Goal: Task Accomplishment & Management: Manage account settings

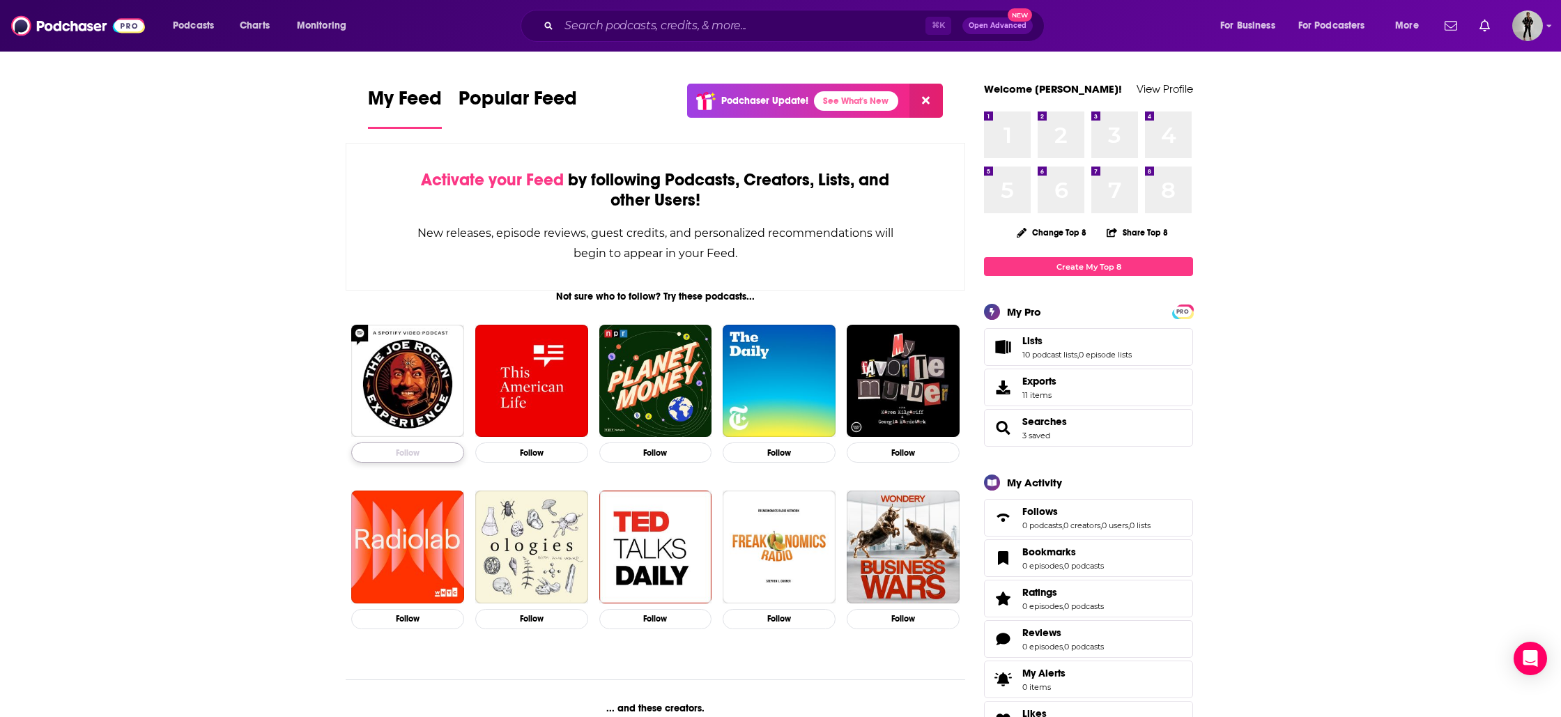
click at [437, 446] on button "Follow" at bounding box center [407, 453] width 113 height 20
click at [687, 621] on button "Follow" at bounding box center [656, 619] width 113 height 20
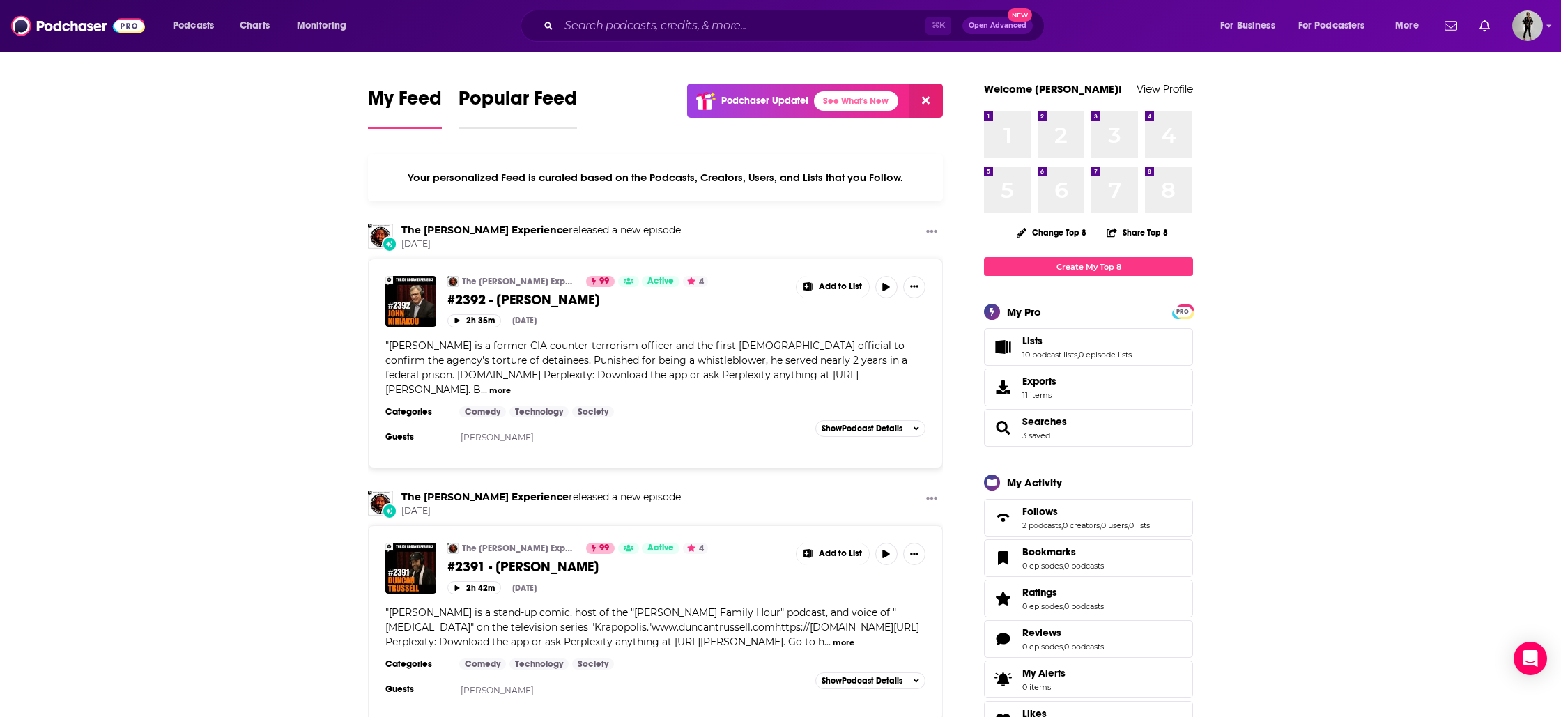
click at [511, 103] on span "Popular Feed" at bounding box center [518, 102] width 119 height 32
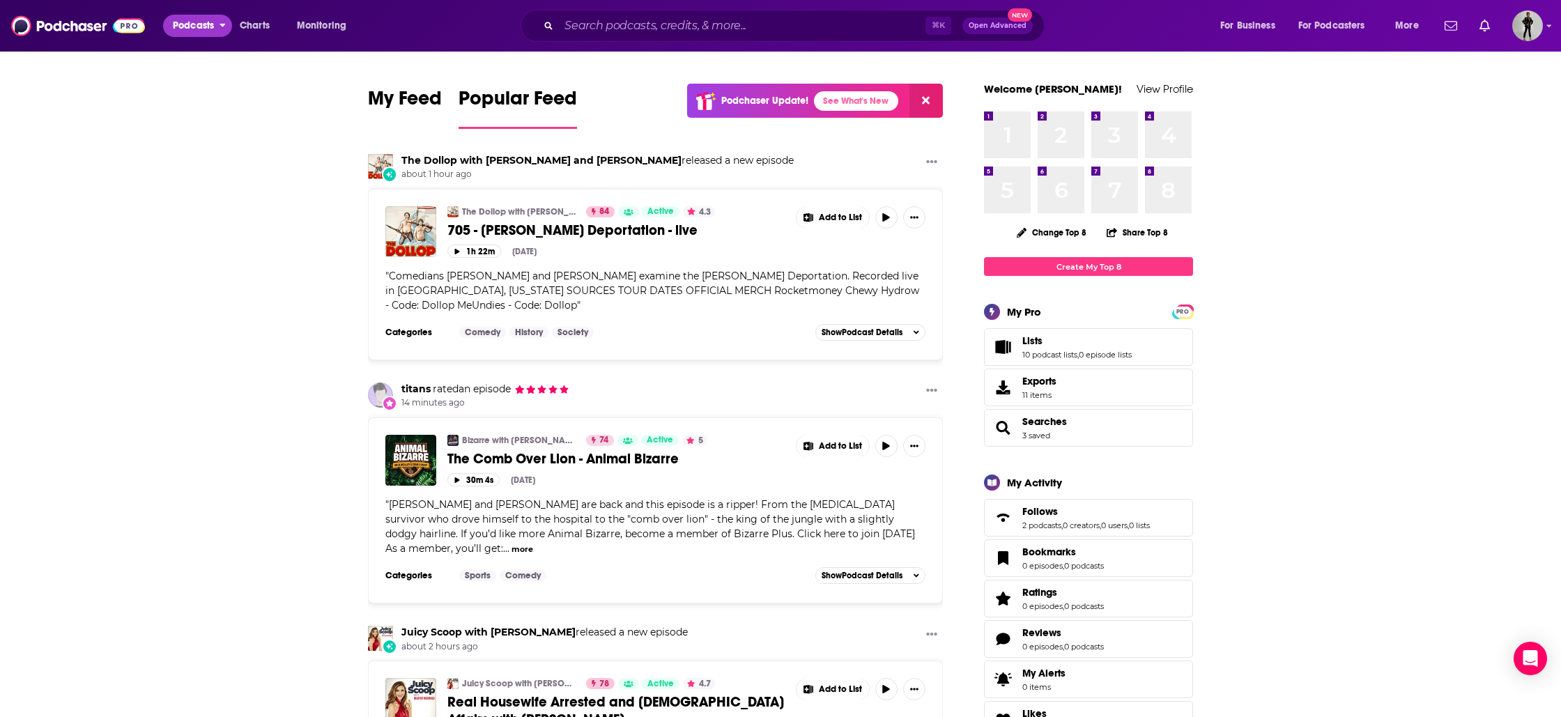
click at [215, 30] on button "Podcasts" at bounding box center [197, 26] width 69 height 22
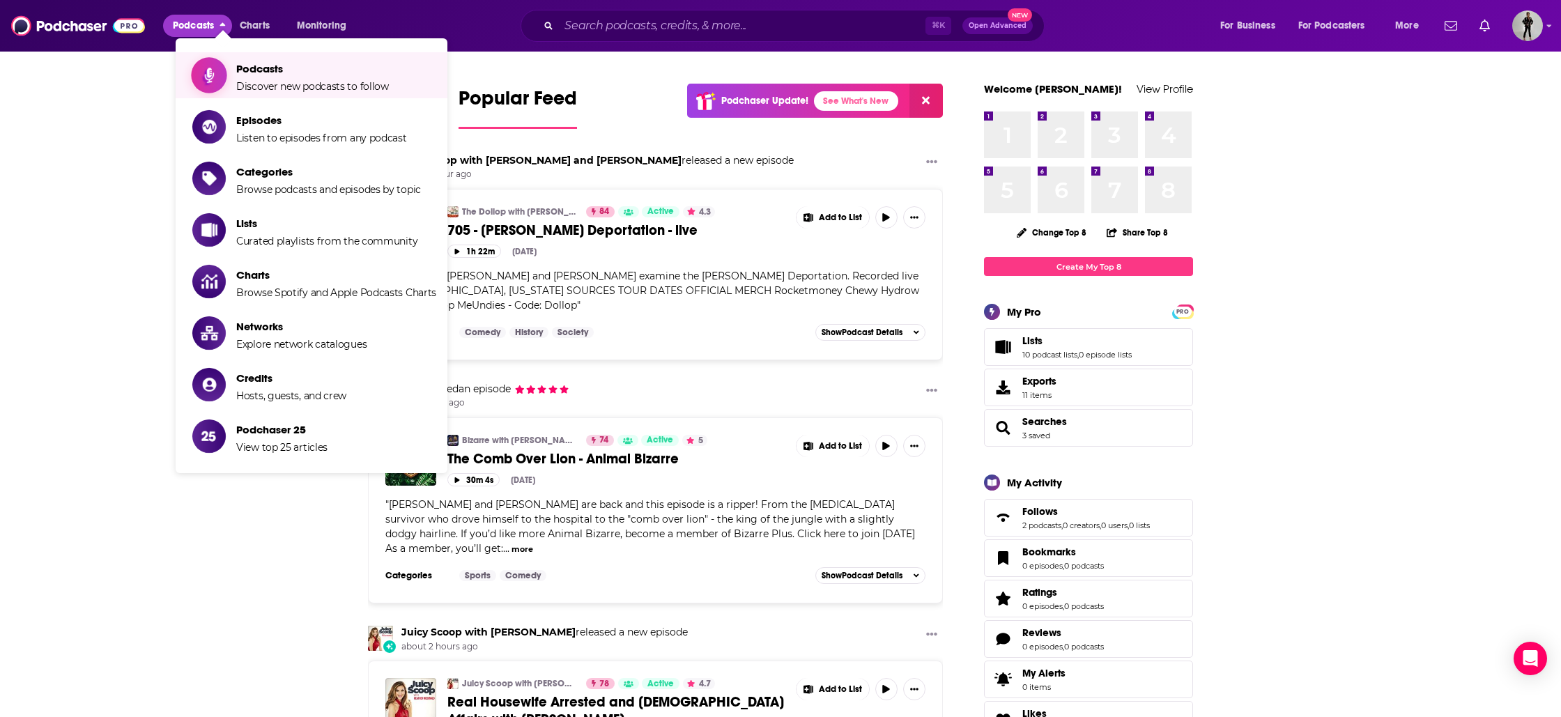
click at [298, 92] on span "Discover new podcasts to follow" at bounding box center [312, 86] width 153 height 13
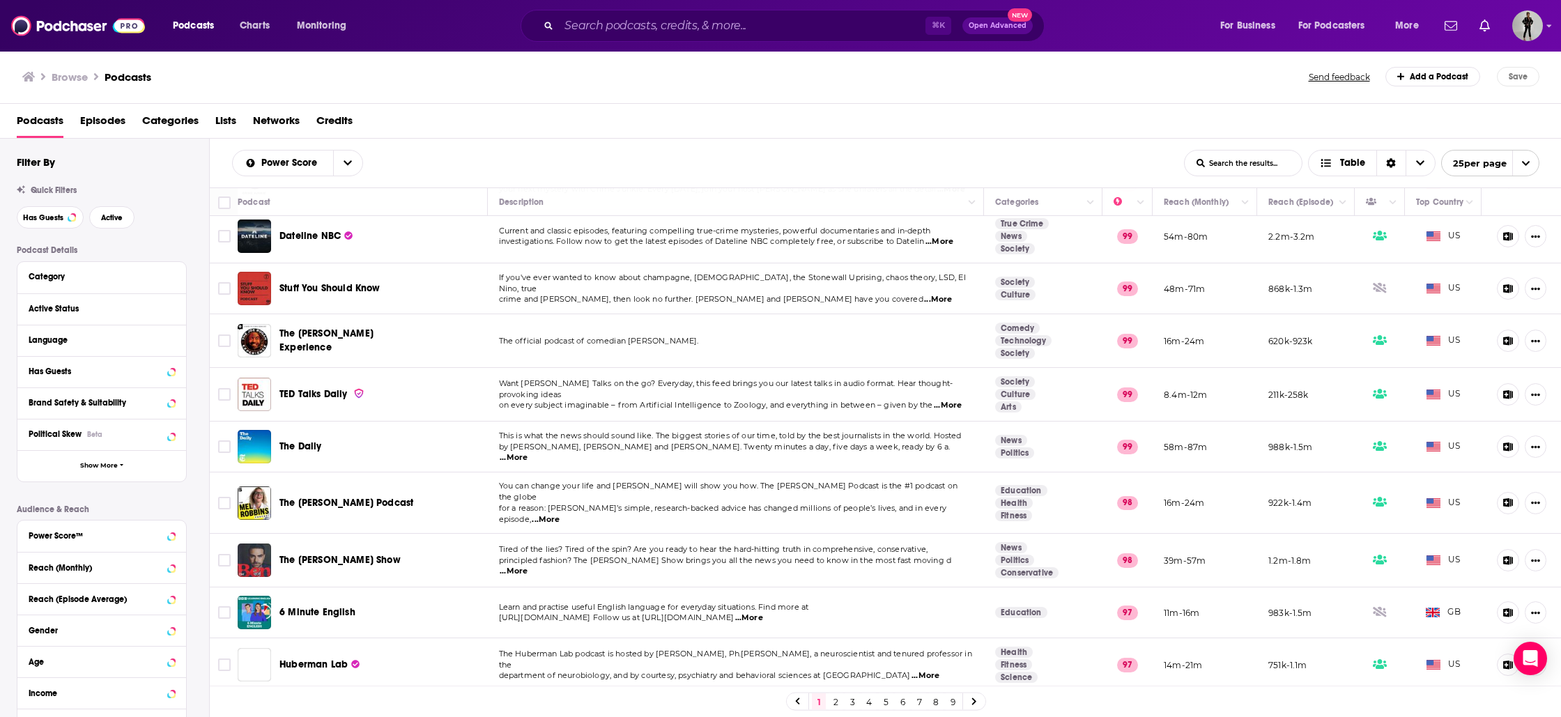
scroll to position [115, 0]
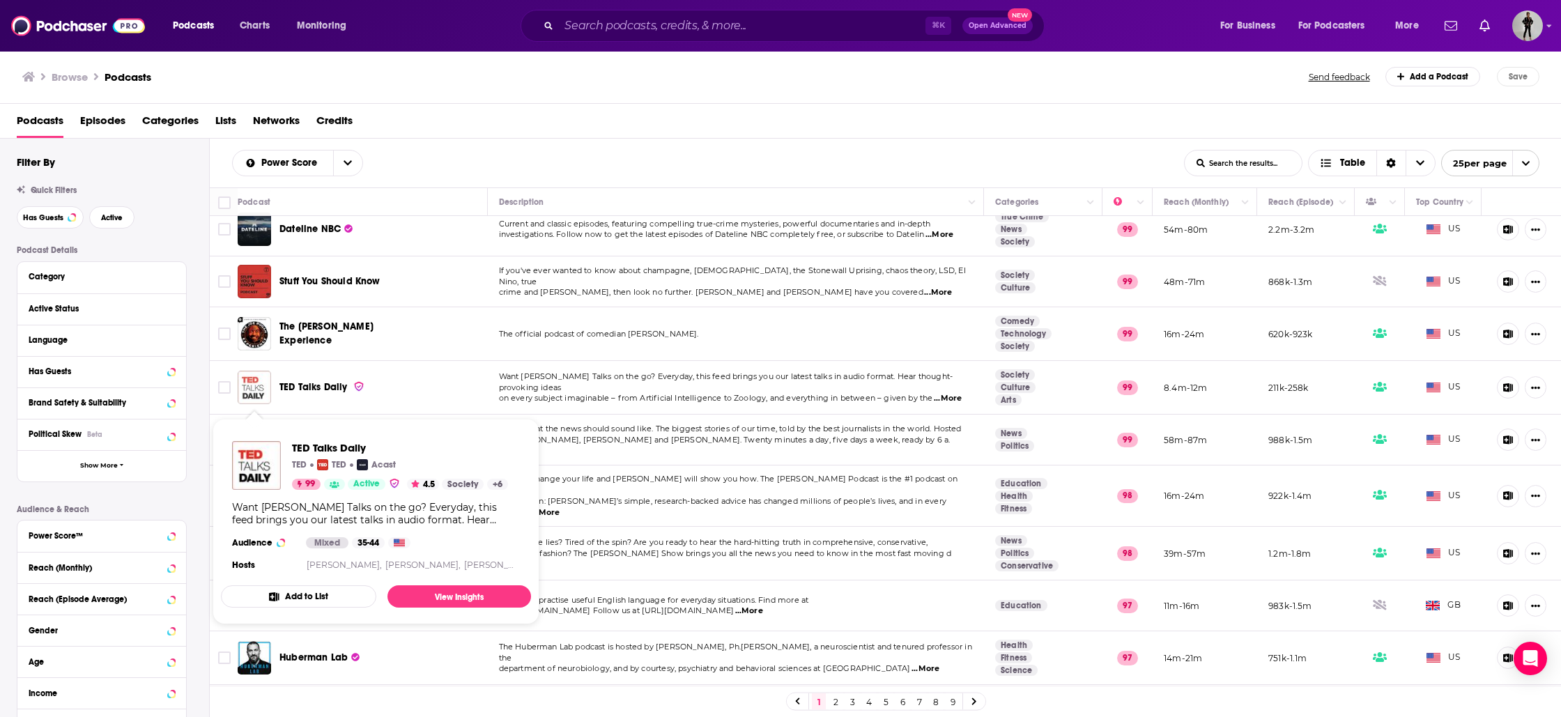
drag, startPoint x: 257, startPoint y: 392, endPoint x: 333, endPoint y: 446, distance: 94.0
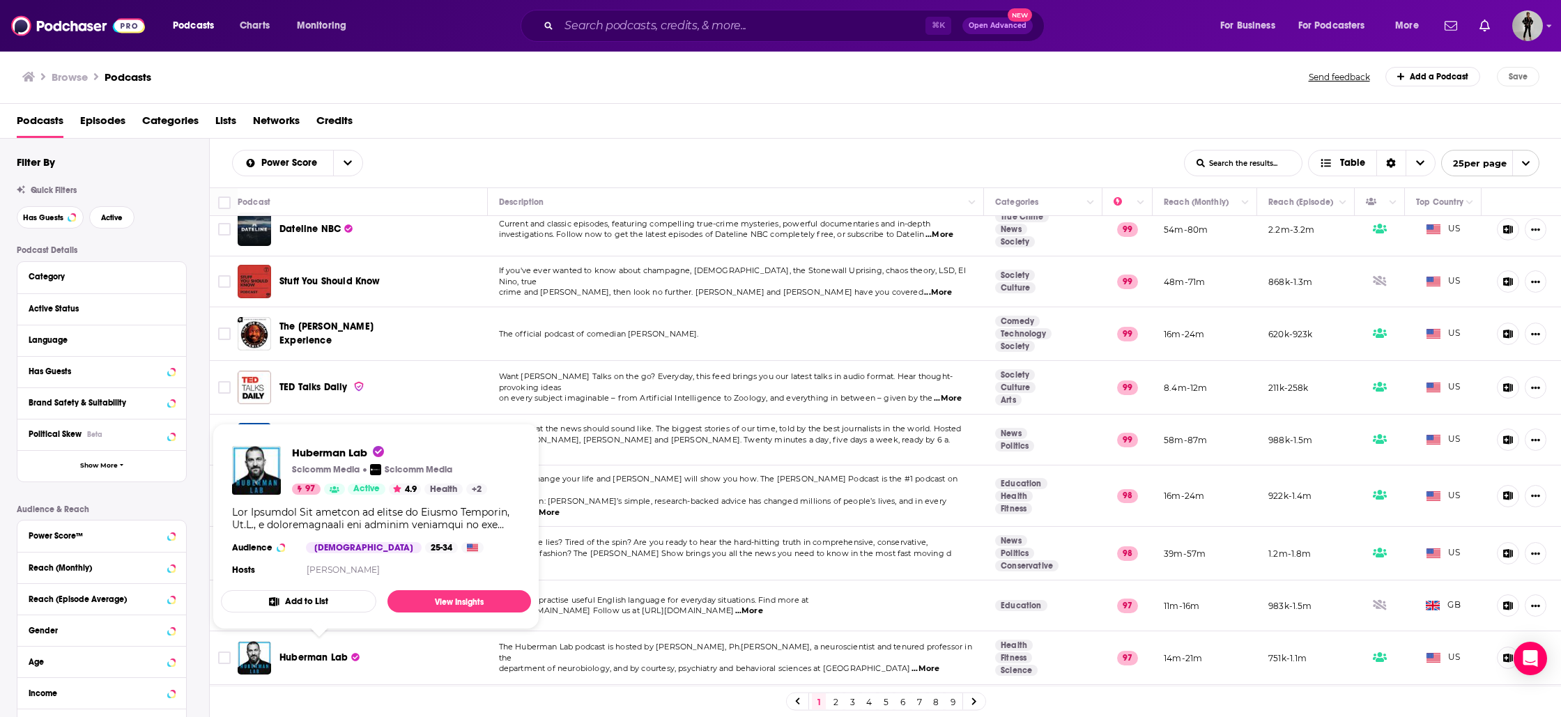
click at [304, 604] on button "Add to List" at bounding box center [298, 601] width 155 height 22
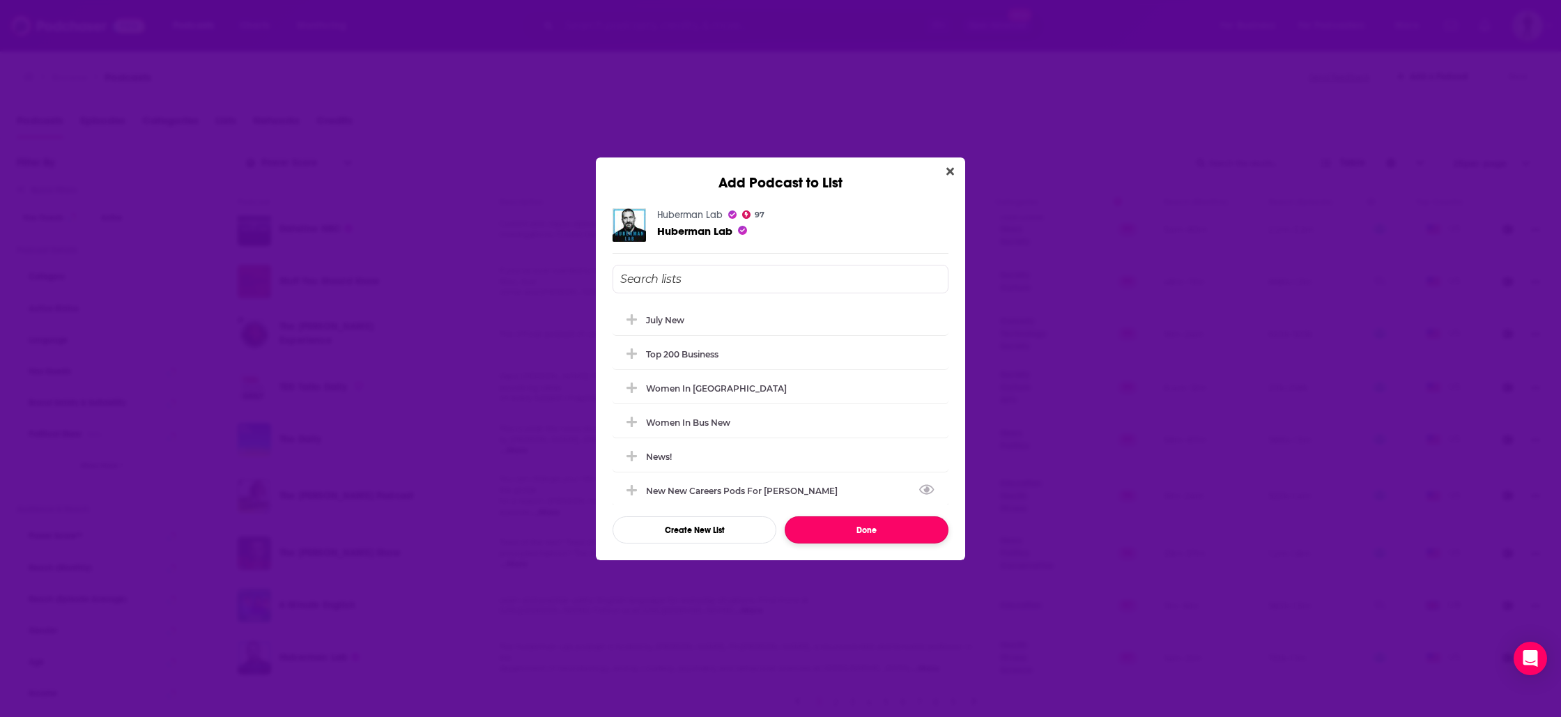
click at [860, 542] on button "Done" at bounding box center [867, 530] width 164 height 27
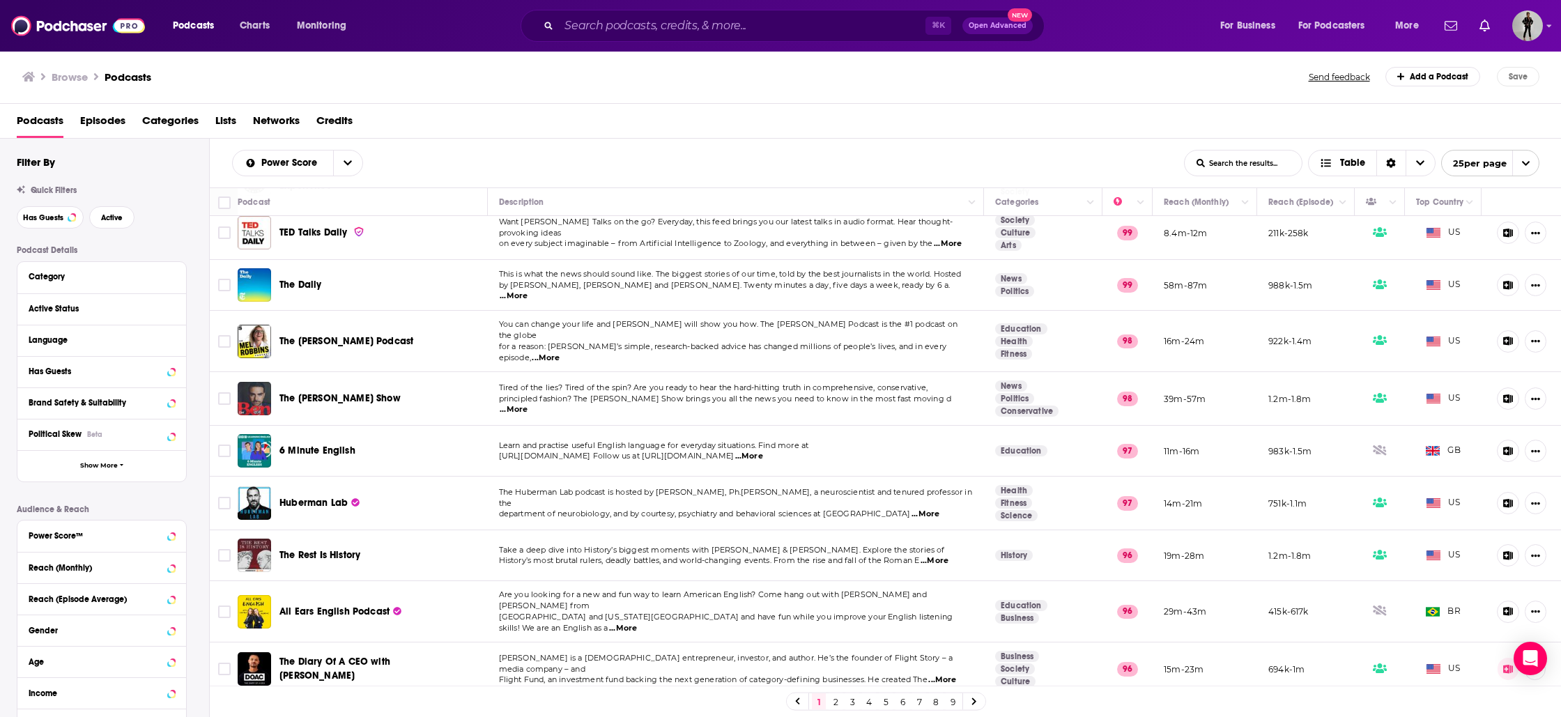
scroll to position [271, 0]
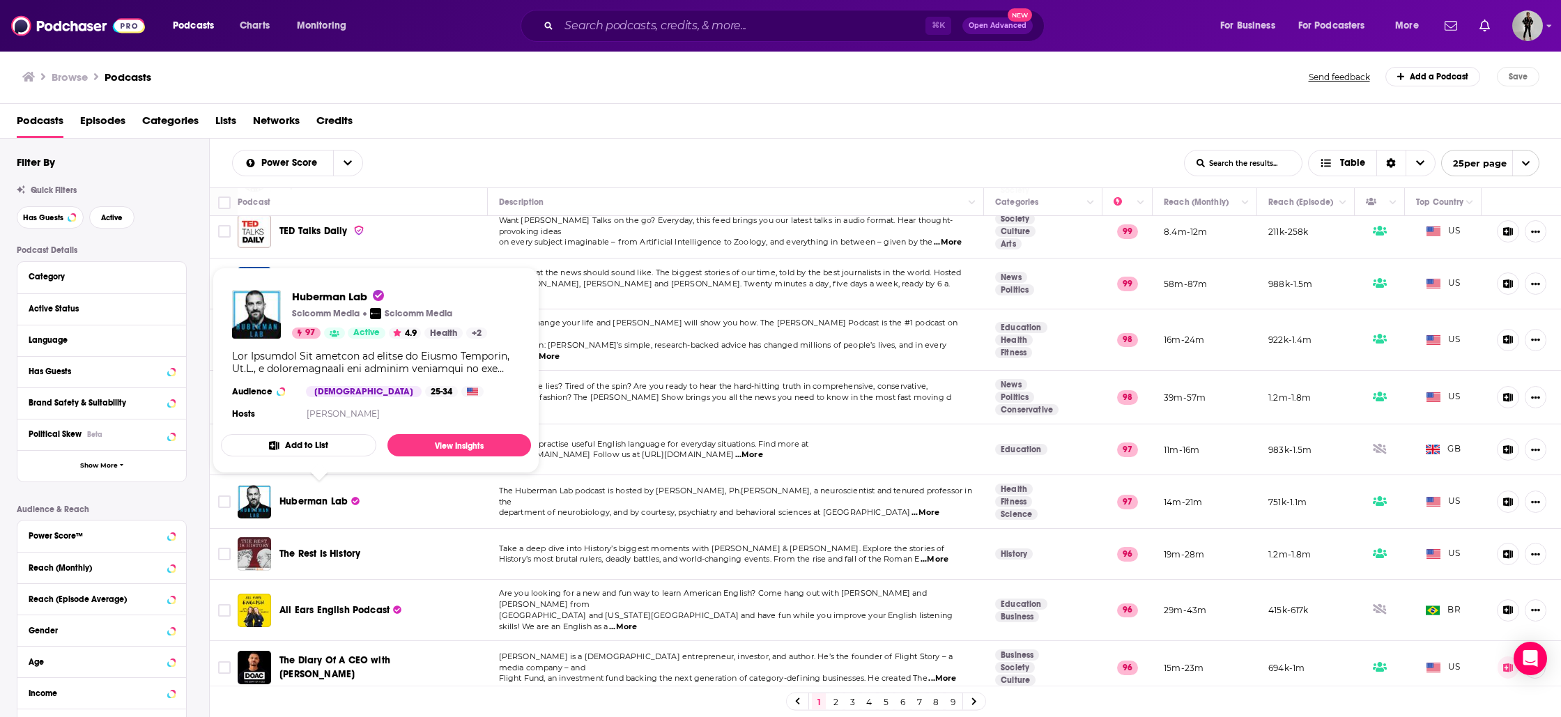
click at [319, 448] on button "Add to List" at bounding box center [298, 445] width 155 height 22
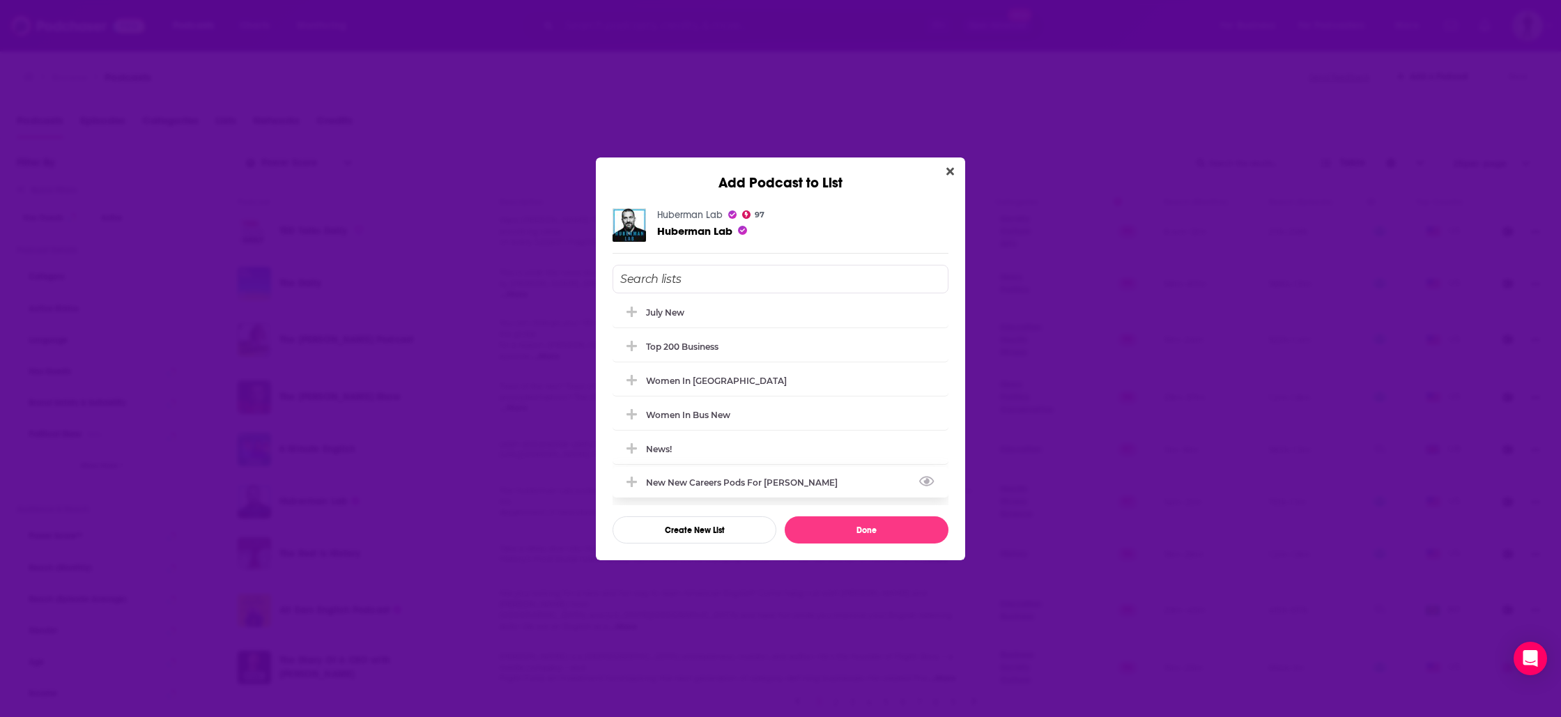
scroll to position [0, 0]
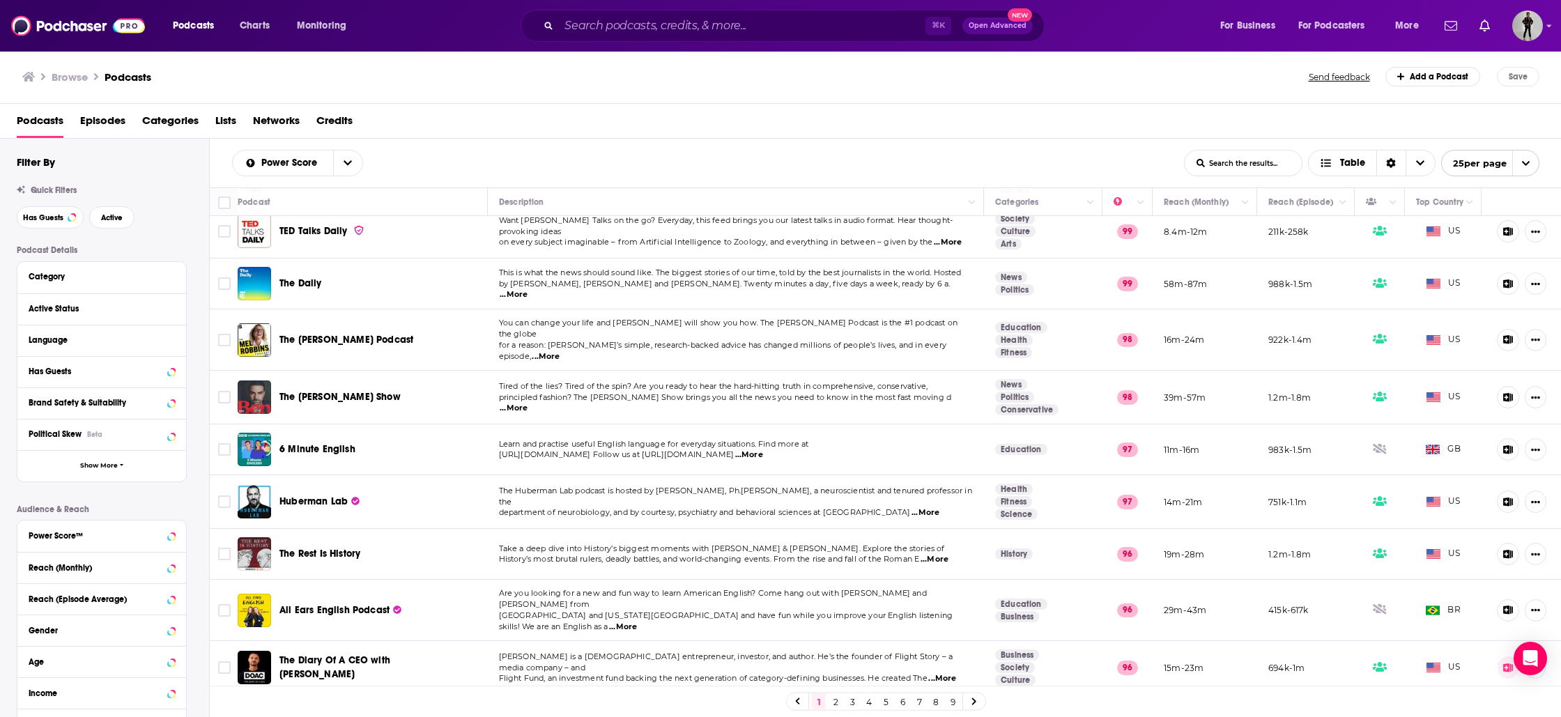
click at [530, 410] on div "Add Podcast to List [PERSON_NAME] Lab 97 Huberman Lab July new top 200 business…" at bounding box center [780, 358] width 1561 height 717
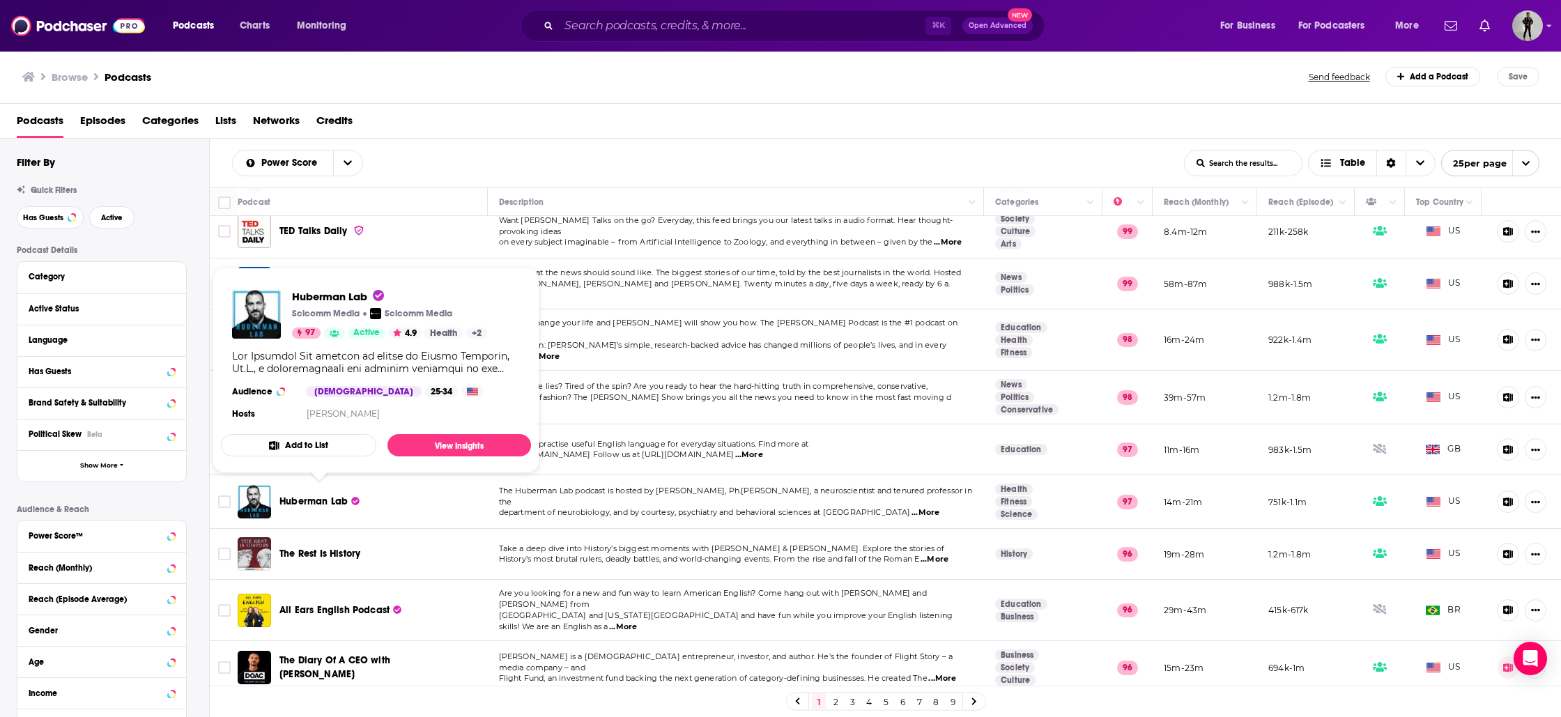
click at [280, 502] on div "Huberman Lab" at bounding box center [352, 501] width 145 height 33
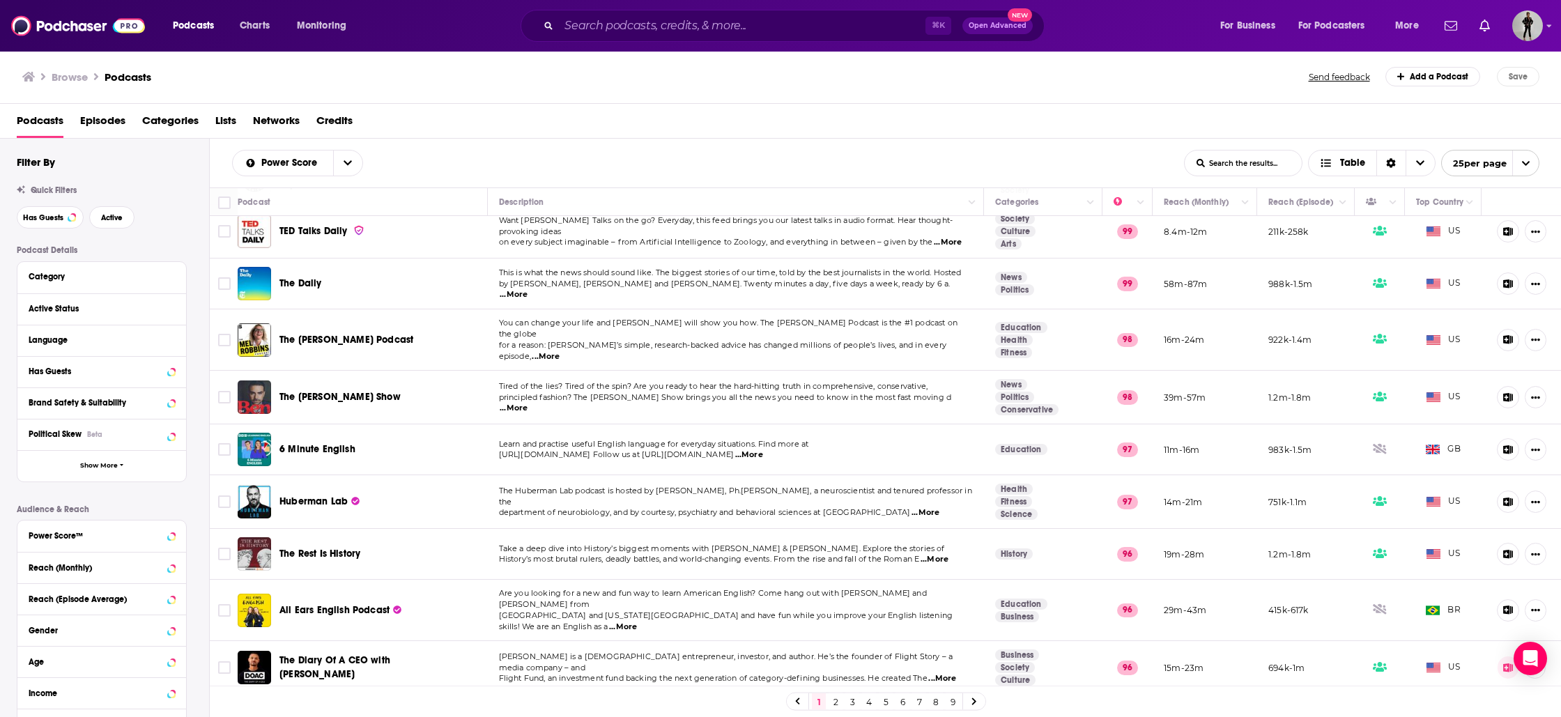
click at [299, 503] on div "Huberman Lab" at bounding box center [352, 501] width 145 height 33
click at [296, 498] on span "Huberman Lab" at bounding box center [314, 502] width 68 height 12
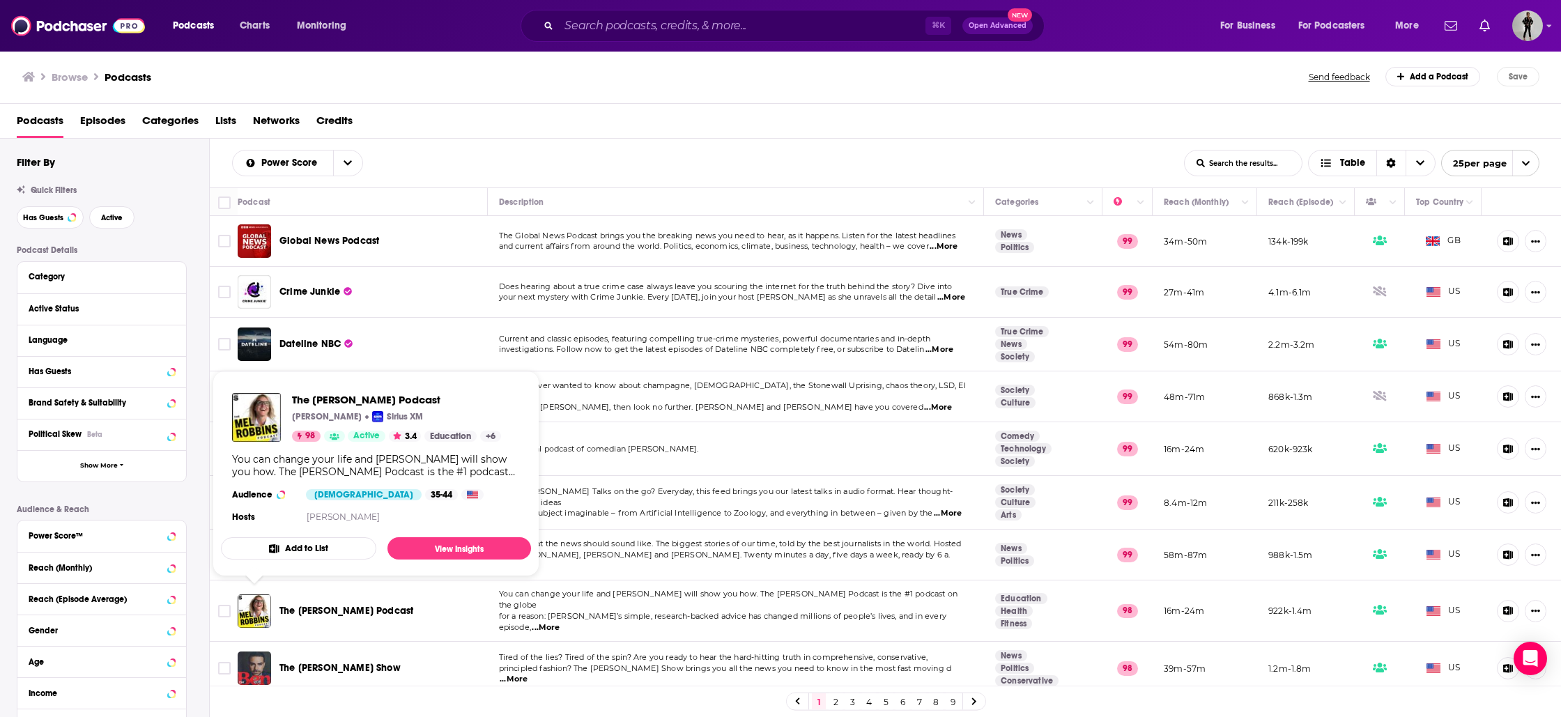
click at [203, 525] on div "Podcast Details Category Active Status Language Has Guests Brand Safety & Suita…" at bounding box center [113, 493] width 192 height 496
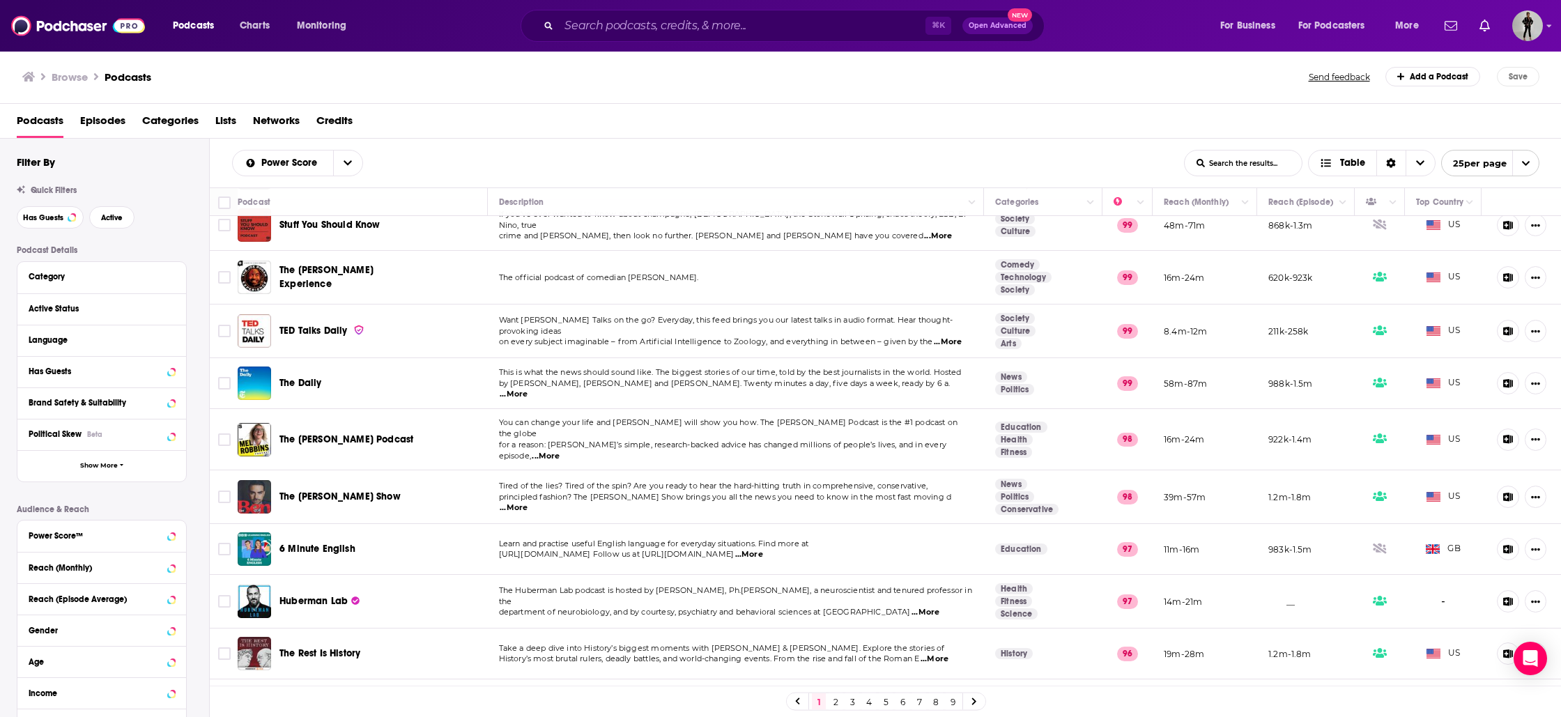
scroll to position [217, 0]
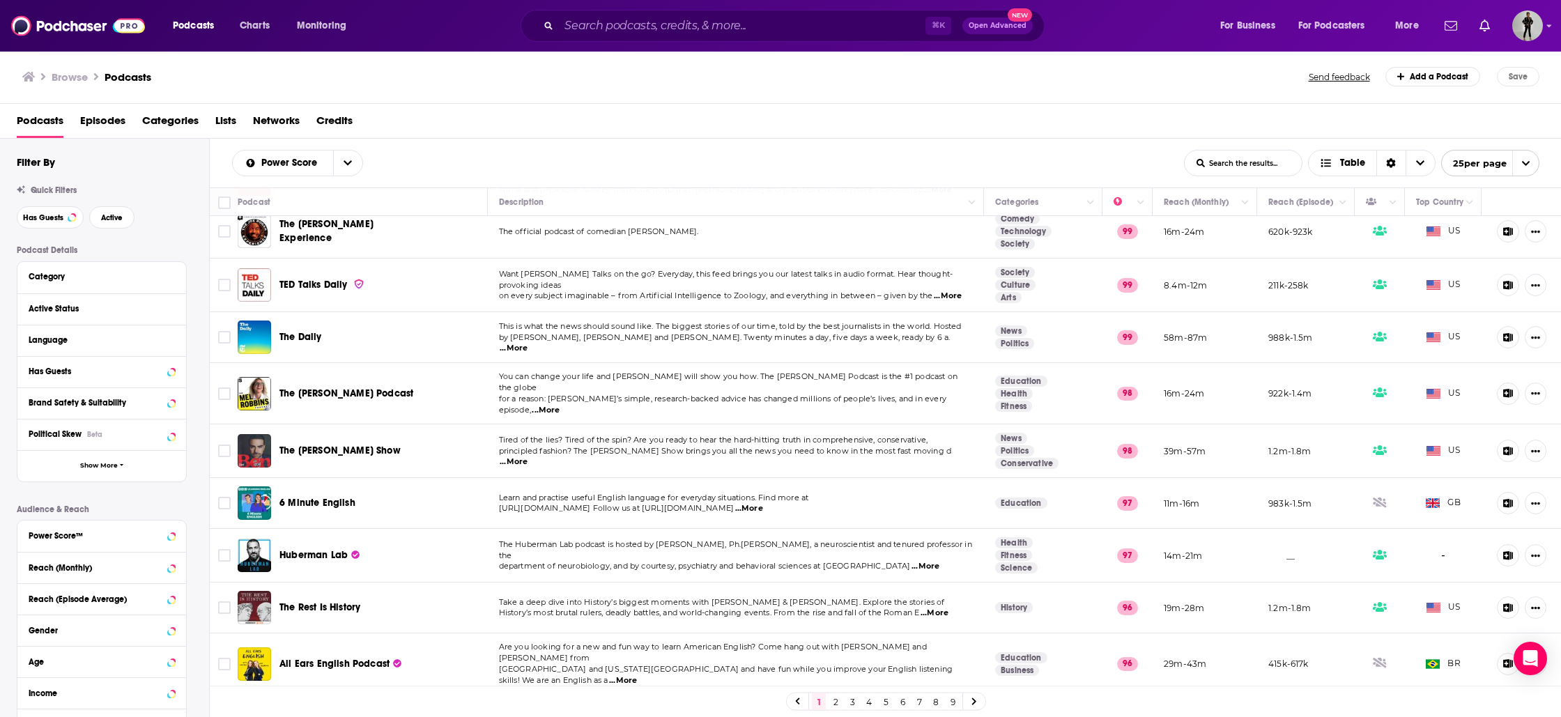
click at [314, 549] on span "Huberman Lab" at bounding box center [314, 555] width 68 height 12
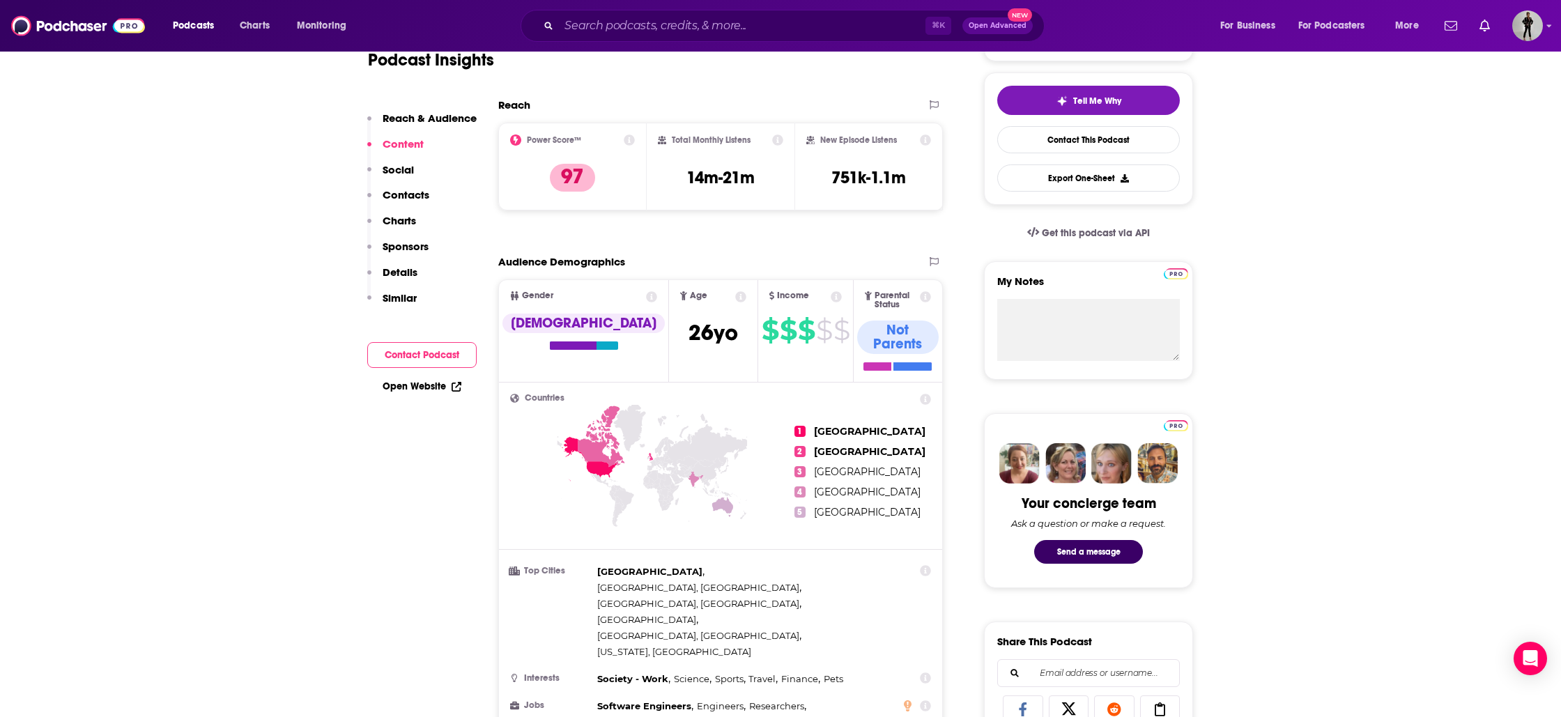
scroll to position [285, 0]
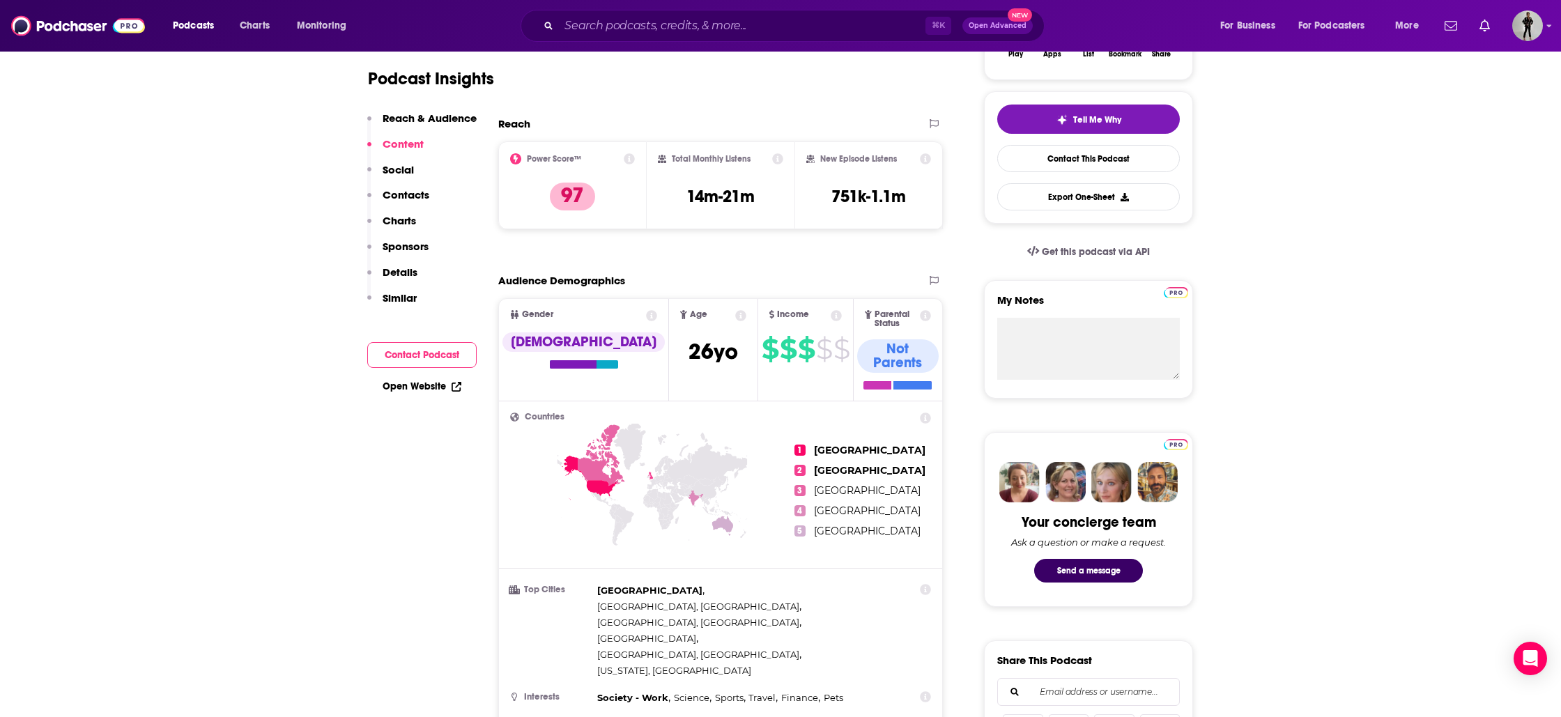
click at [441, 397] on div "Open Website" at bounding box center [421, 387] width 109 height 26
click at [431, 390] on link "Open Website" at bounding box center [422, 387] width 79 height 12
click at [402, 240] on div "Reach & Audience Content Social Contacts Charts Sponsors Details Similar" at bounding box center [421, 214] width 109 height 205
click at [406, 245] on p "Sponsors" at bounding box center [406, 246] width 46 height 13
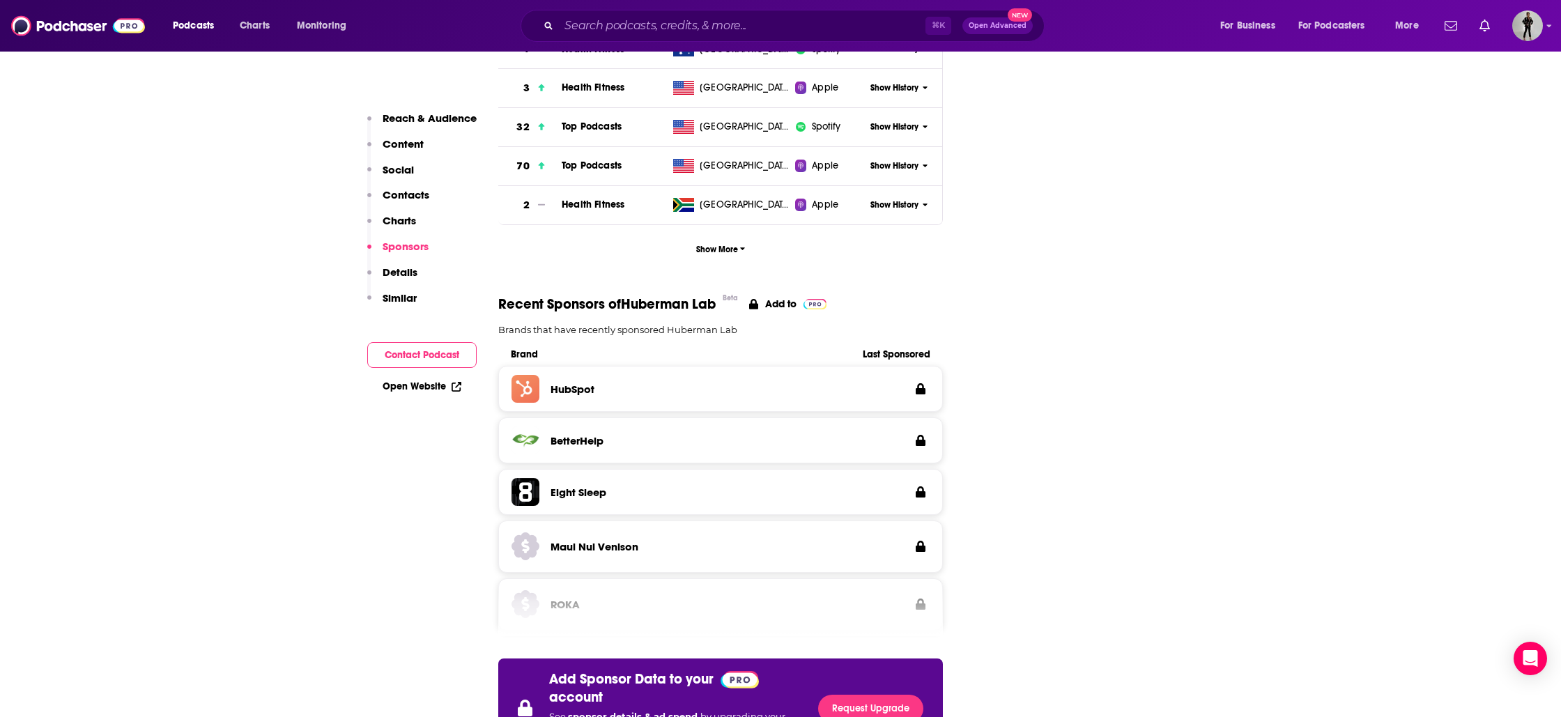
scroll to position [1912, 0]
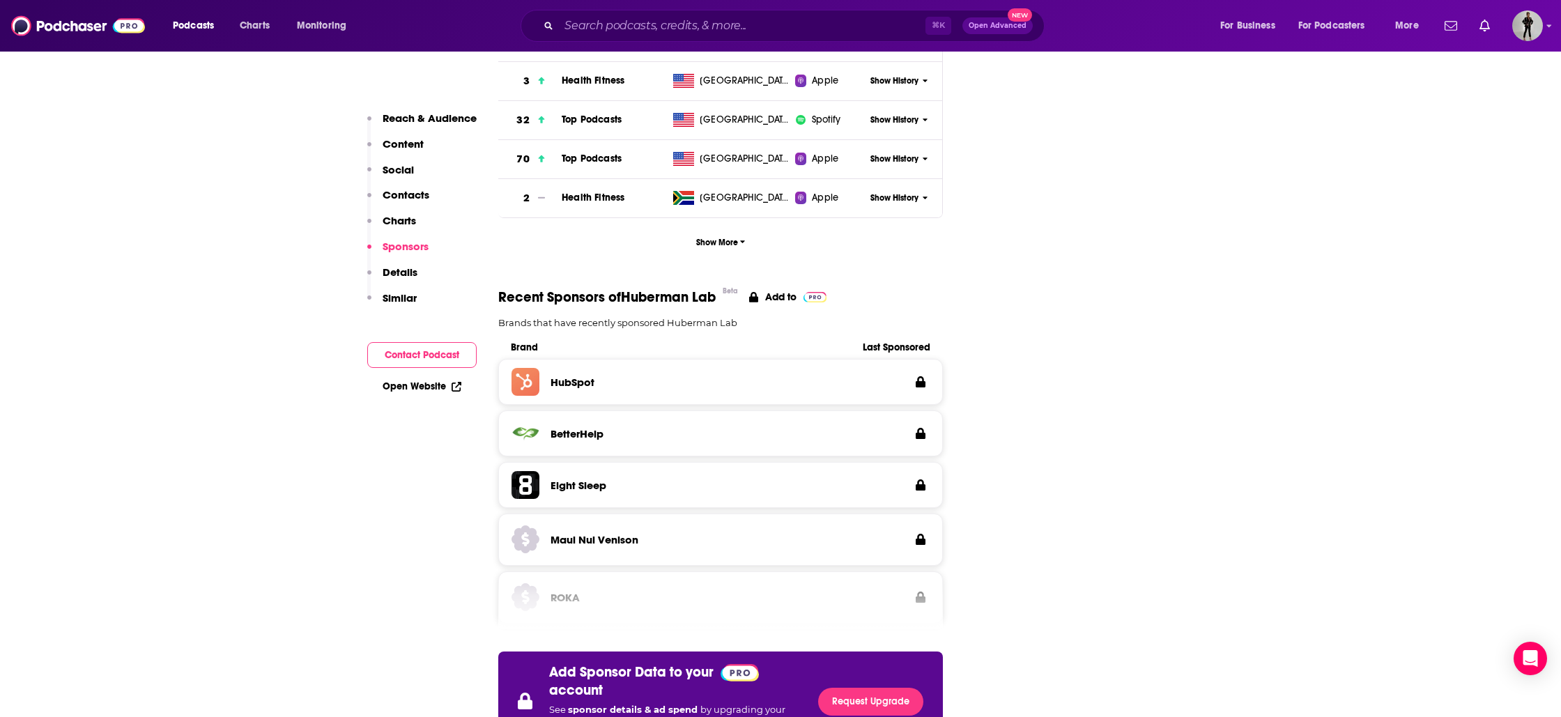
click at [395, 220] on p "Charts" at bounding box center [399, 220] width 33 height 13
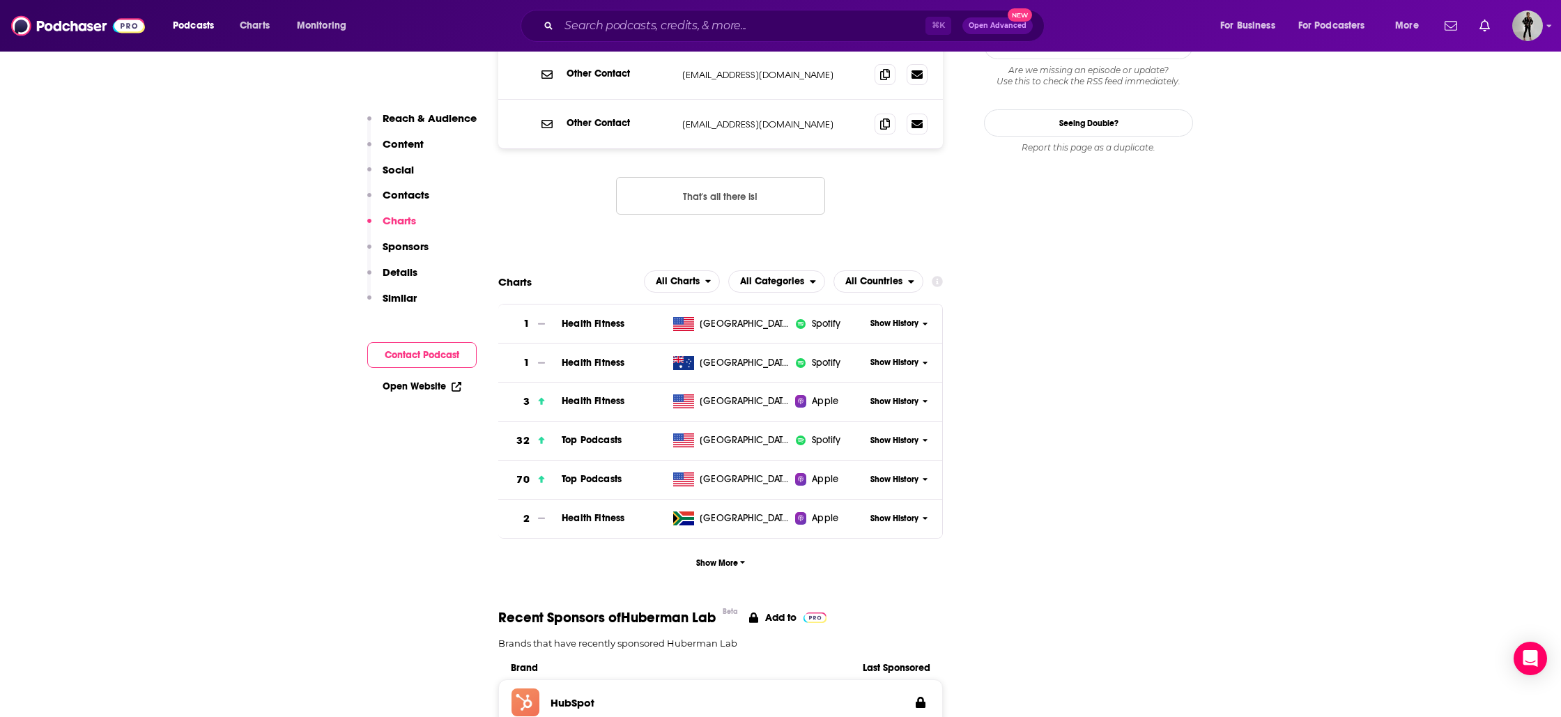
scroll to position [1573, 0]
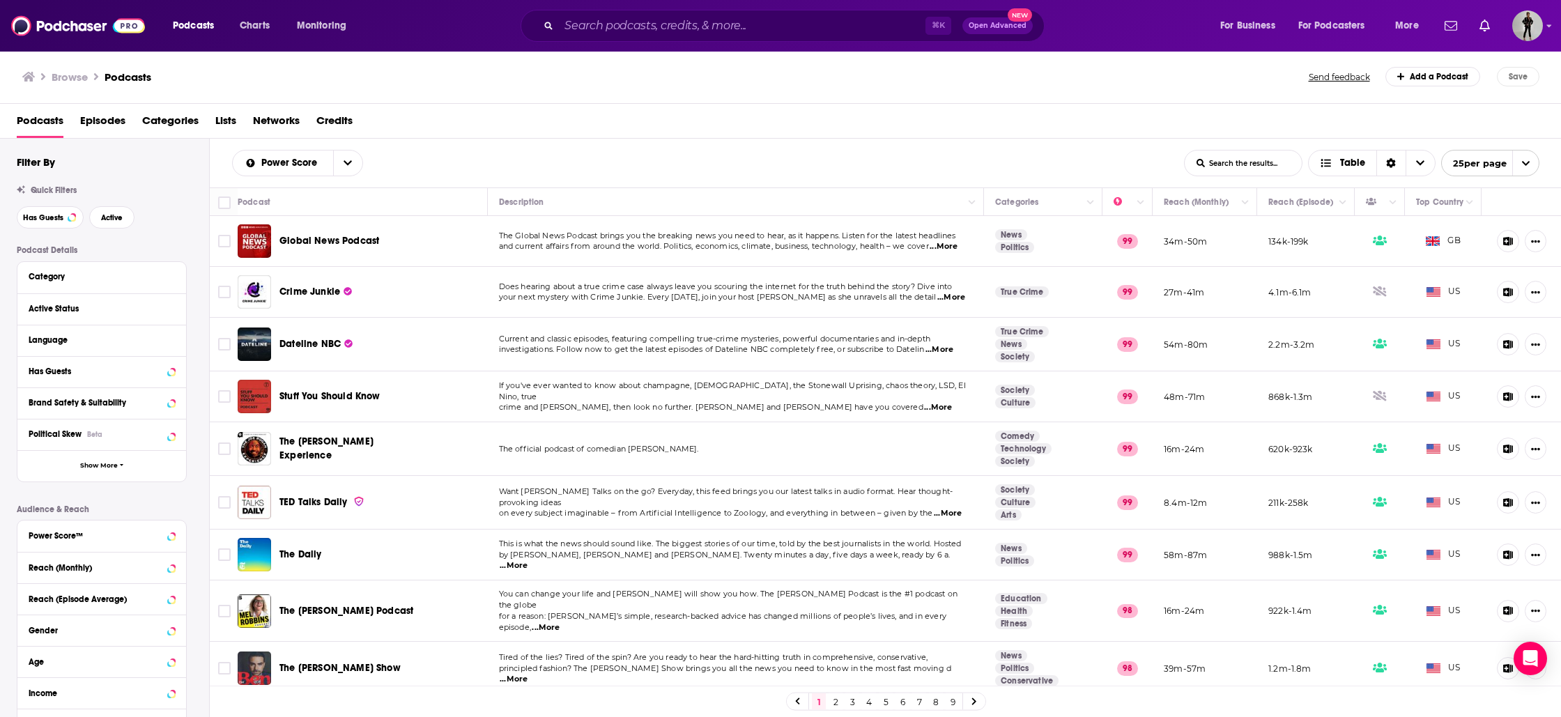
scroll to position [242, 0]
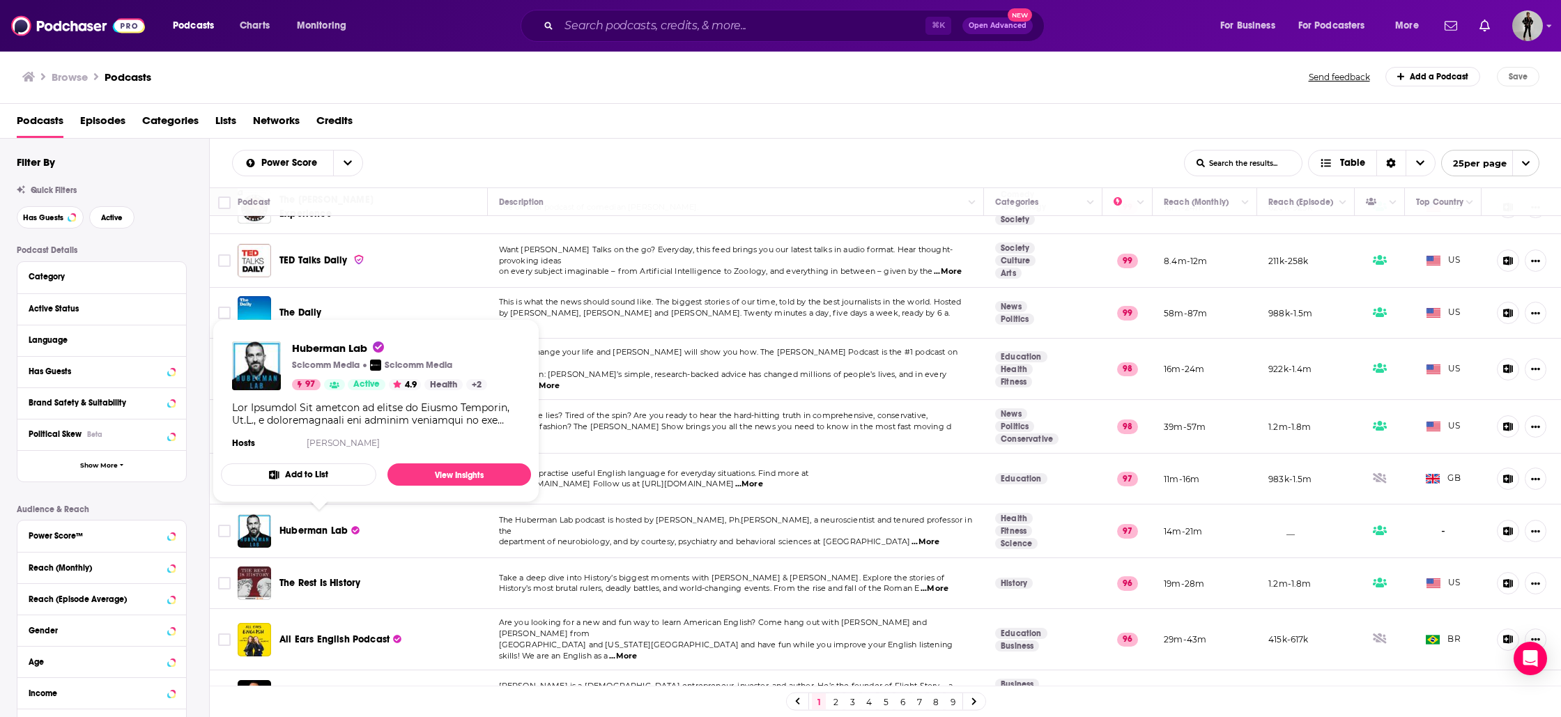
click at [321, 474] on button "Add to List" at bounding box center [298, 475] width 155 height 22
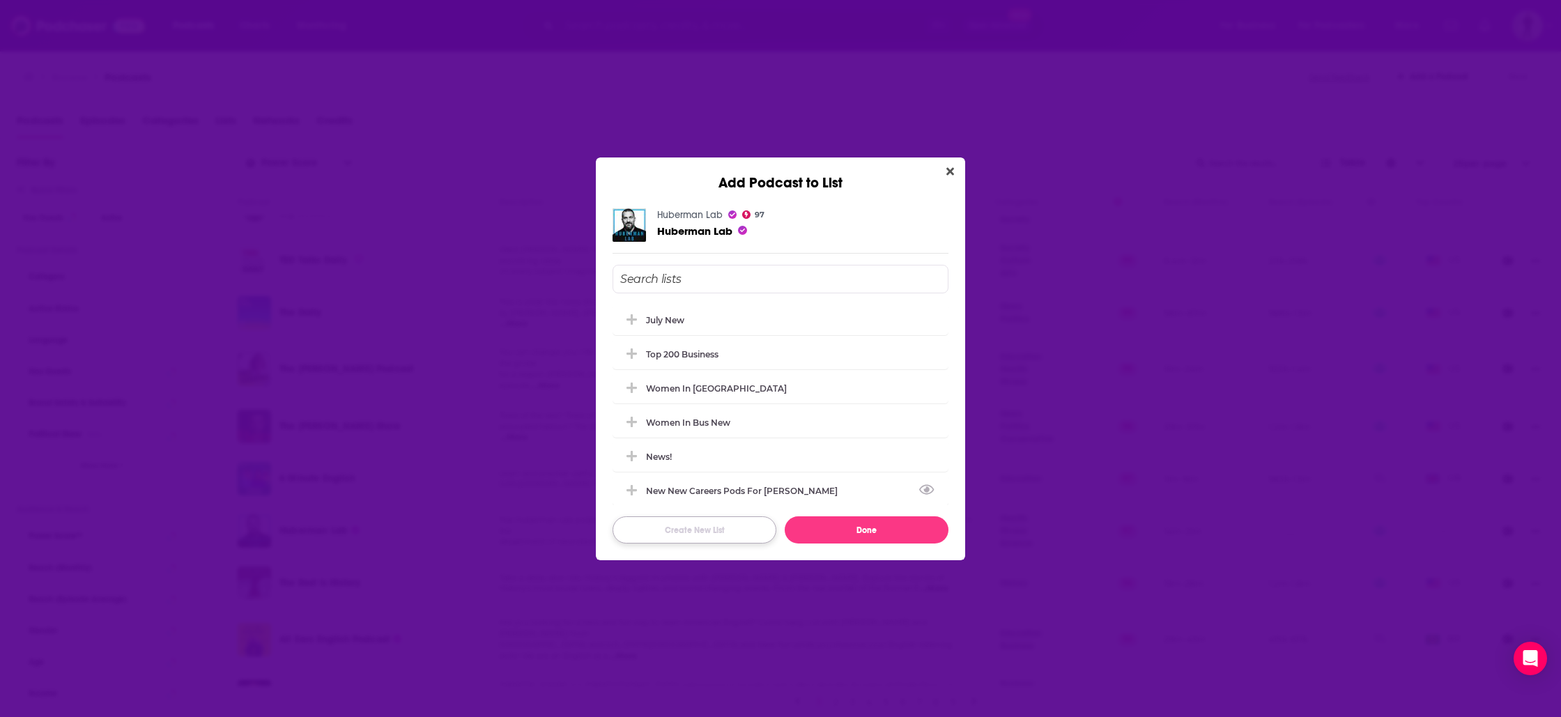
click at [709, 534] on button "Create New List" at bounding box center [695, 530] width 164 height 27
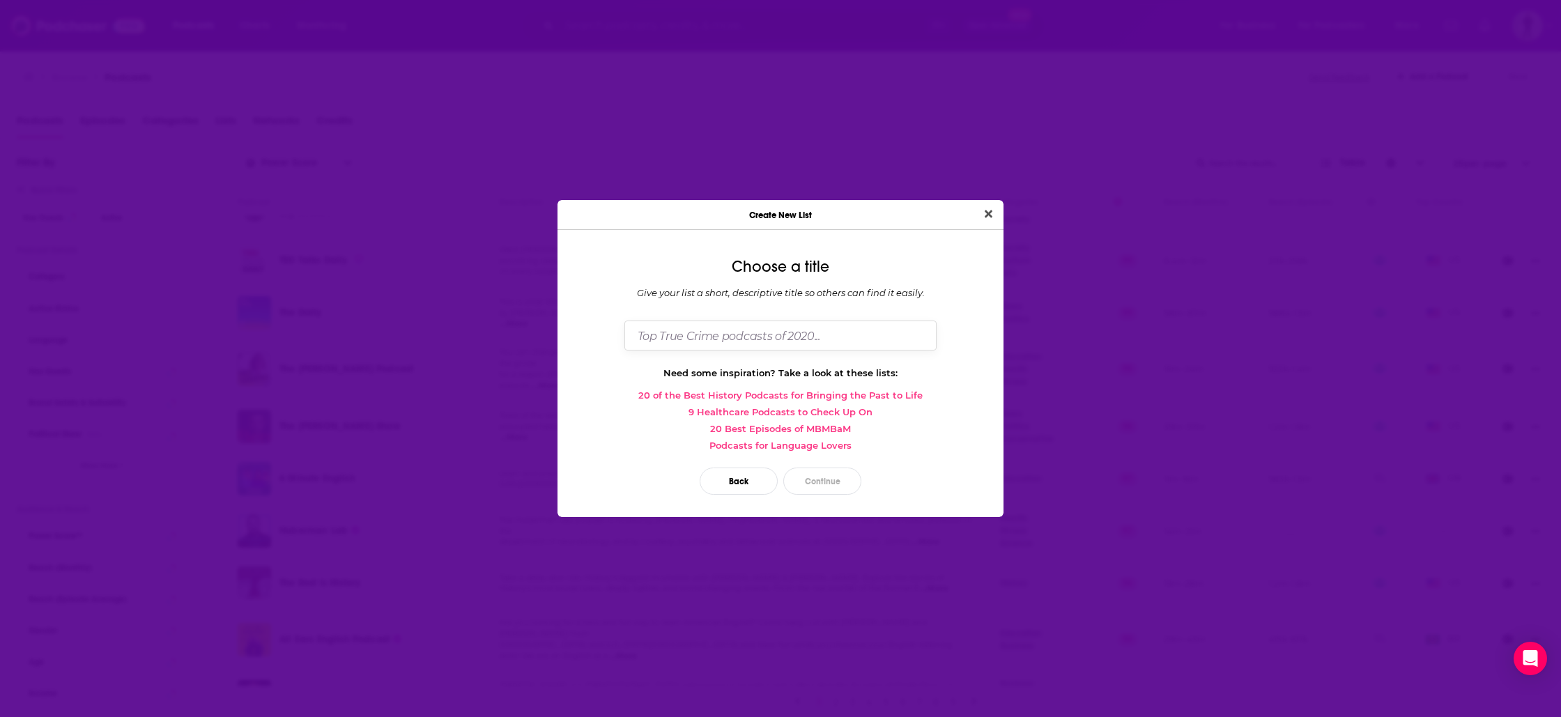
click at [724, 346] on input "Dialog" at bounding box center [781, 336] width 312 height 30
drag, startPoint x: 643, startPoint y: 337, endPoint x: 636, endPoint y: 339, distance: 7.9
click at [637, 339] on input "science and Health" at bounding box center [781, 336] width 312 height 30
type input "Science and Health"
click at [816, 473] on button "Continue" at bounding box center [823, 481] width 78 height 27
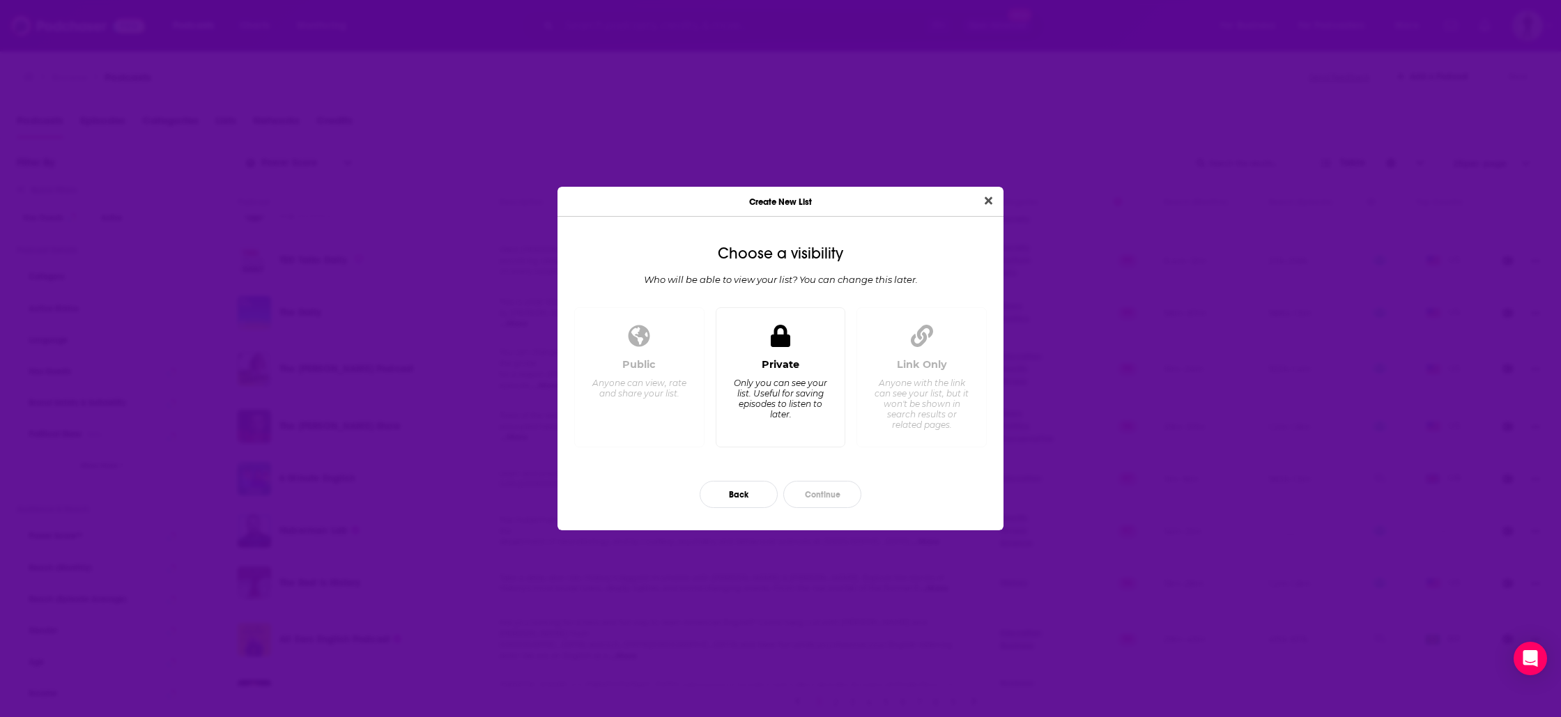
click at [753, 390] on div "Only you can see your list. Useful for saving episodes to listen to later." at bounding box center [781, 399] width 96 height 42
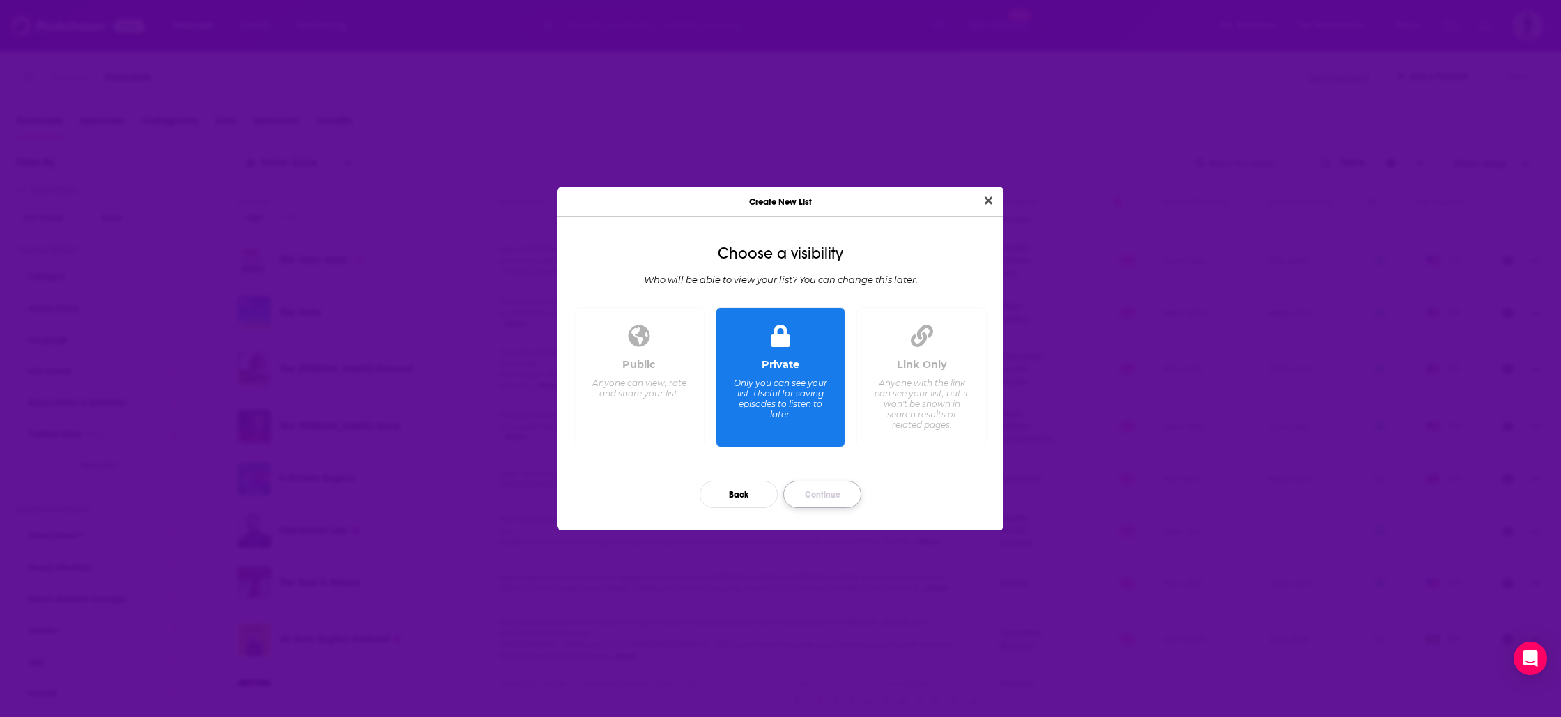
click at [823, 501] on button "Continue" at bounding box center [823, 494] width 78 height 27
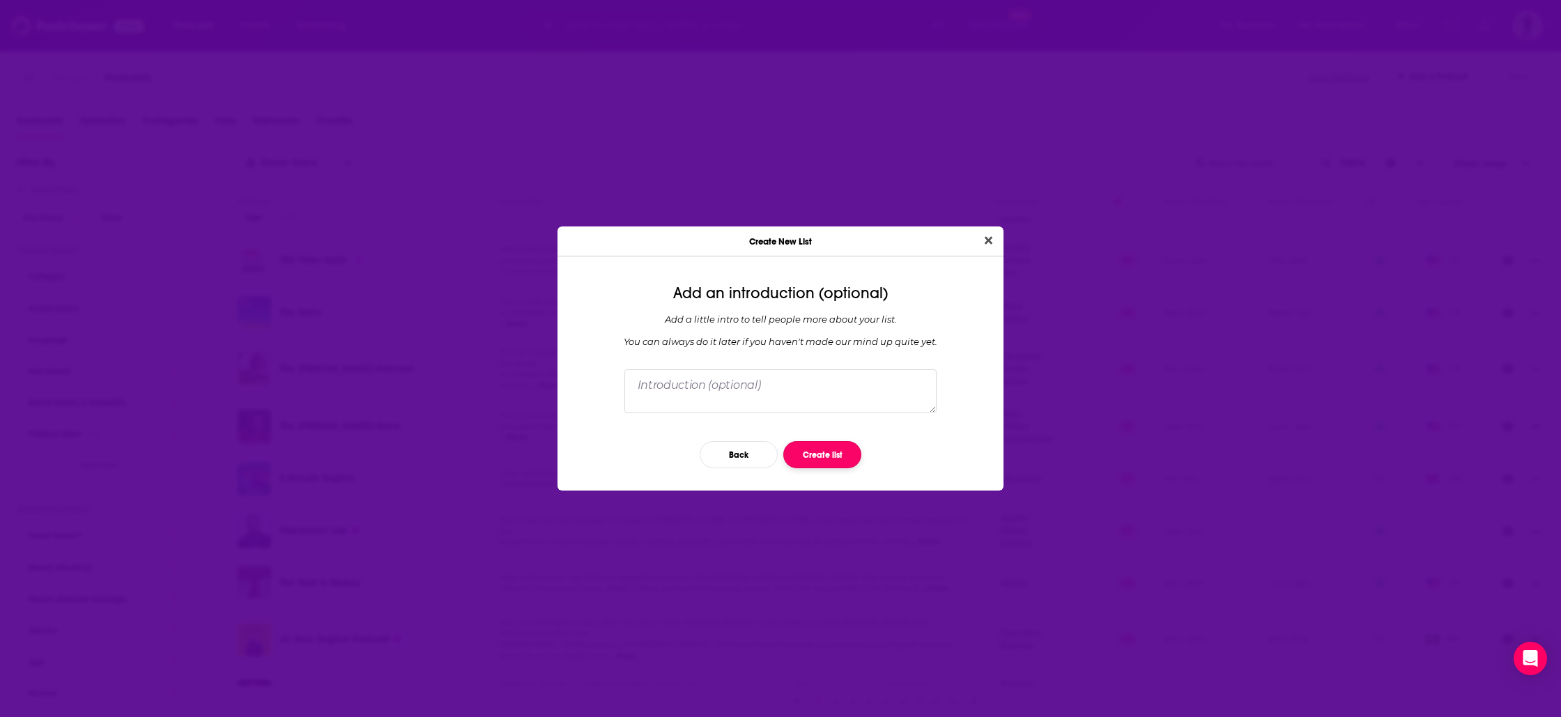
click at [841, 462] on button "Create list" at bounding box center [823, 454] width 78 height 27
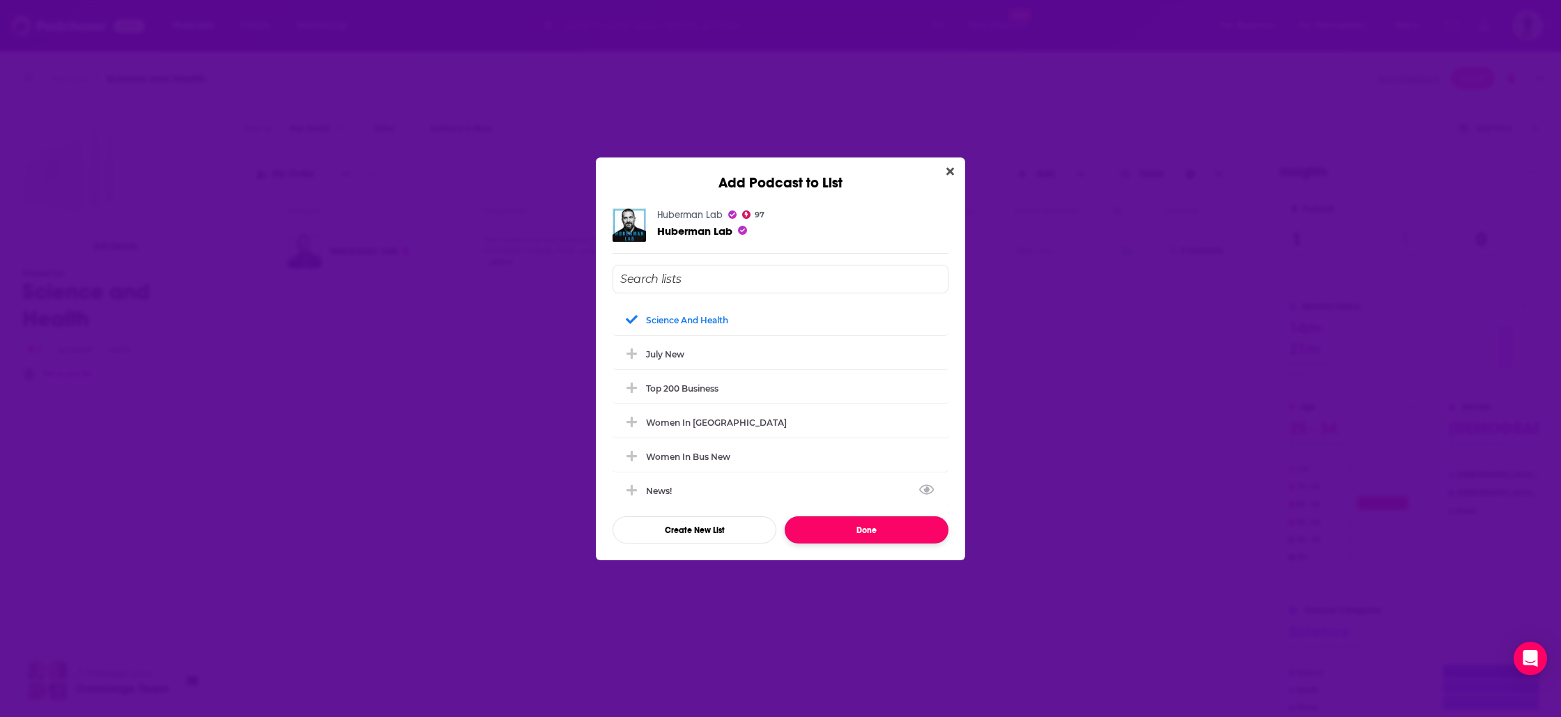
click at [900, 531] on button "Done" at bounding box center [867, 530] width 164 height 27
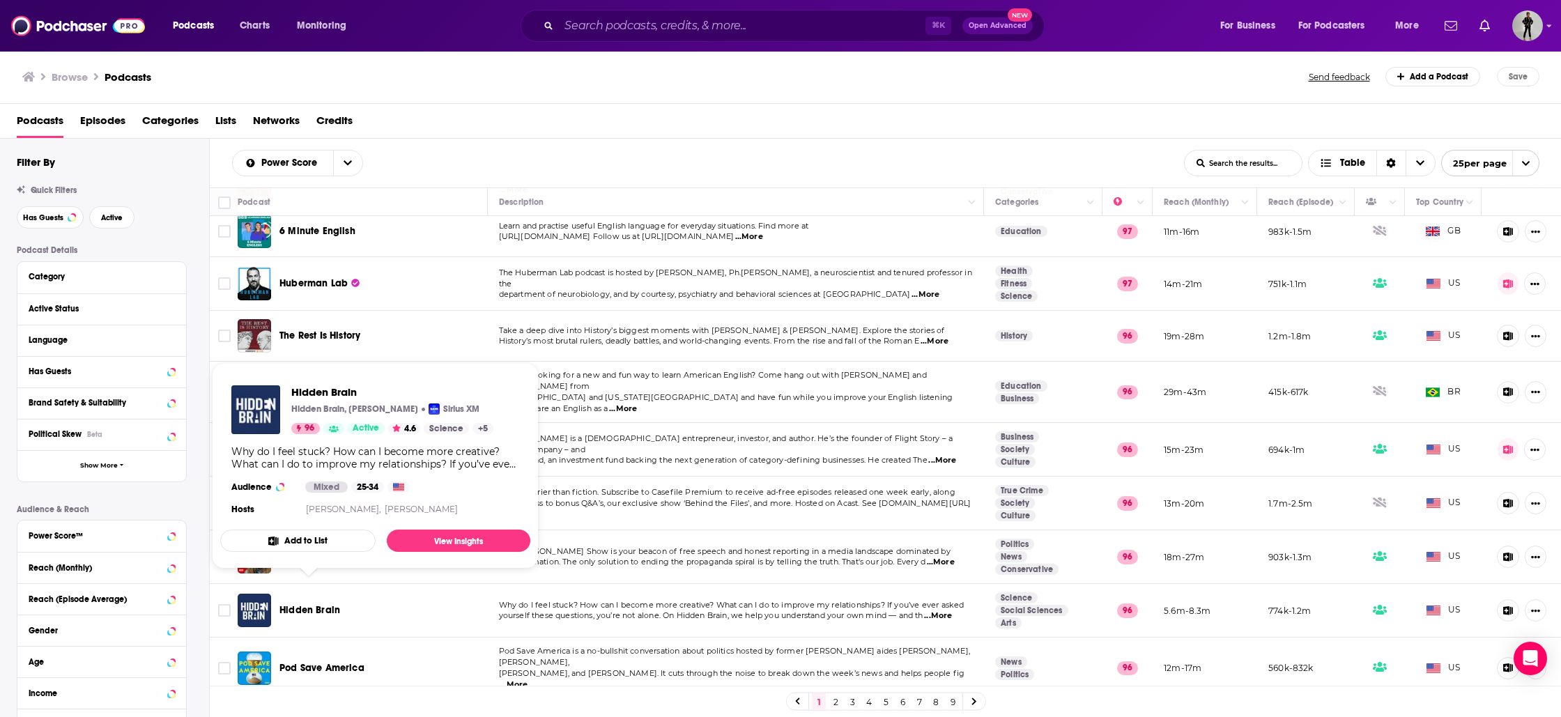
scroll to position [492, 0]
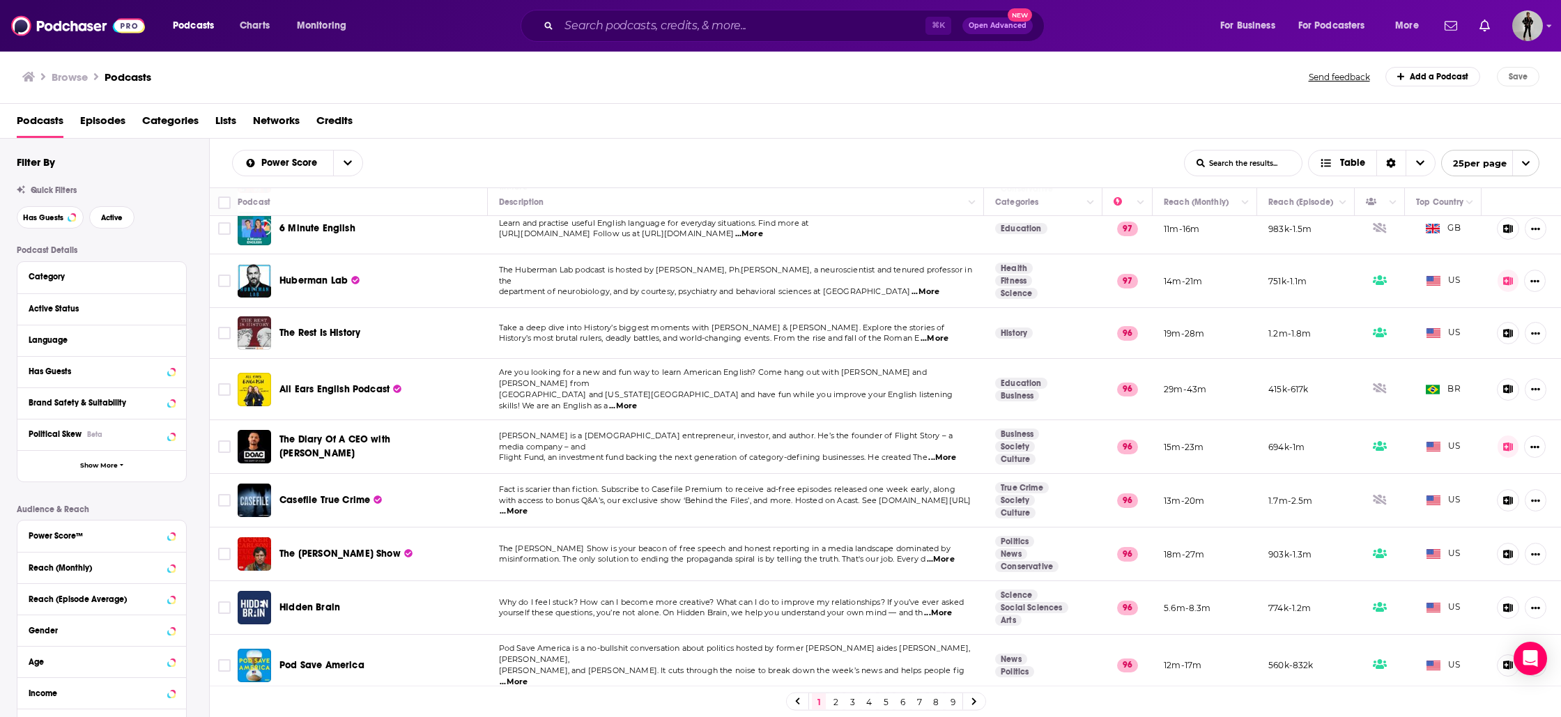
click at [194, 554] on div "Podcast Details Category Active Status Language Has Guests Brand Safety & Suita…" at bounding box center [113, 493] width 192 height 496
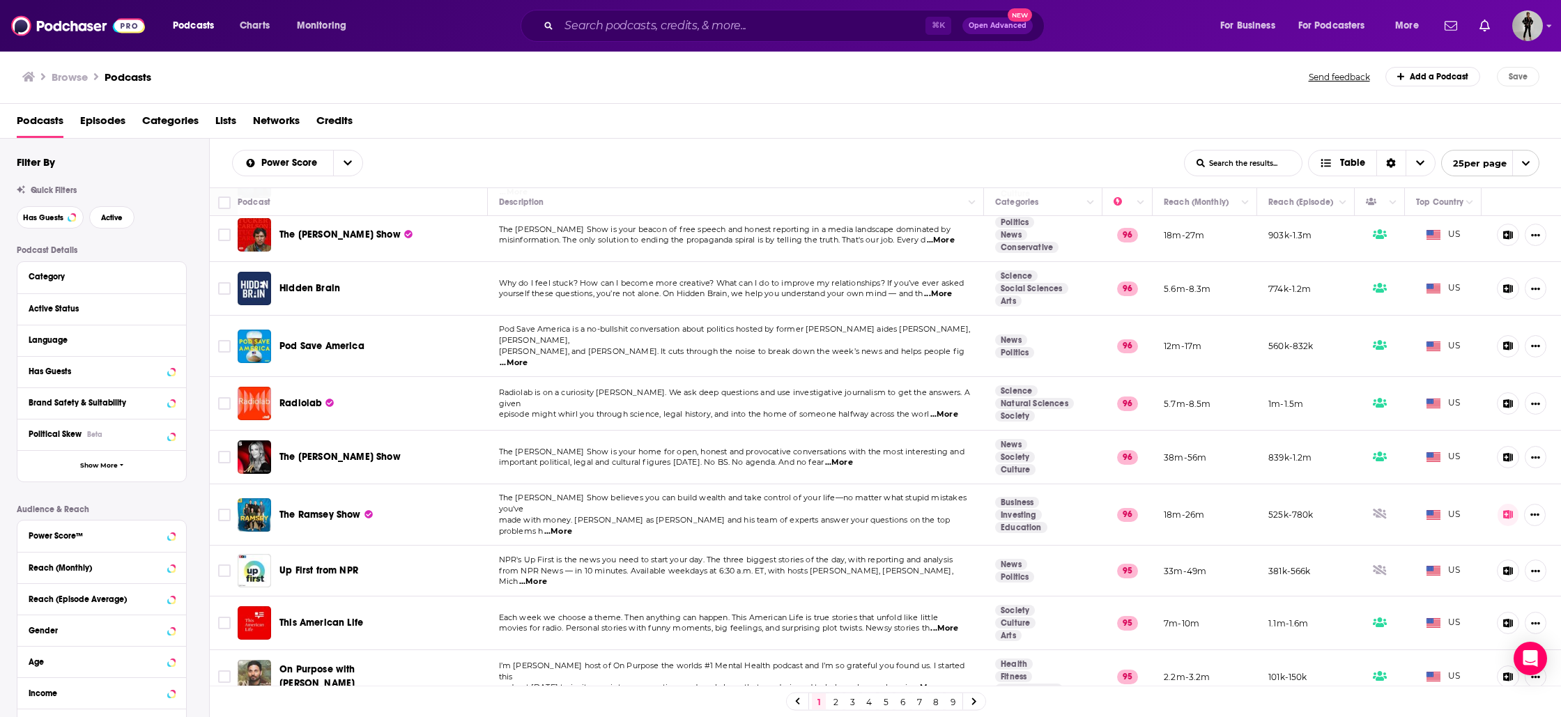
scroll to position [841, 0]
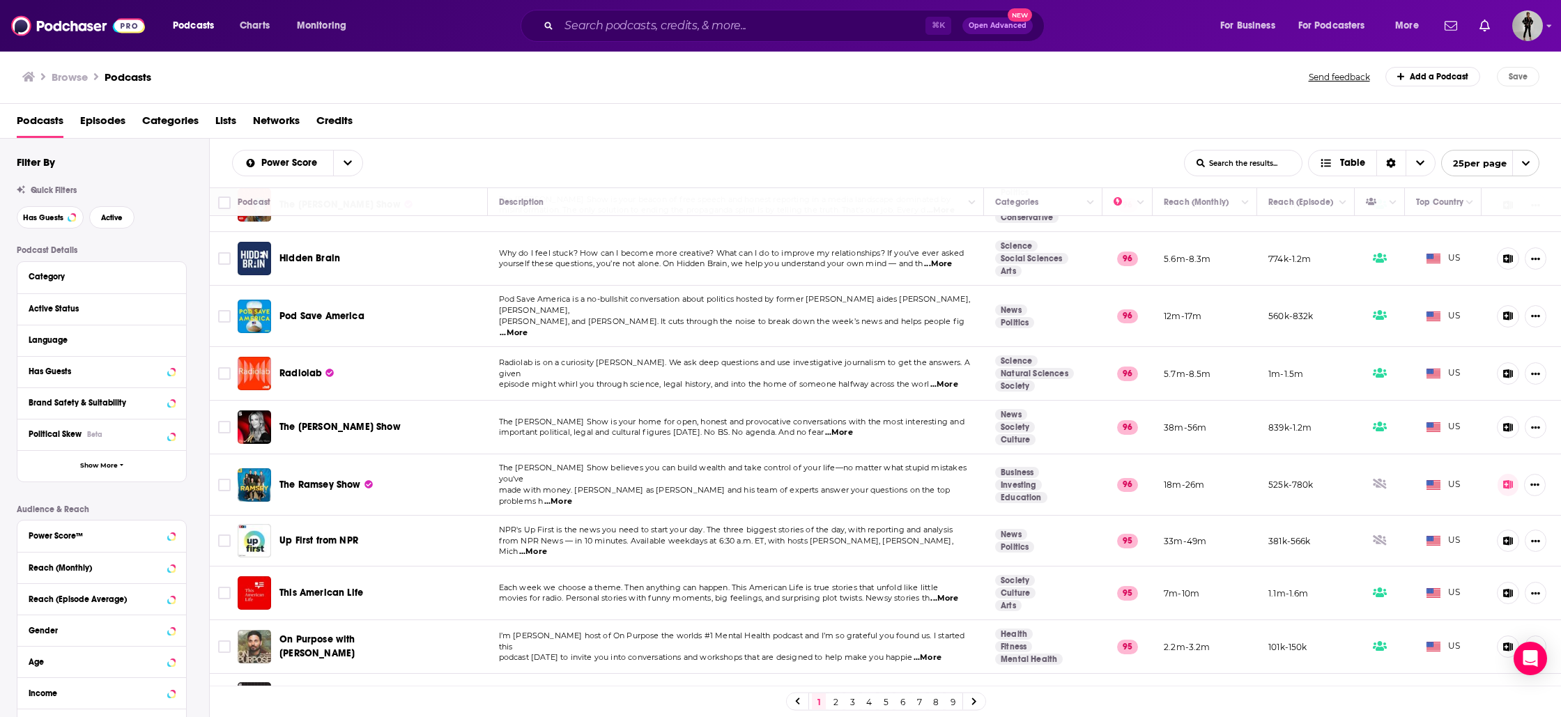
click at [903, 698] on link "6" at bounding box center [903, 702] width 14 height 17
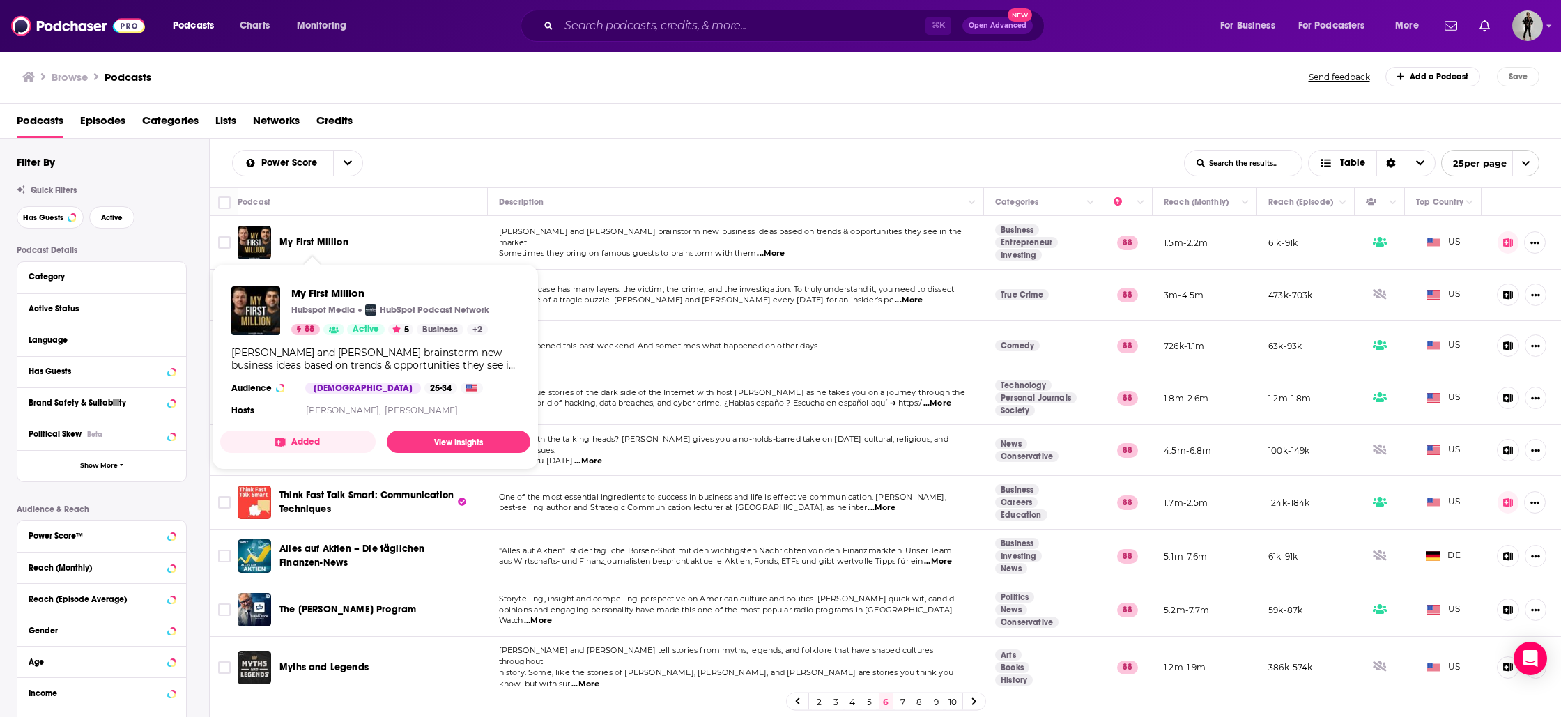
click at [295, 243] on span "My First Million" at bounding box center [314, 242] width 69 height 12
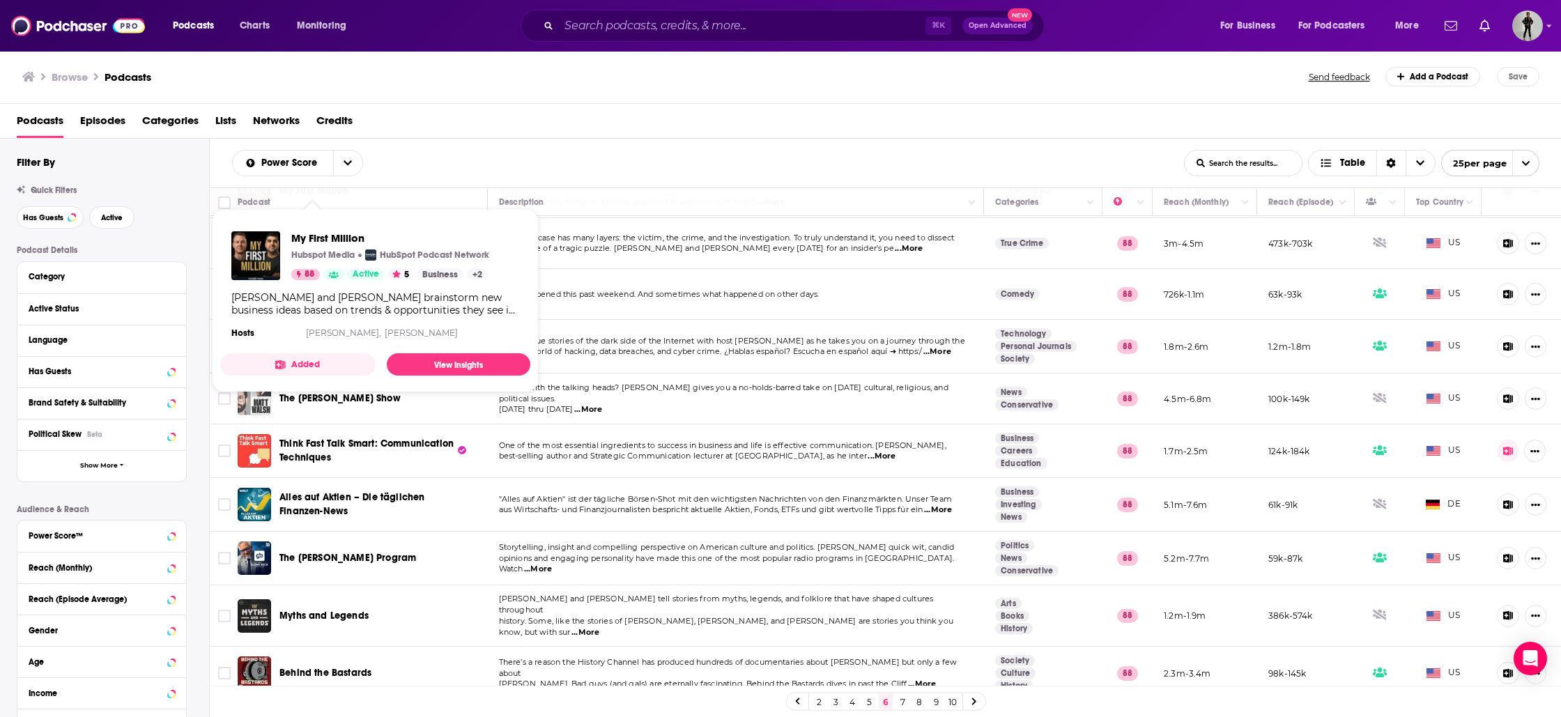
scroll to position [58, 0]
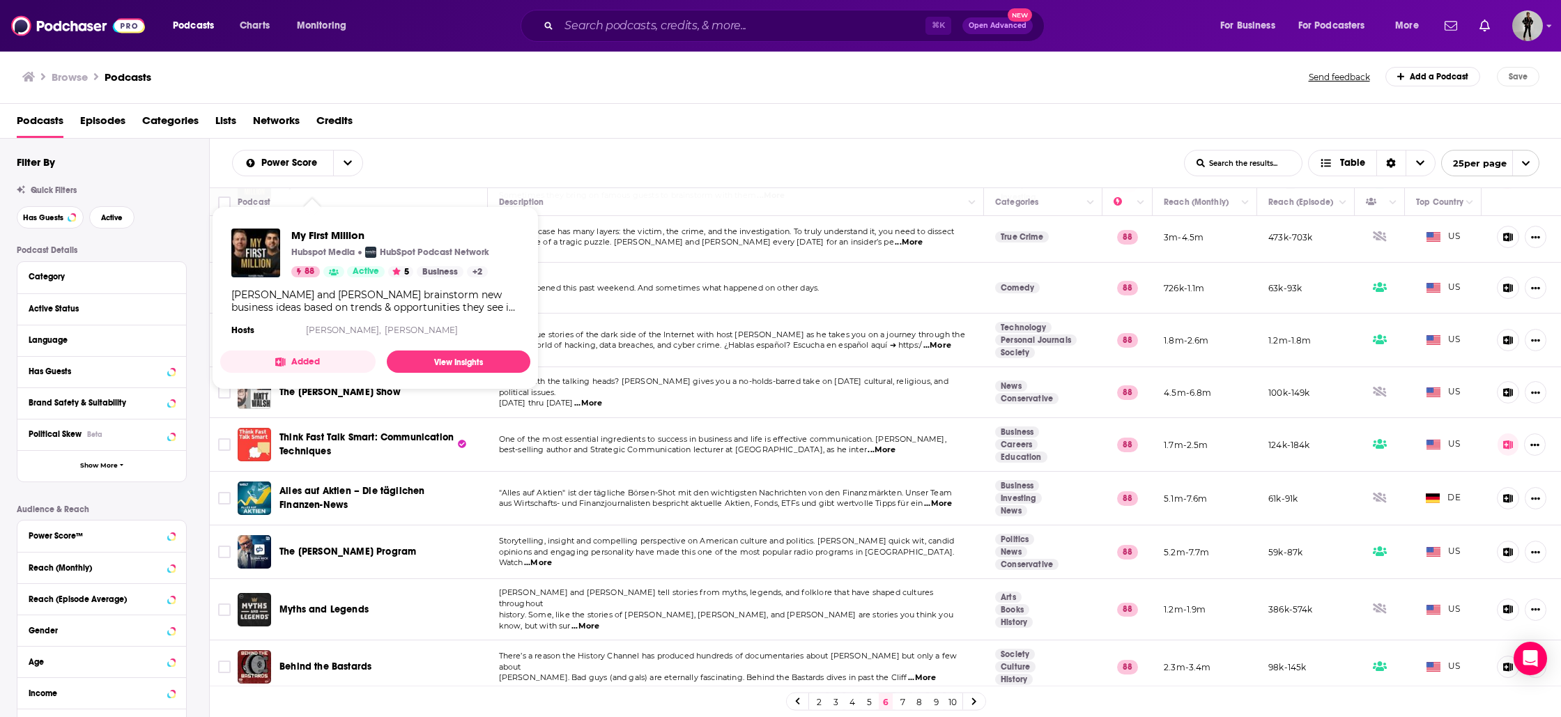
click at [315, 362] on button "Added" at bounding box center [297, 362] width 155 height 22
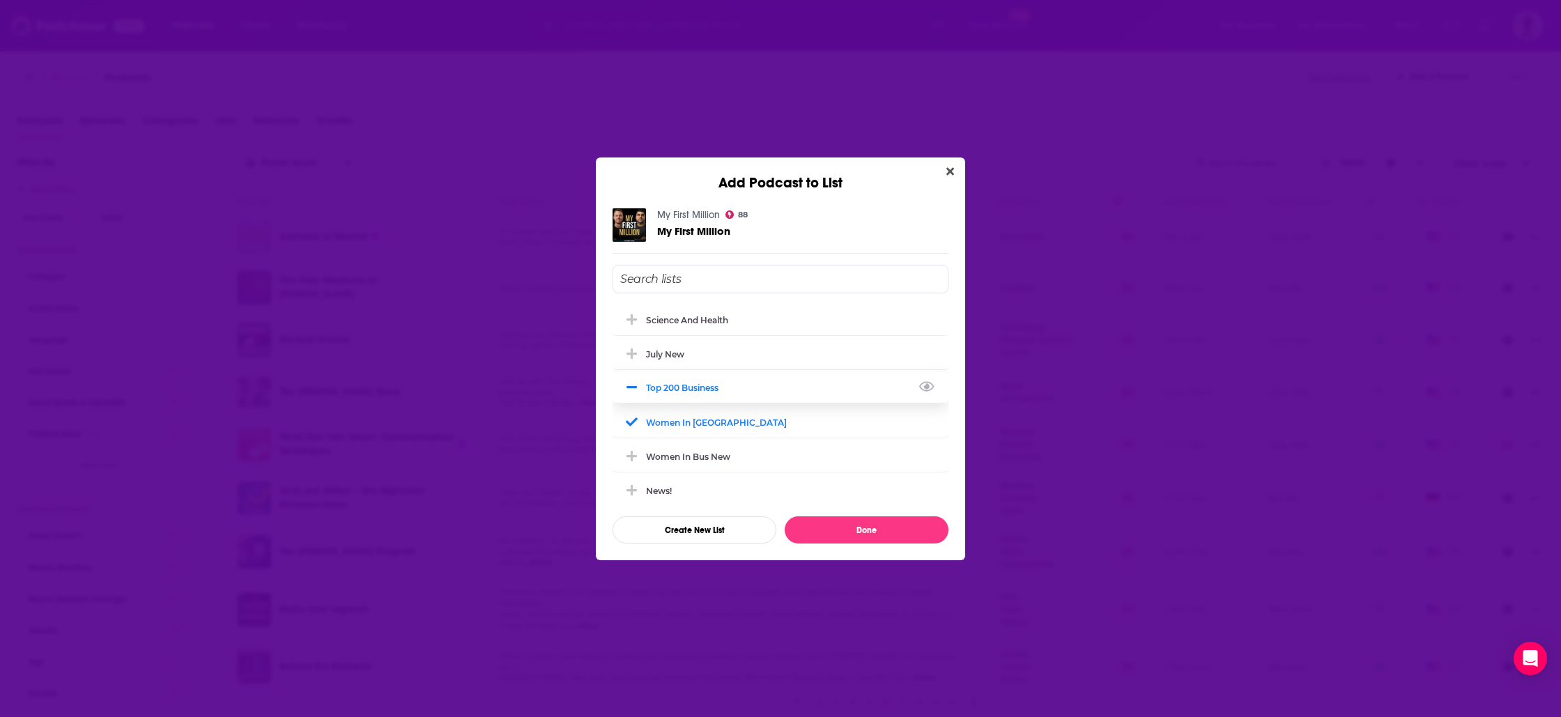
click at [683, 388] on div "top 200 business" at bounding box center [686, 388] width 81 height 10
click at [686, 418] on div "women in [GEOGRAPHIC_DATA]" at bounding box center [720, 422] width 149 height 10
click at [721, 367] on div "top 200 business" at bounding box center [781, 375] width 336 height 31
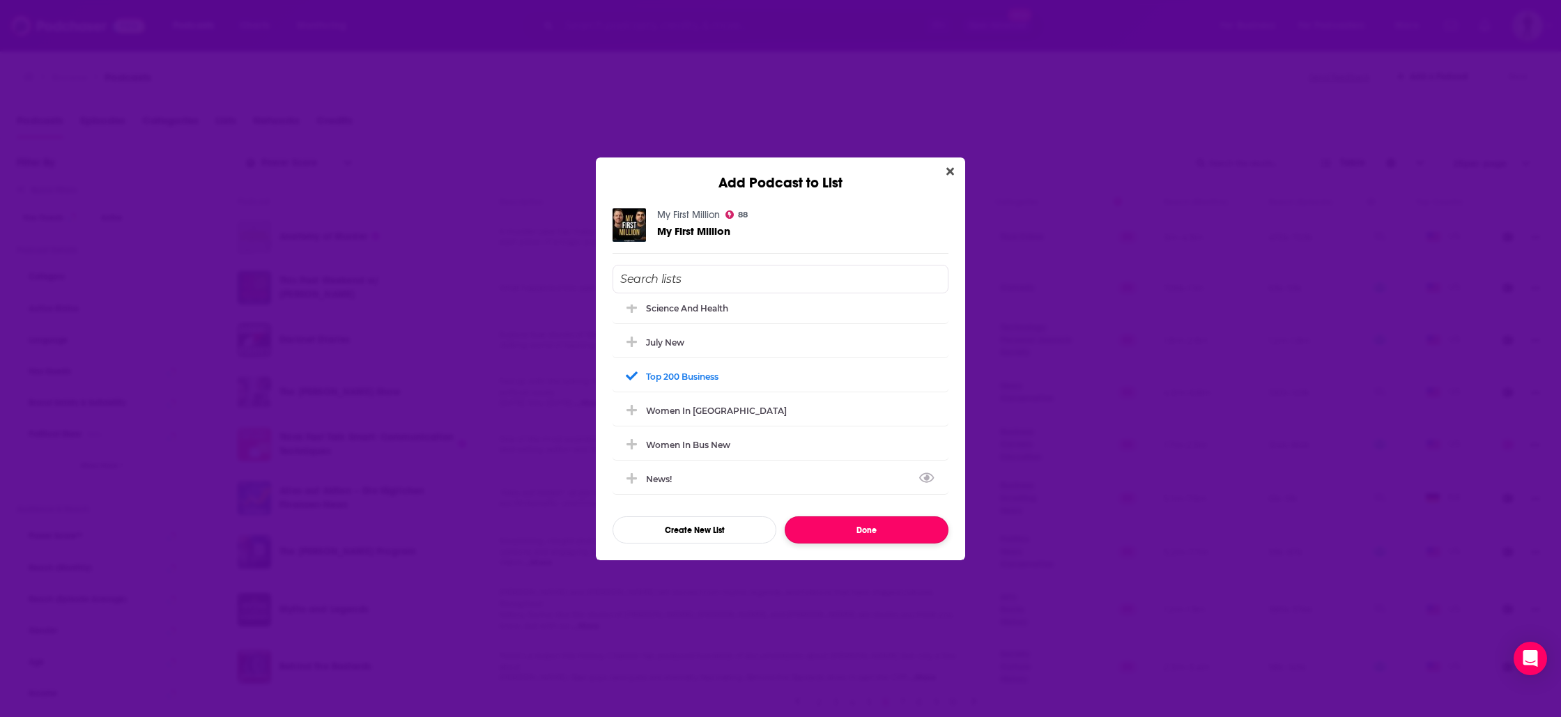
click at [862, 536] on button "Done" at bounding box center [867, 530] width 164 height 27
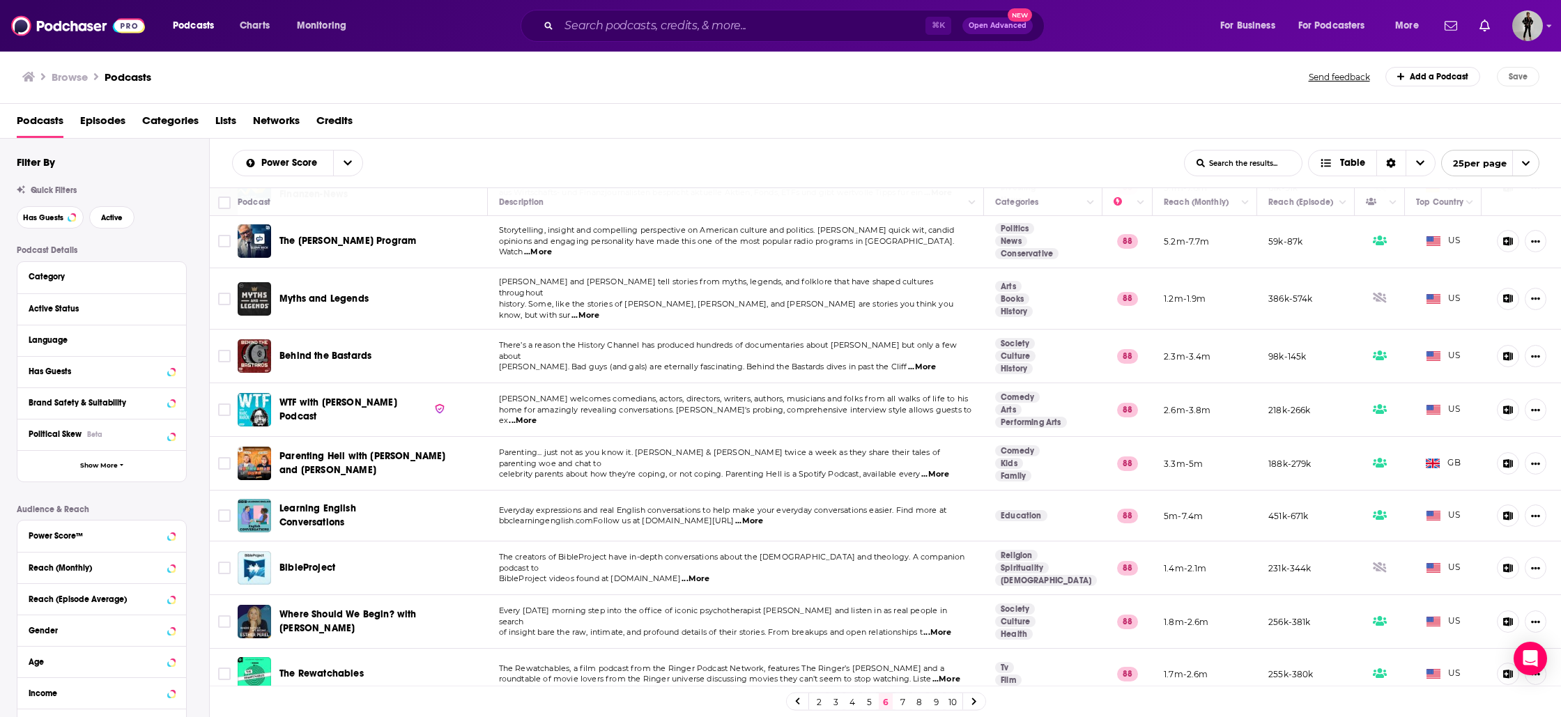
scroll to position [371, 0]
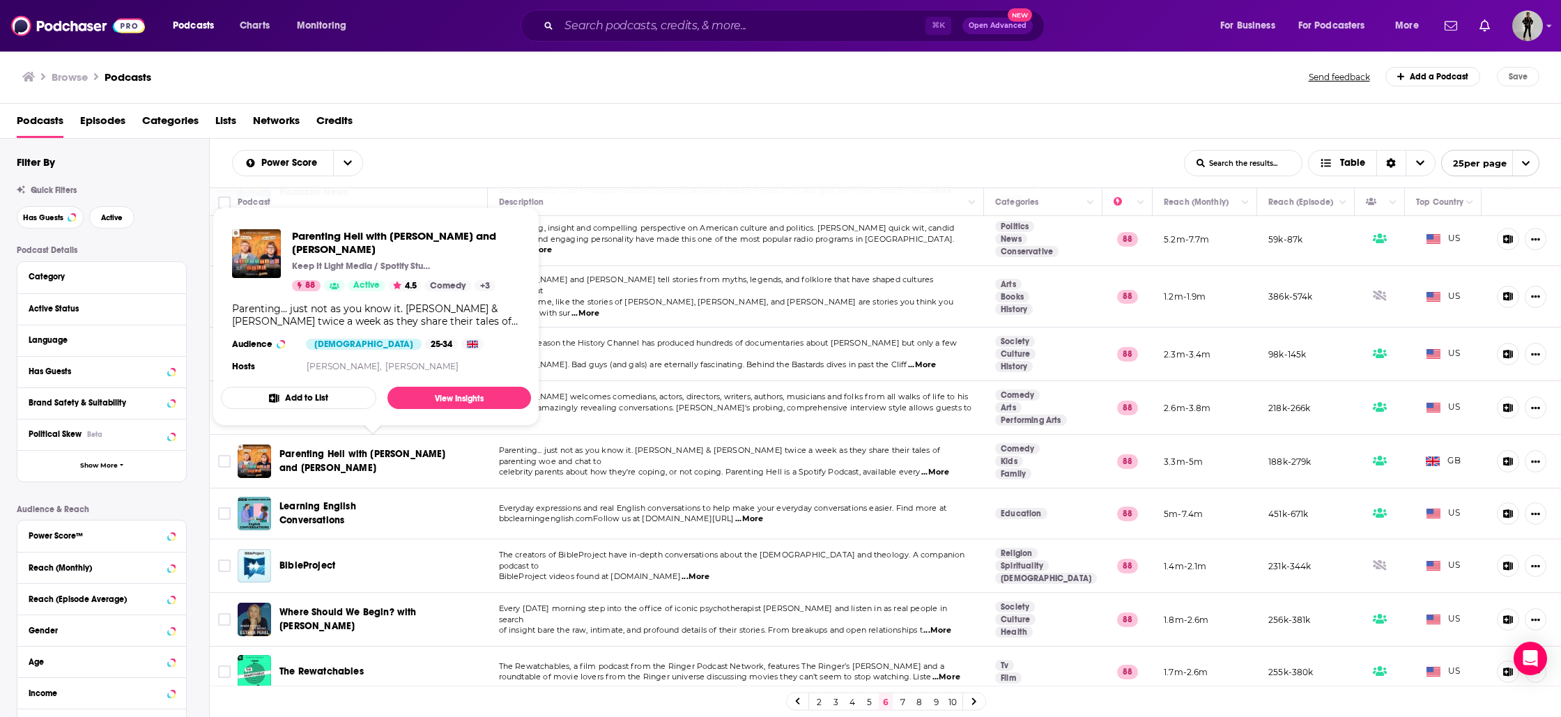
click at [331, 402] on button "Add to List" at bounding box center [298, 398] width 155 height 22
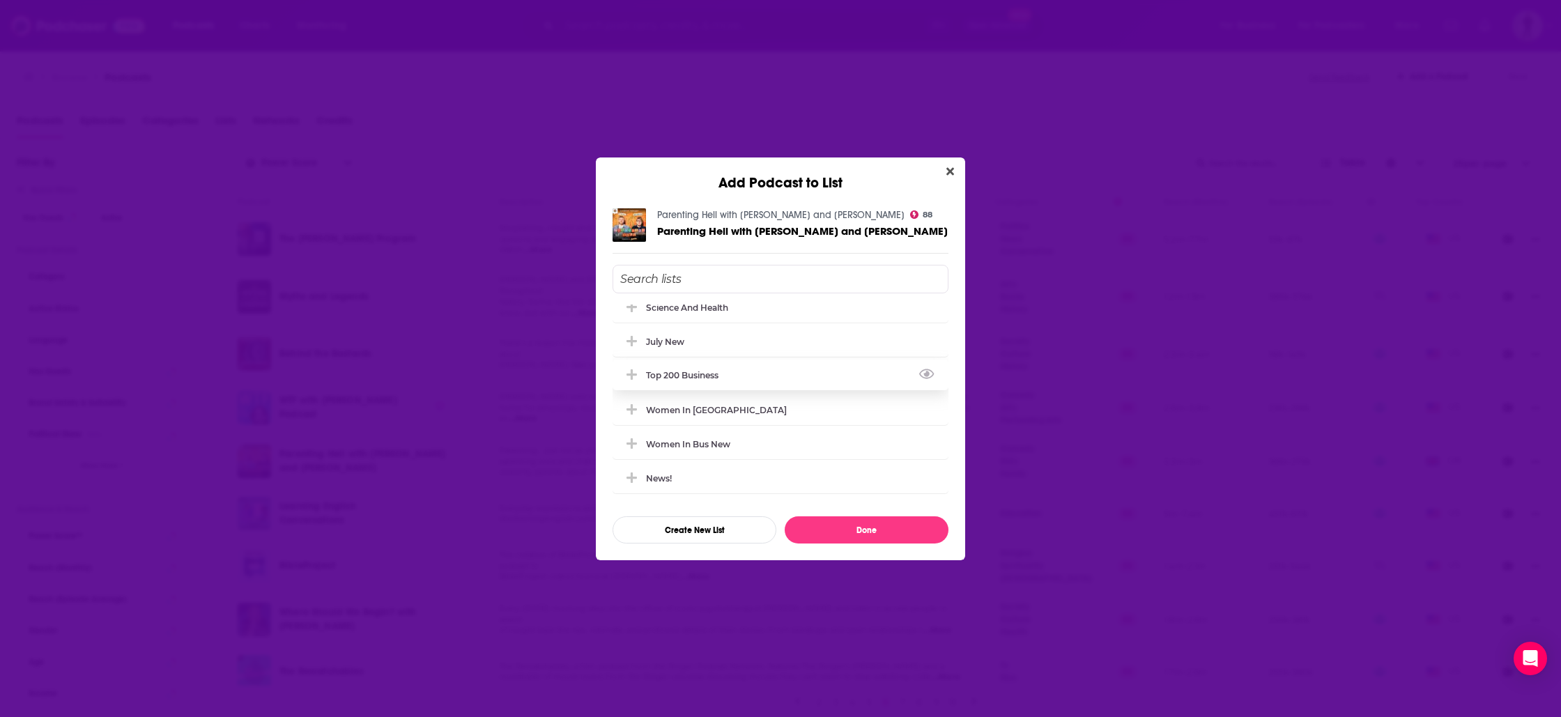
scroll to position [0, 0]
click at [686, 420] on div "women in [GEOGRAPHIC_DATA]" at bounding box center [720, 422] width 149 height 10
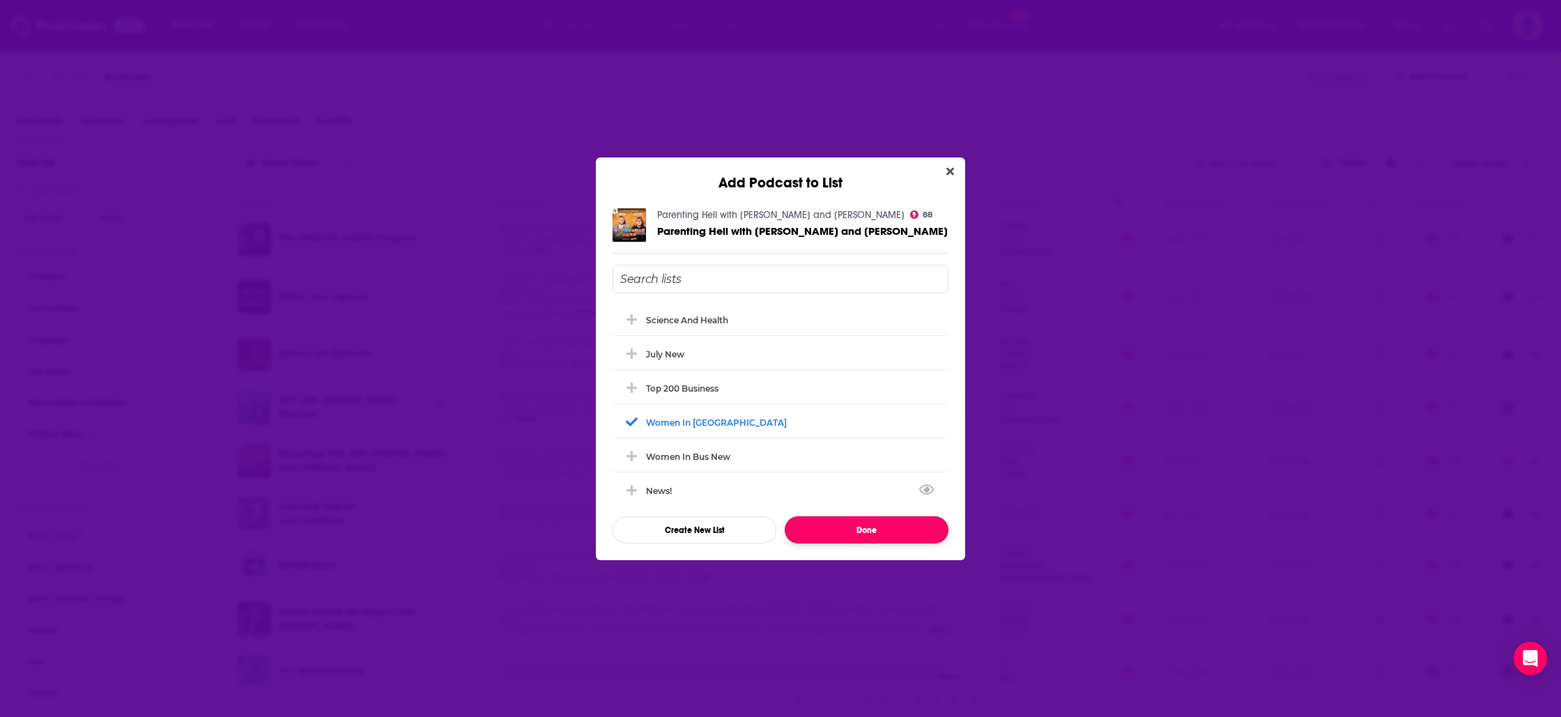
click at [841, 527] on button "Done" at bounding box center [867, 530] width 164 height 27
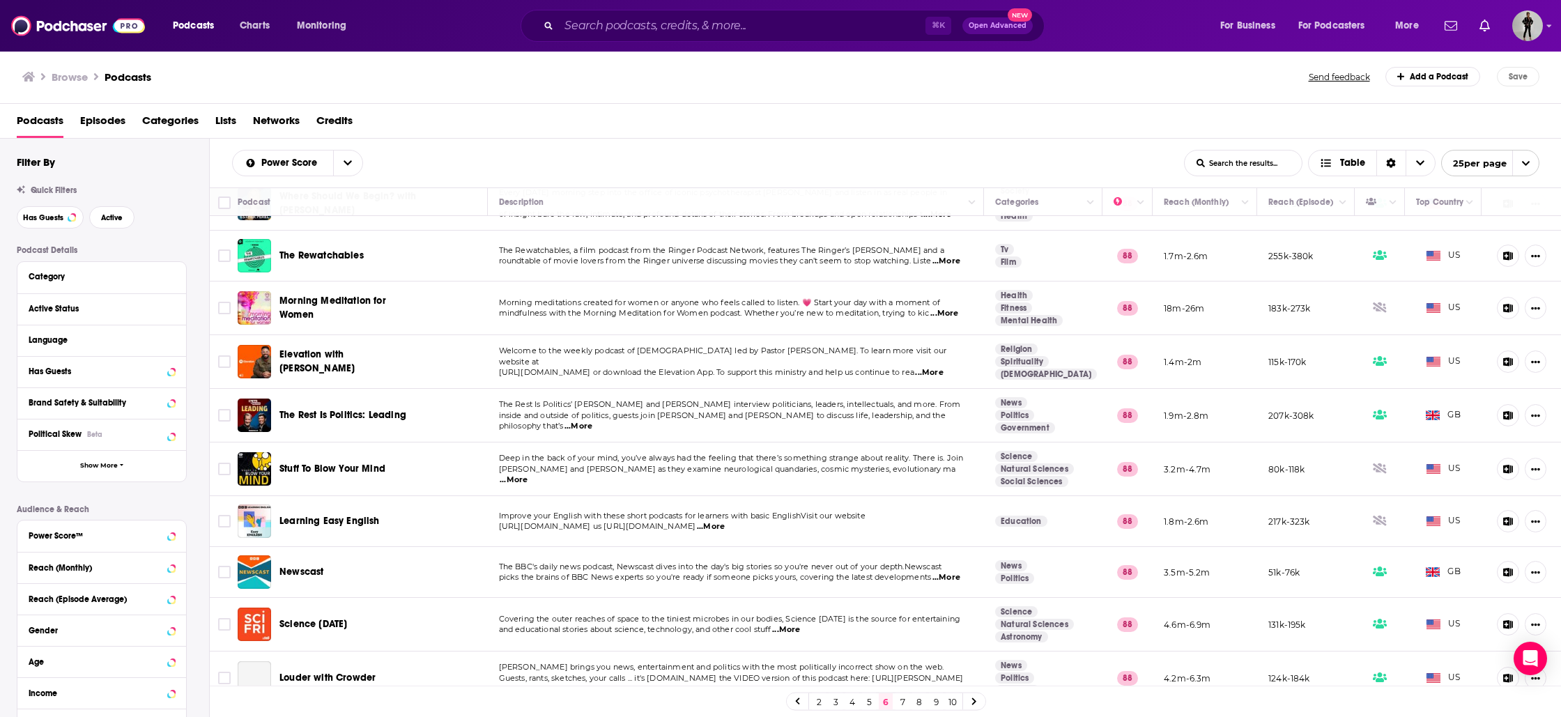
scroll to position [847, 0]
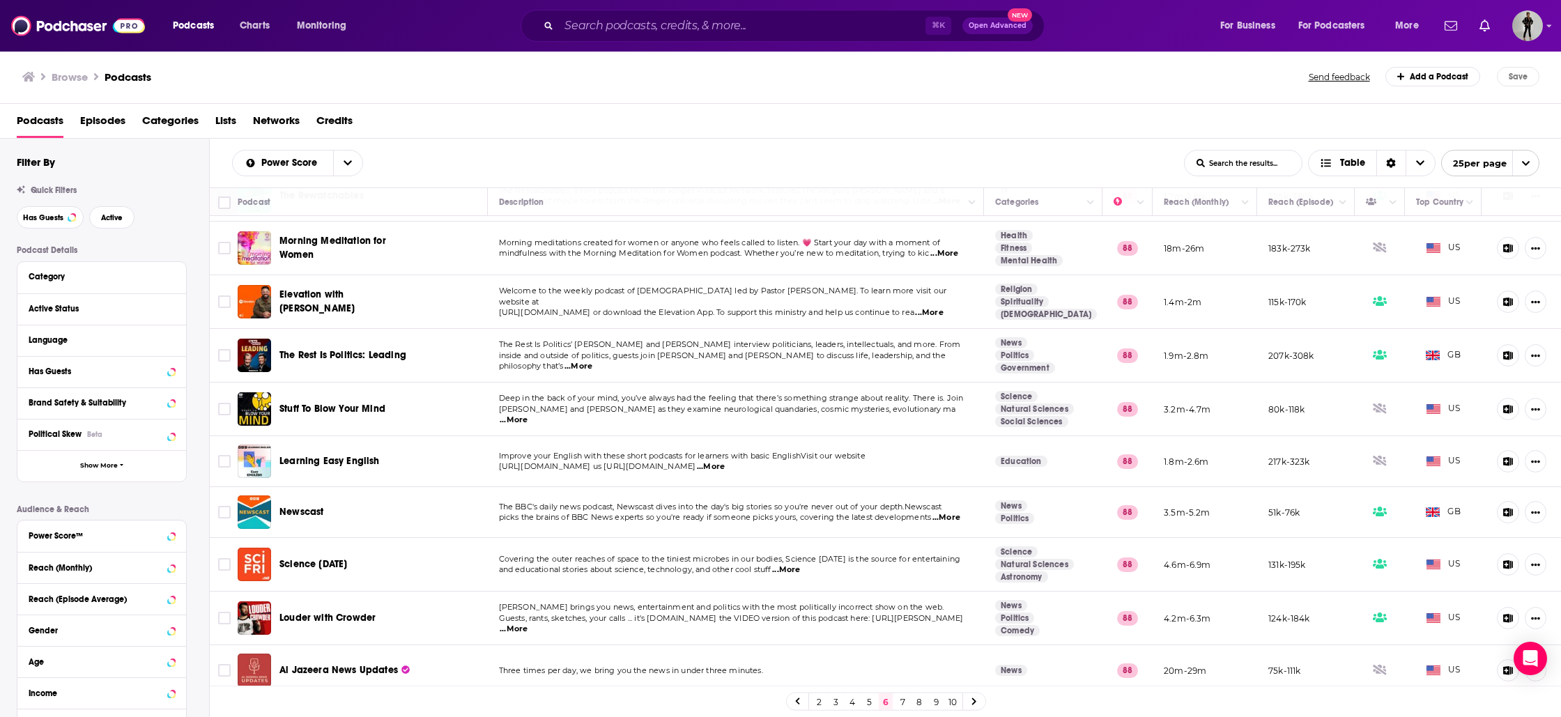
click at [919, 702] on link "8" at bounding box center [919, 702] width 14 height 17
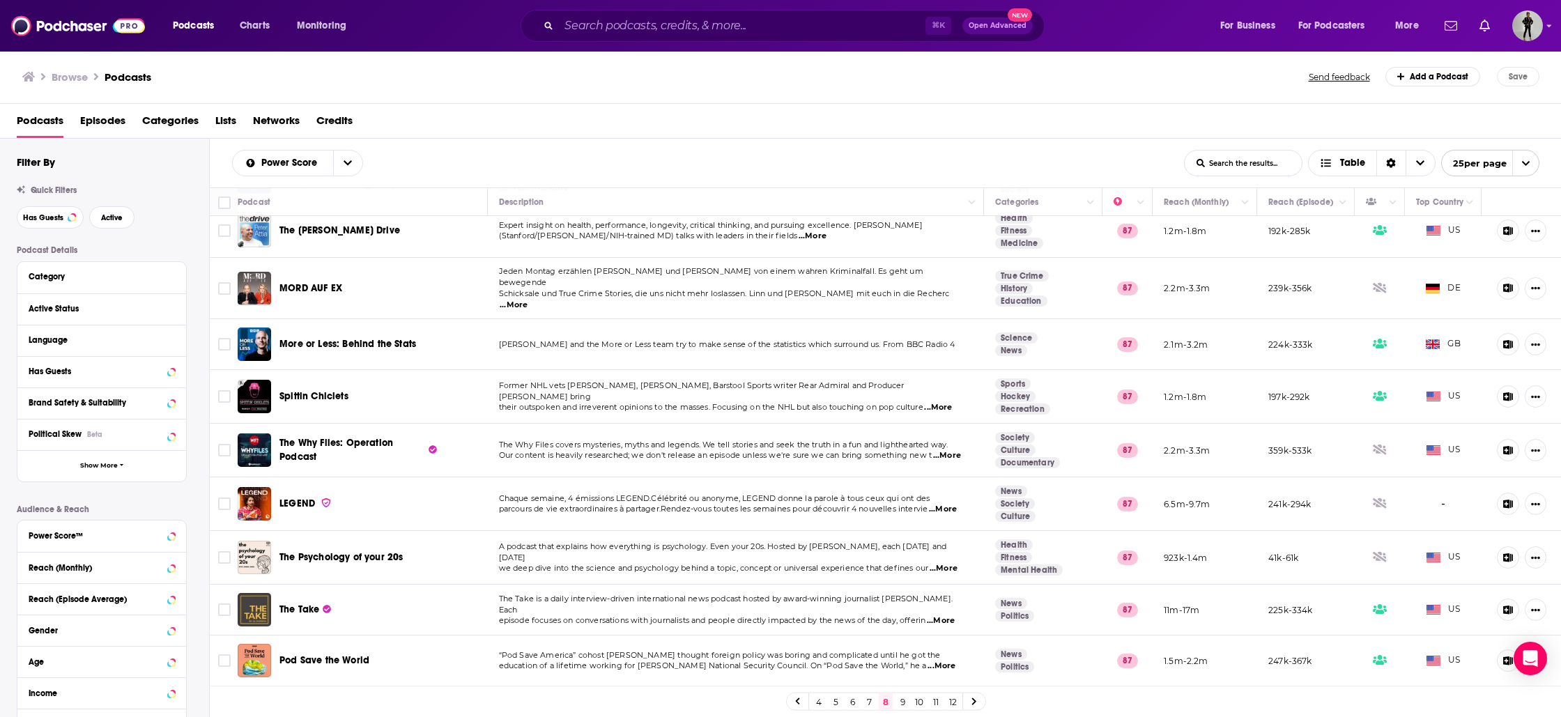
scroll to position [606, 0]
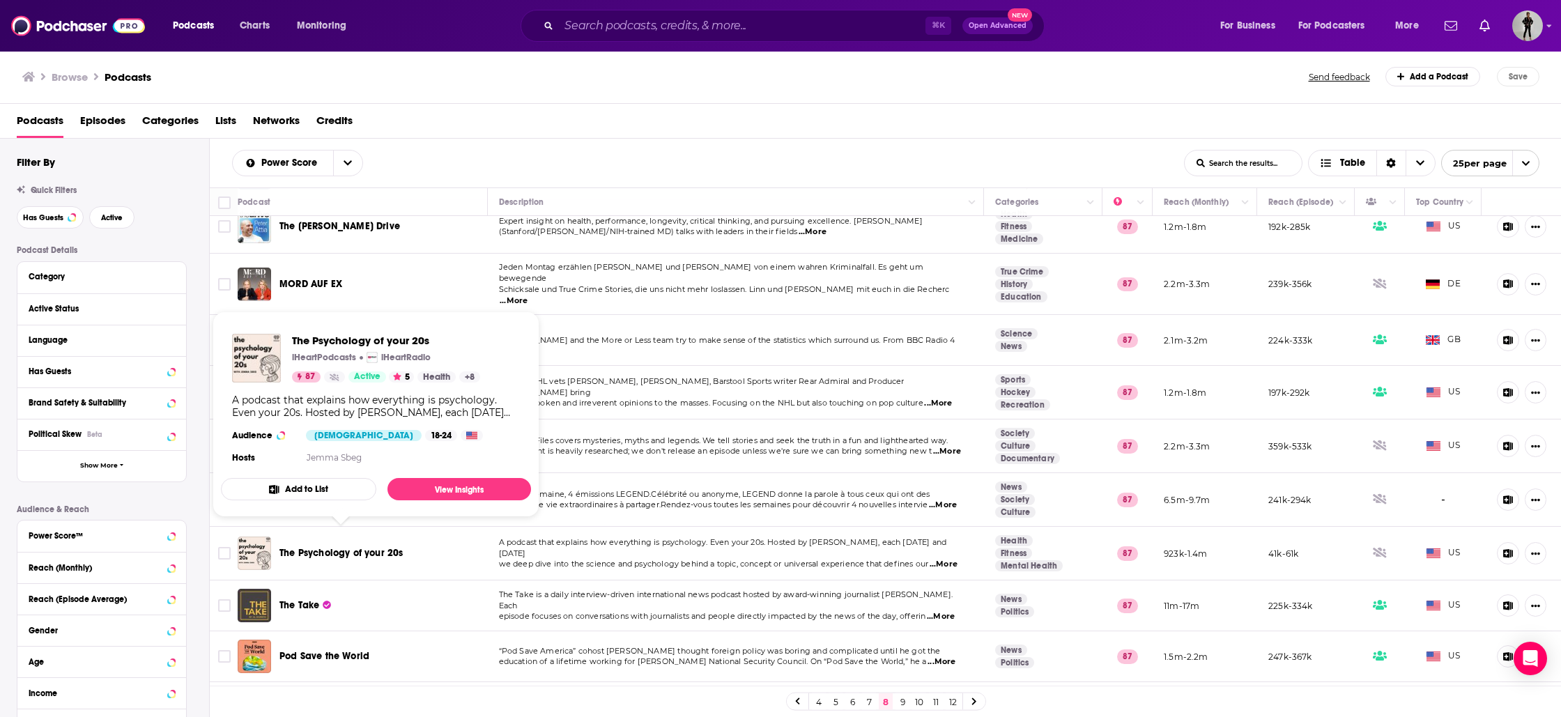
click at [328, 491] on button "Add to List" at bounding box center [298, 489] width 155 height 22
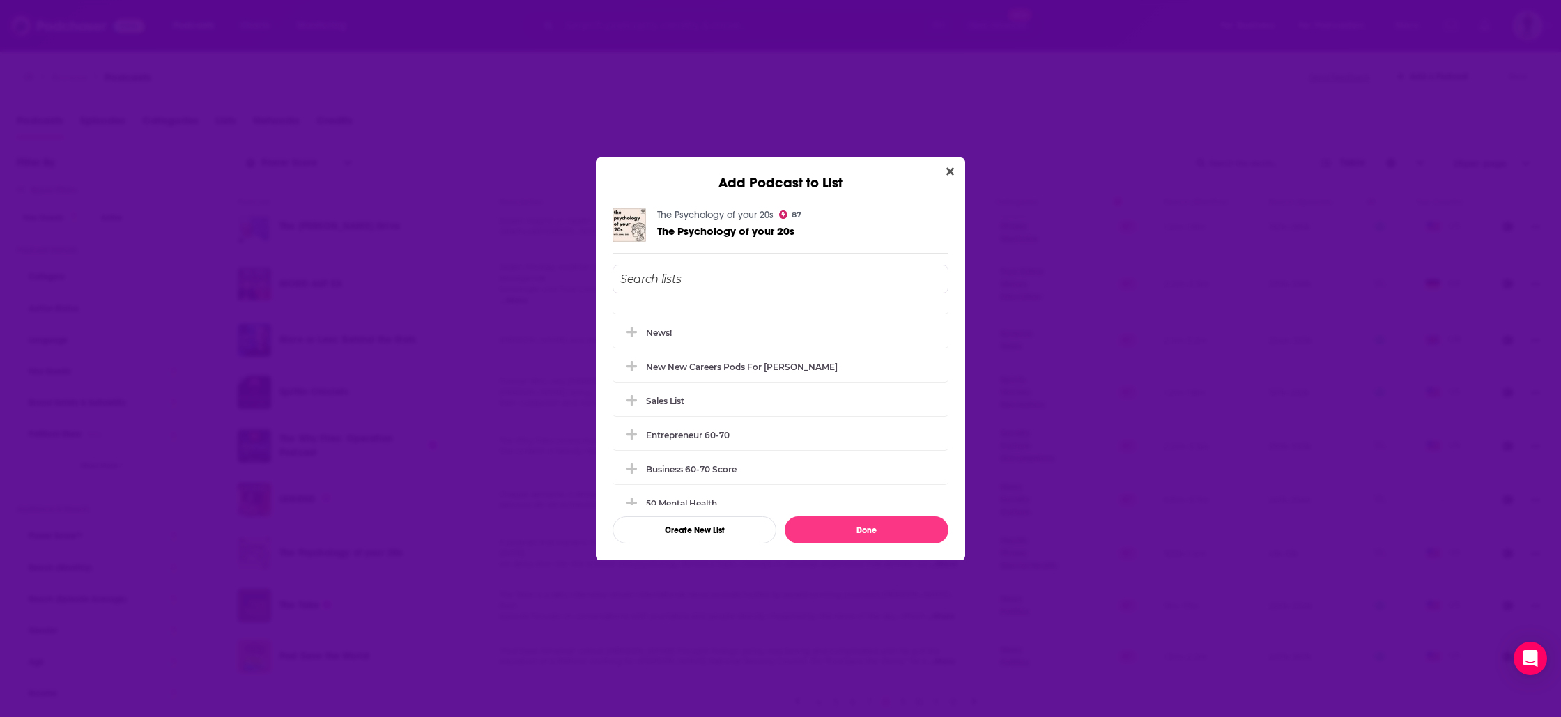
scroll to position [175, 0]
click at [715, 484] on div "50 mental health" at bounding box center [685, 486] width 79 height 10
click at [754, 489] on div "50 mental health" at bounding box center [781, 486] width 336 height 31
click at [679, 489] on div "50 mental health" at bounding box center [685, 486] width 79 height 10
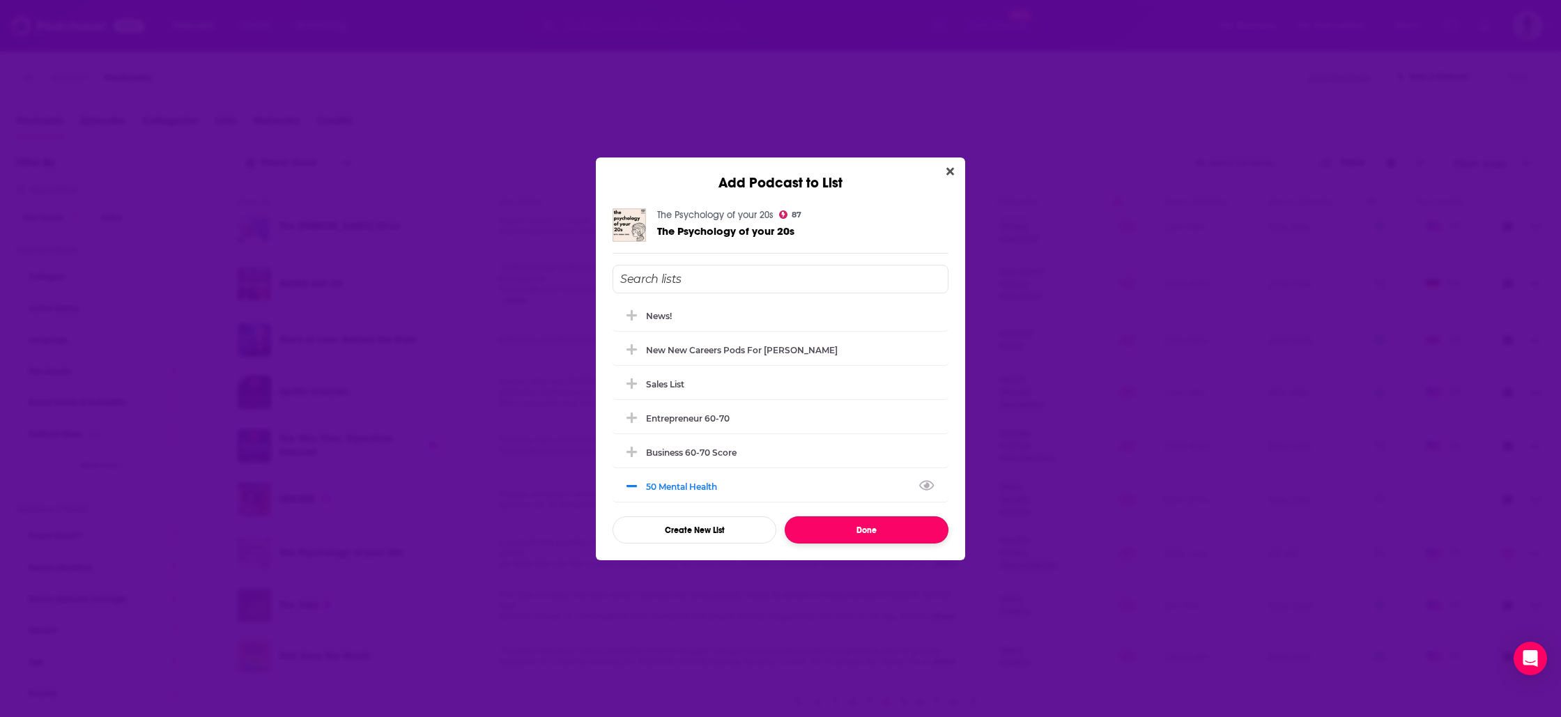
click at [853, 535] on button "Done" at bounding box center [867, 530] width 164 height 27
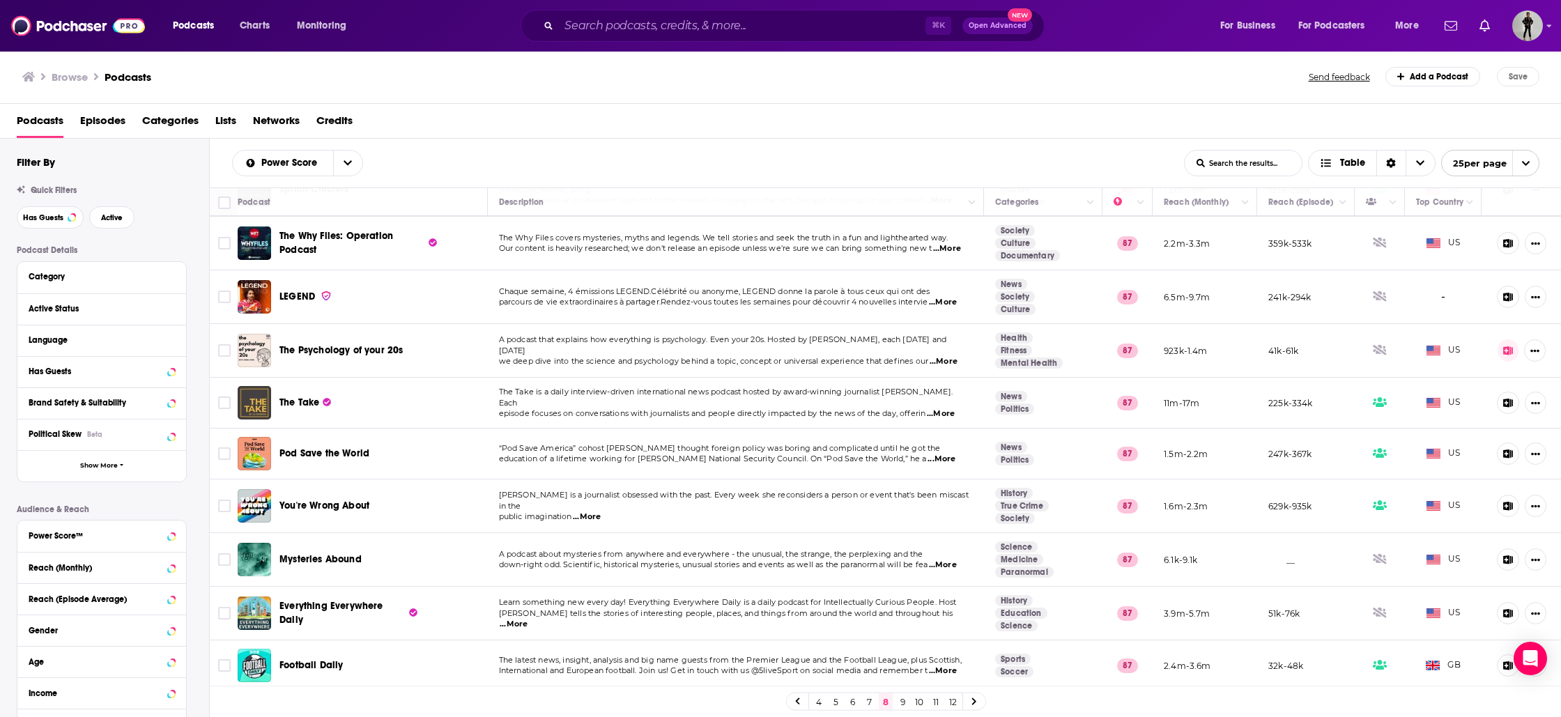
scroll to position [847, 0]
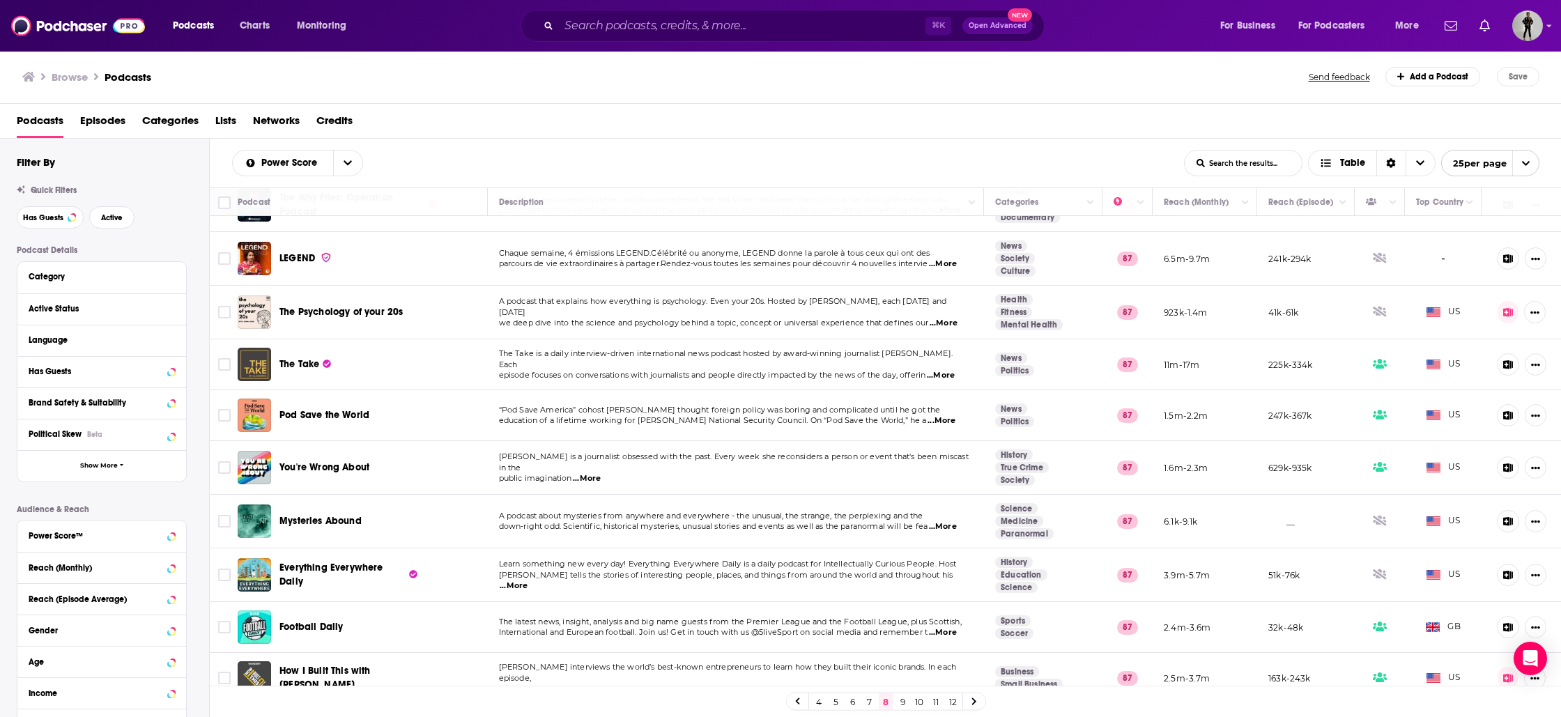
click at [952, 521] on span "...More" at bounding box center [943, 526] width 28 height 11
click at [531, 578] on td "Learn something new every day! Everything Everywhere Daily is a daily podcast f…" at bounding box center [736, 576] width 497 height 54
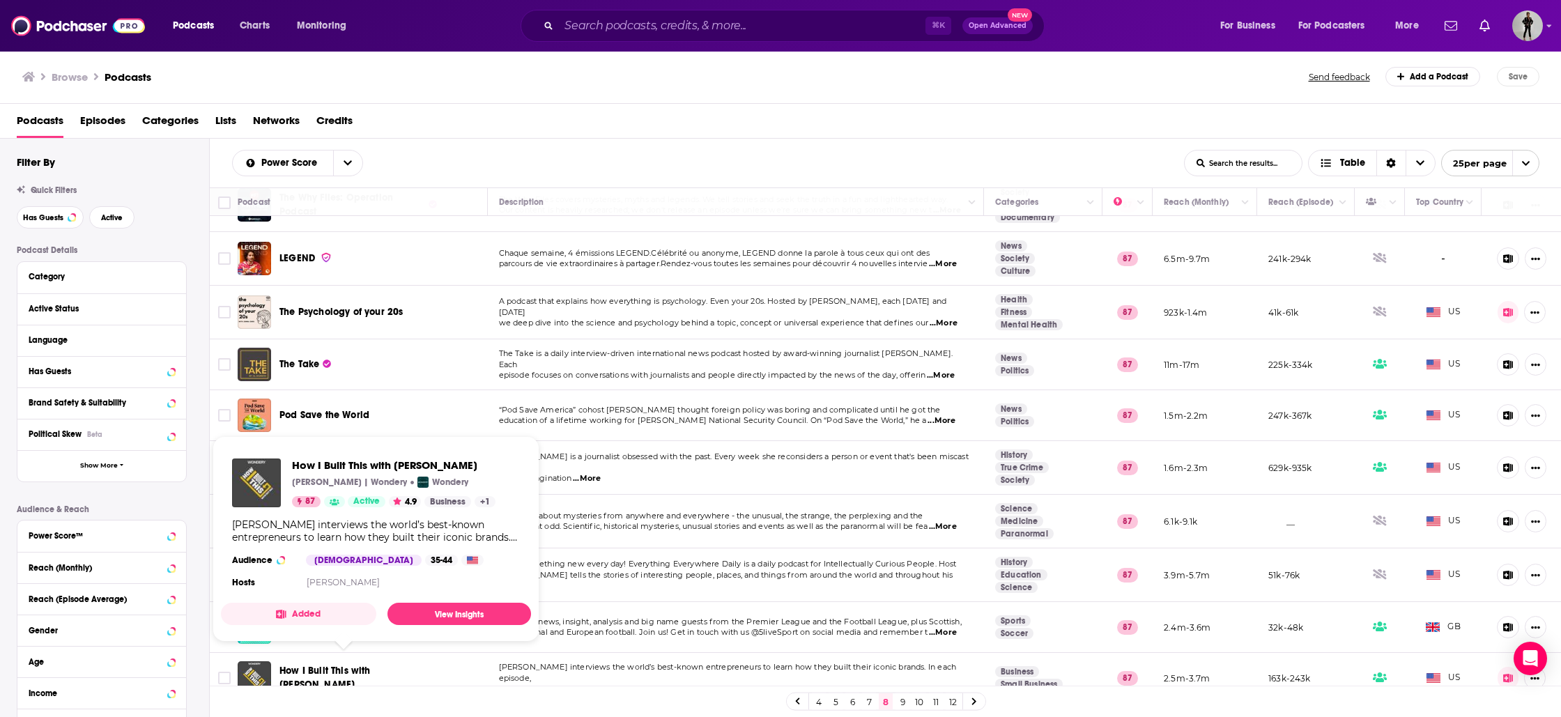
click at [310, 613] on button "Added" at bounding box center [298, 614] width 155 height 22
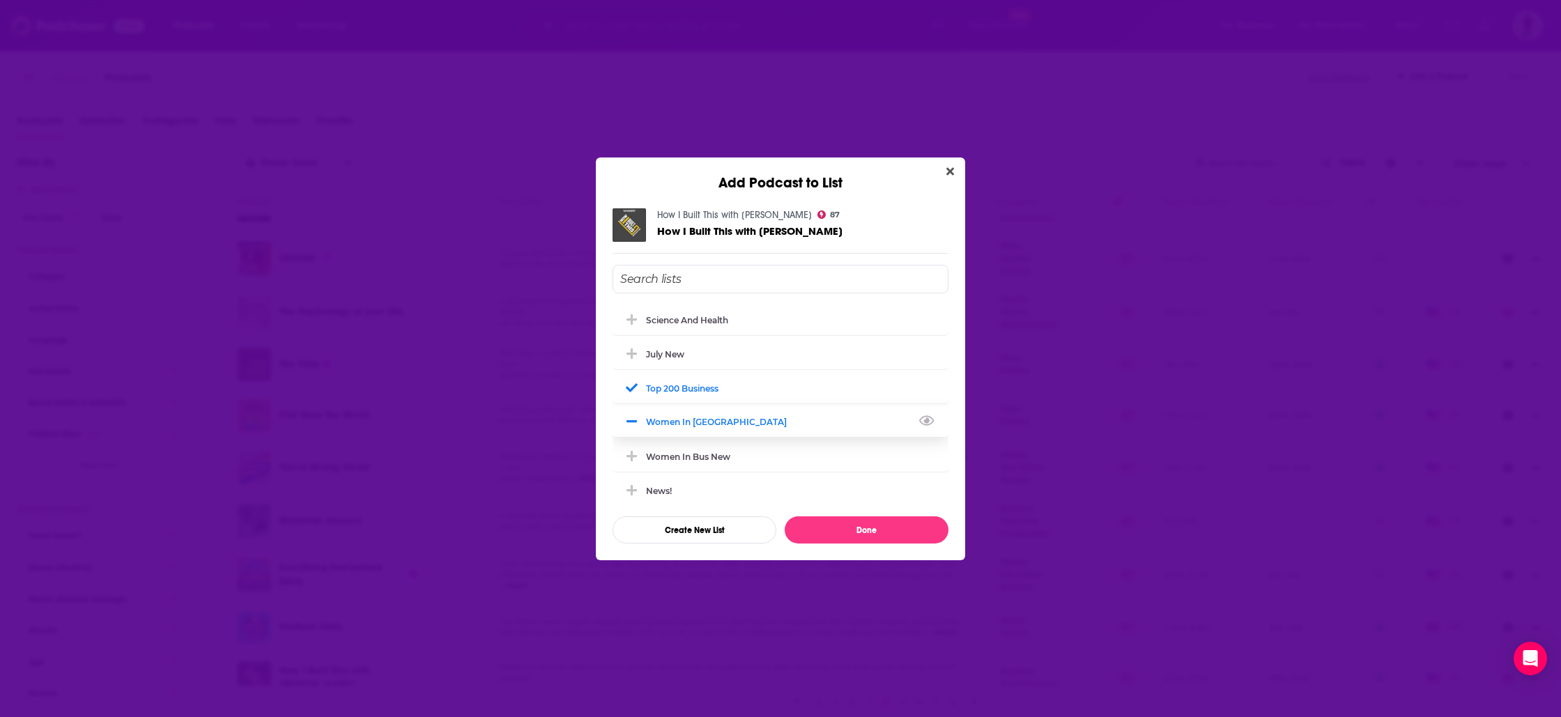
click at [678, 423] on div "women in [GEOGRAPHIC_DATA]" at bounding box center [720, 422] width 149 height 10
click at [855, 533] on button "Done" at bounding box center [867, 530] width 164 height 27
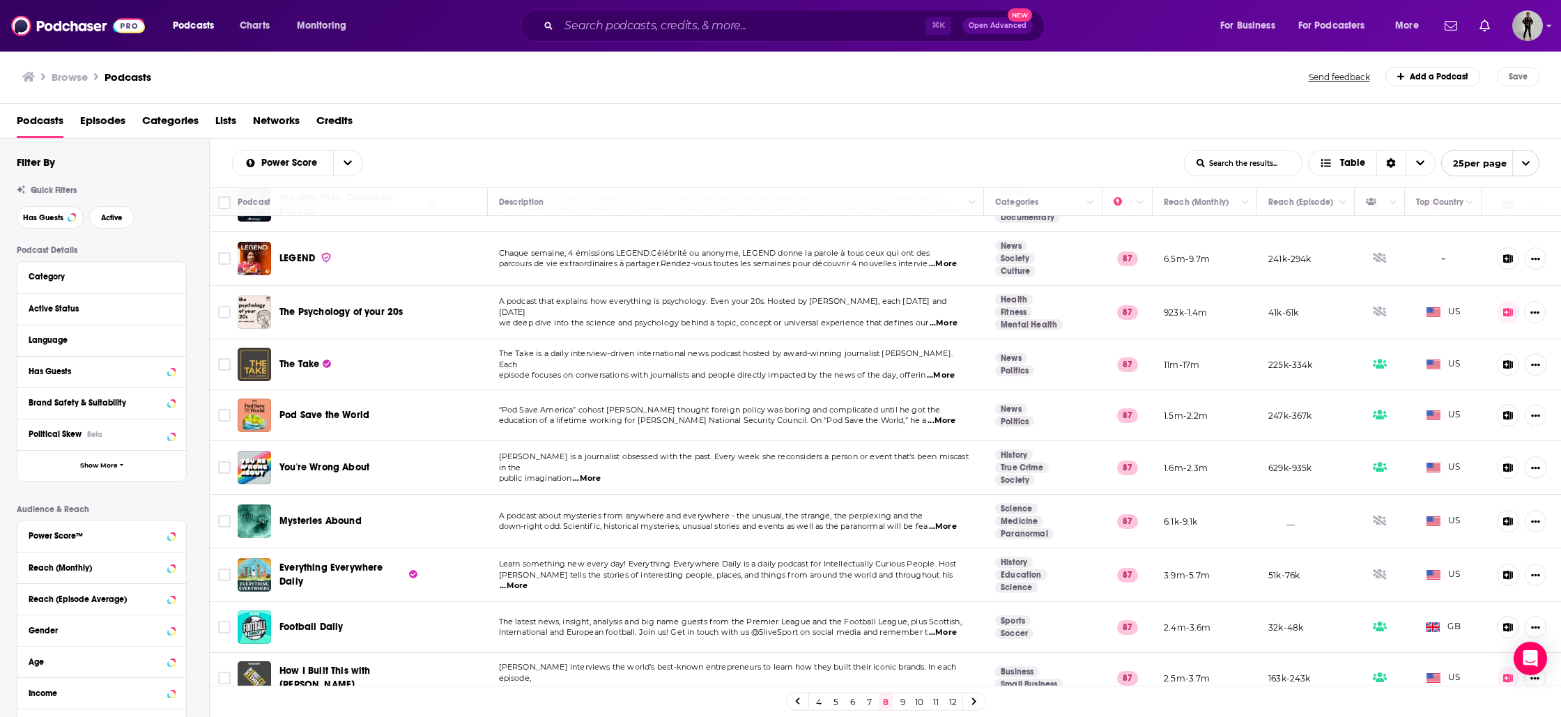
click at [922, 705] on link "10" at bounding box center [919, 702] width 14 height 17
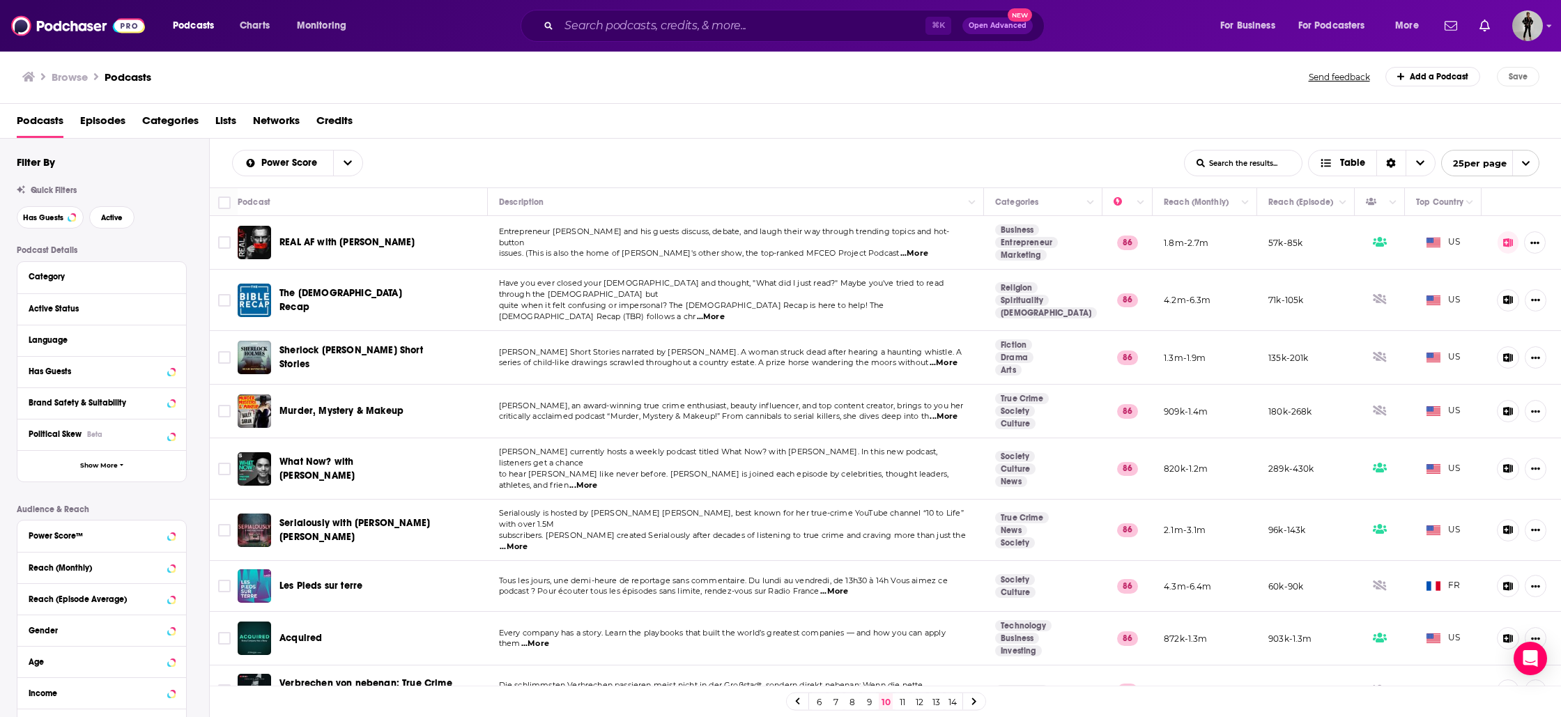
click at [541, 639] on span "...More" at bounding box center [535, 644] width 28 height 11
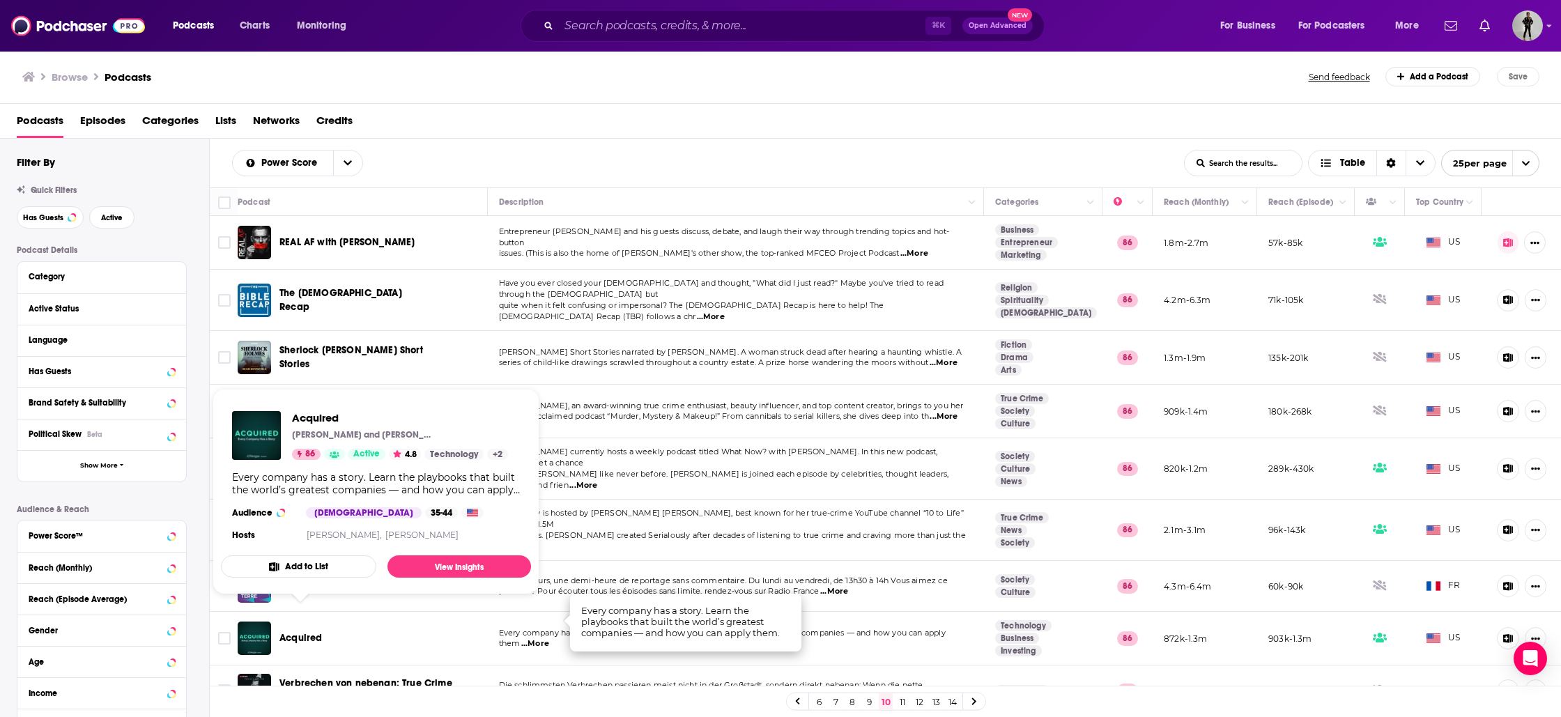
click at [291, 556] on button "Add to List" at bounding box center [298, 567] width 155 height 22
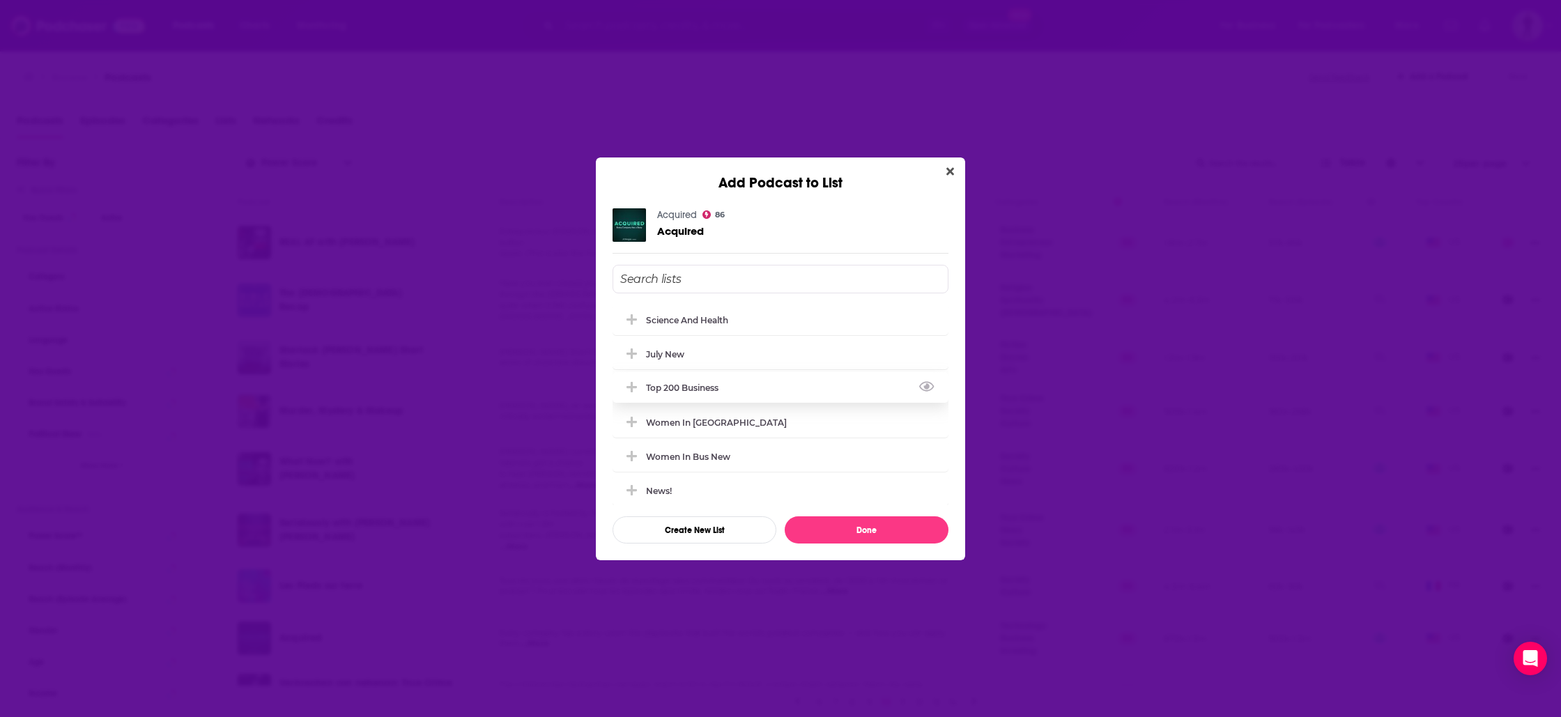
click at [685, 396] on div "top 200 business" at bounding box center [781, 387] width 336 height 31
click at [860, 527] on button "Done" at bounding box center [867, 530] width 164 height 27
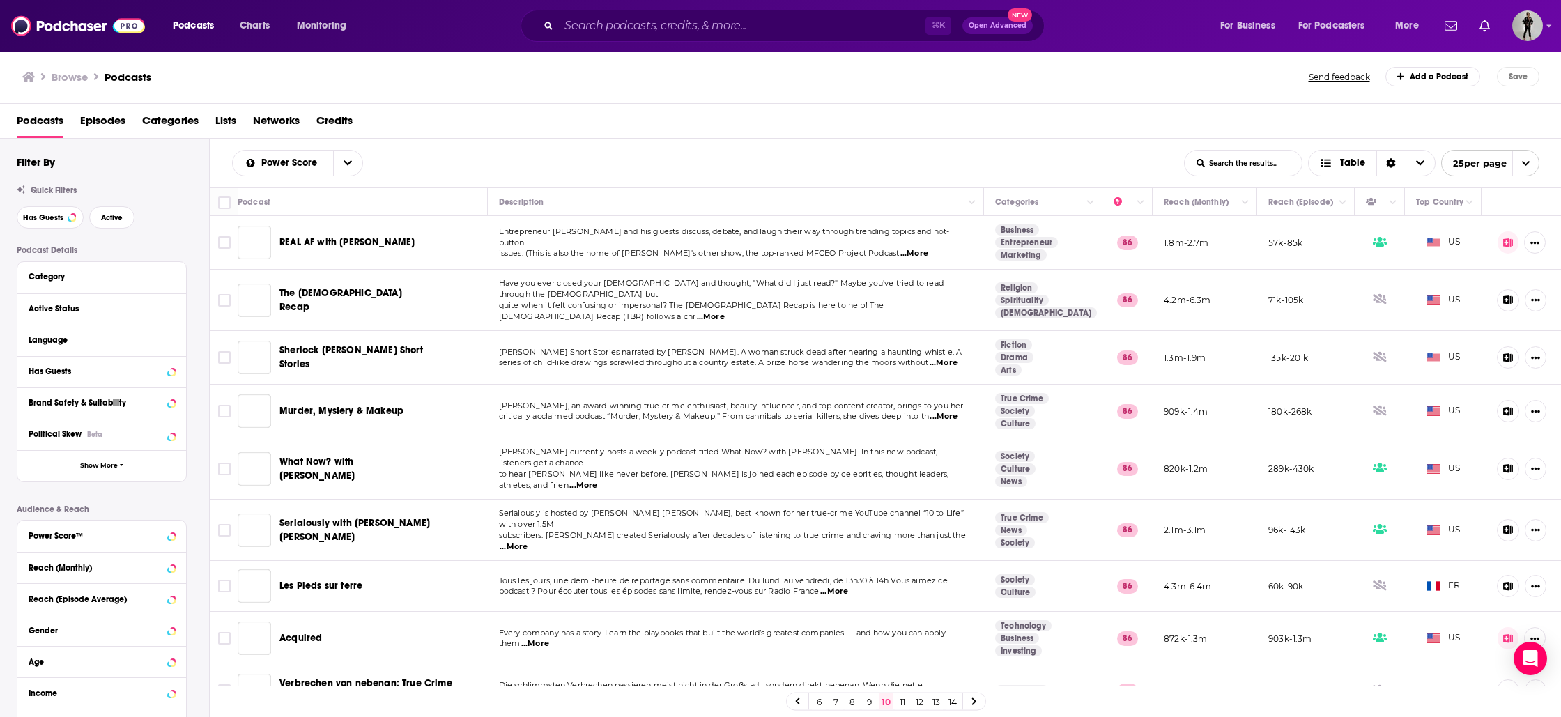
click at [910, 700] on div "6 7 8 9 10 11 12 13 14" at bounding box center [886, 702] width 200 height 18
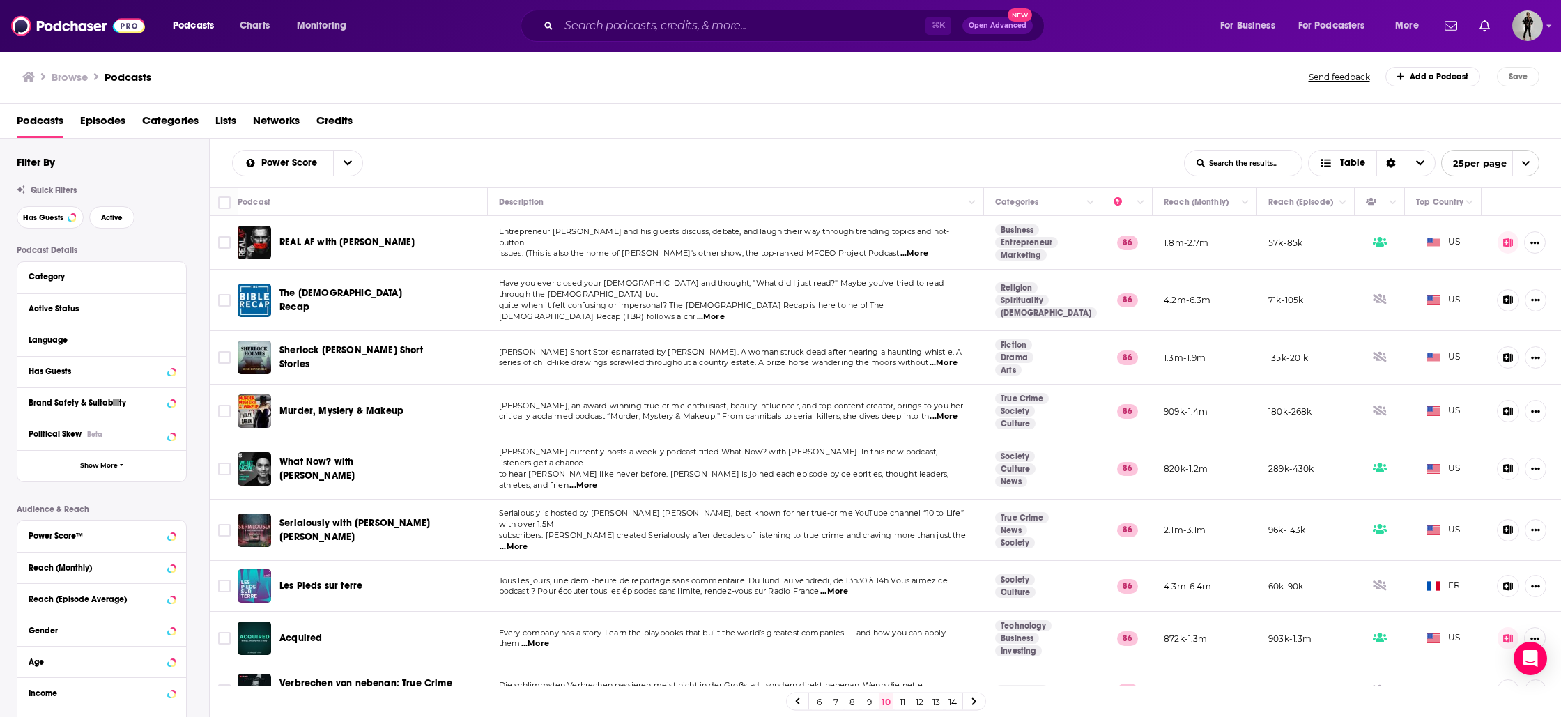
click at [905, 707] on link "11" at bounding box center [903, 702] width 14 height 17
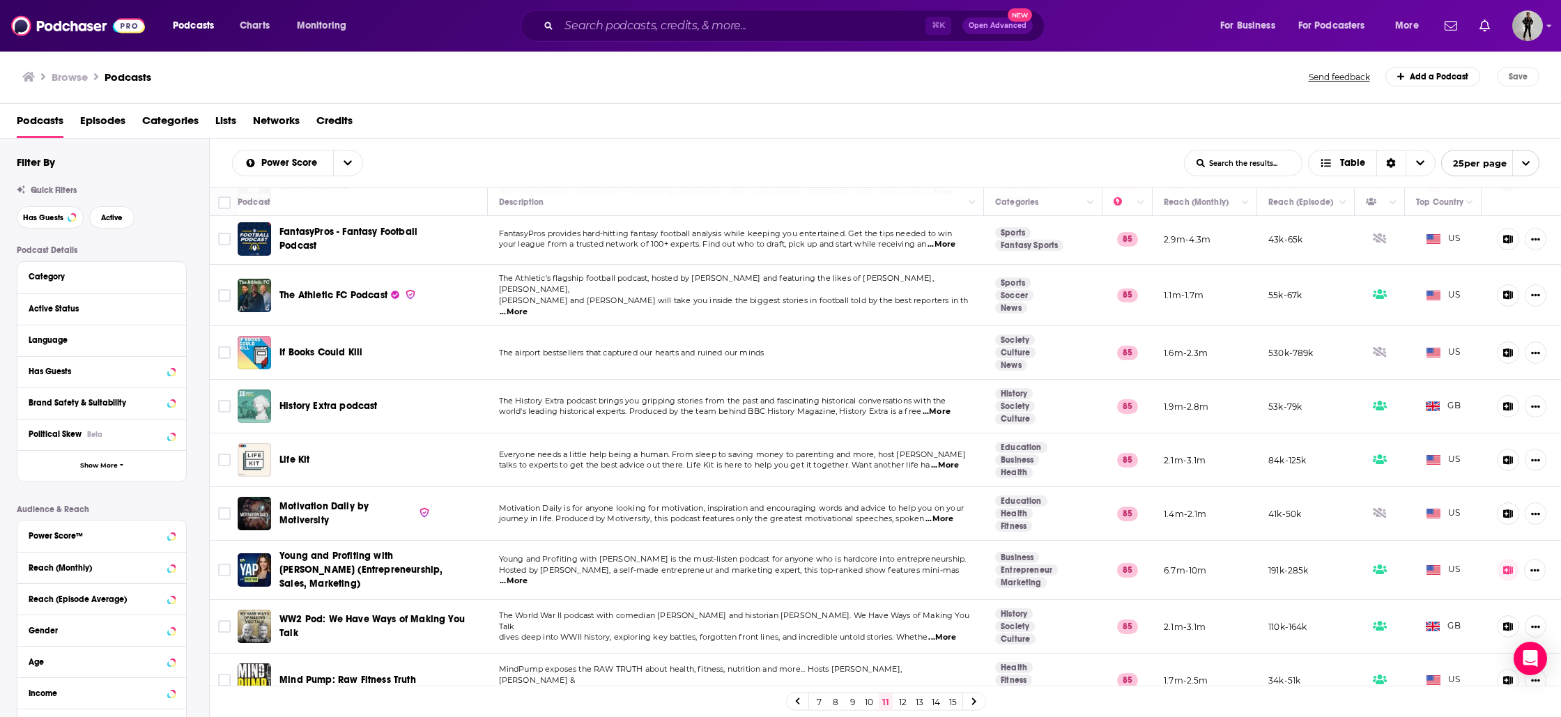
scroll to position [65, 0]
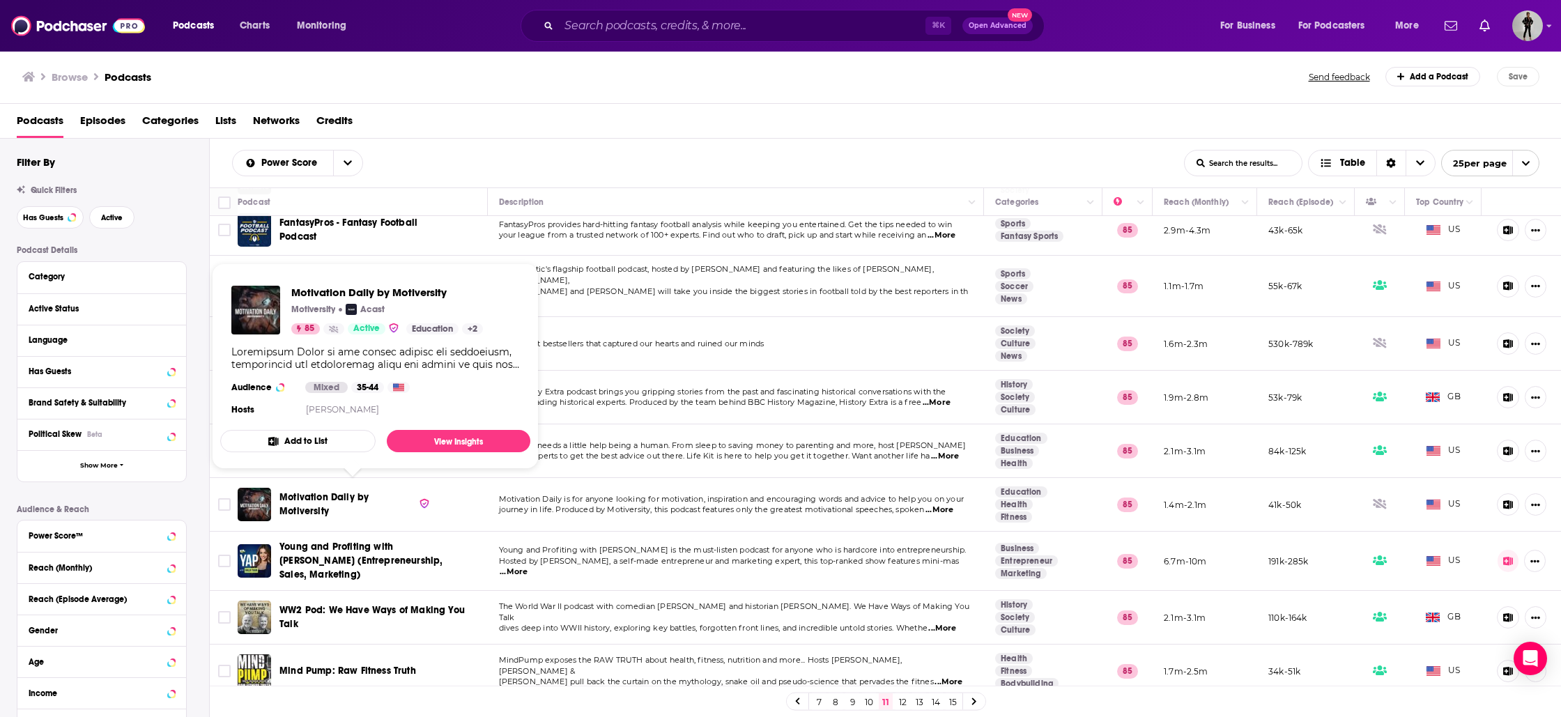
click at [299, 442] on button "Add to List" at bounding box center [297, 441] width 155 height 22
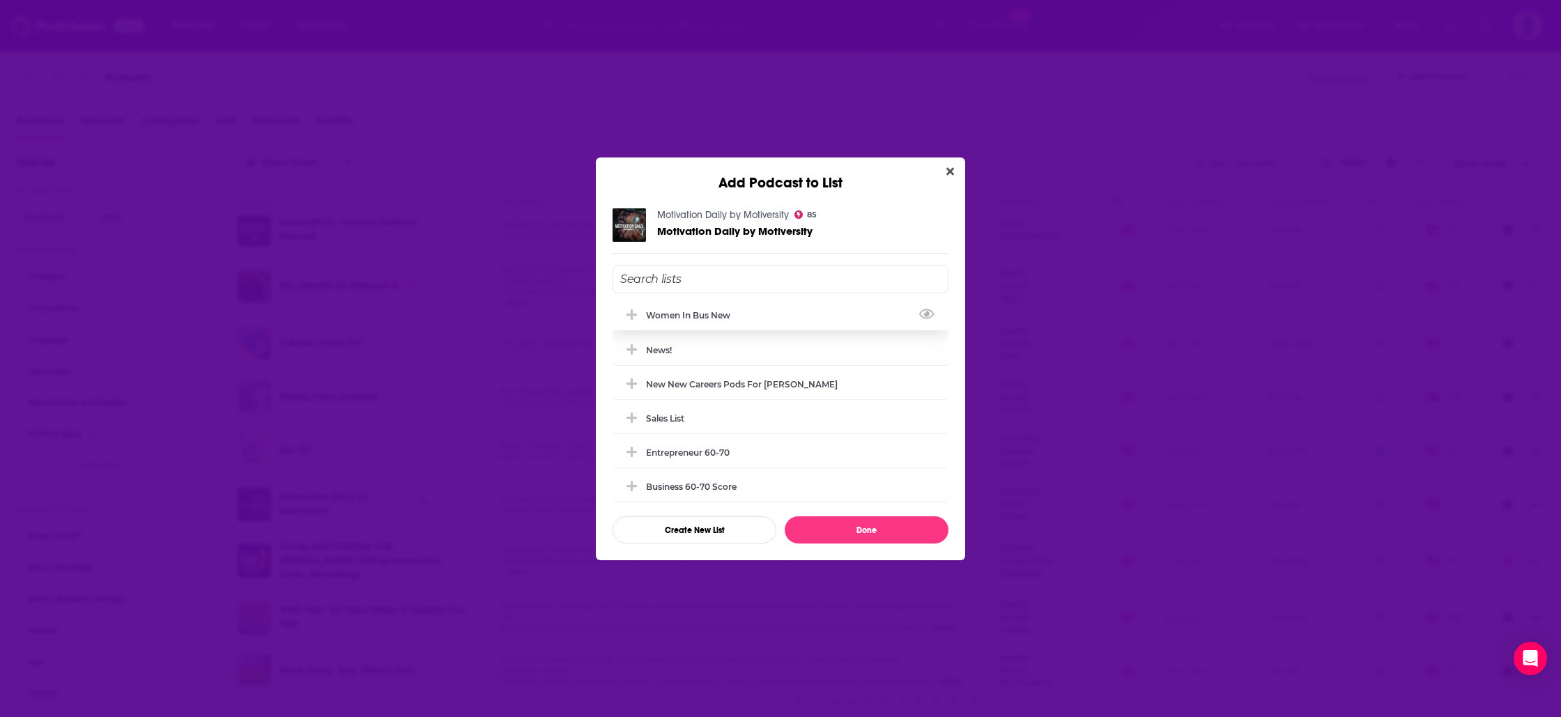
scroll to position [175, 0]
click at [692, 486] on div "50 mental health" at bounding box center [685, 486] width 79 height 10
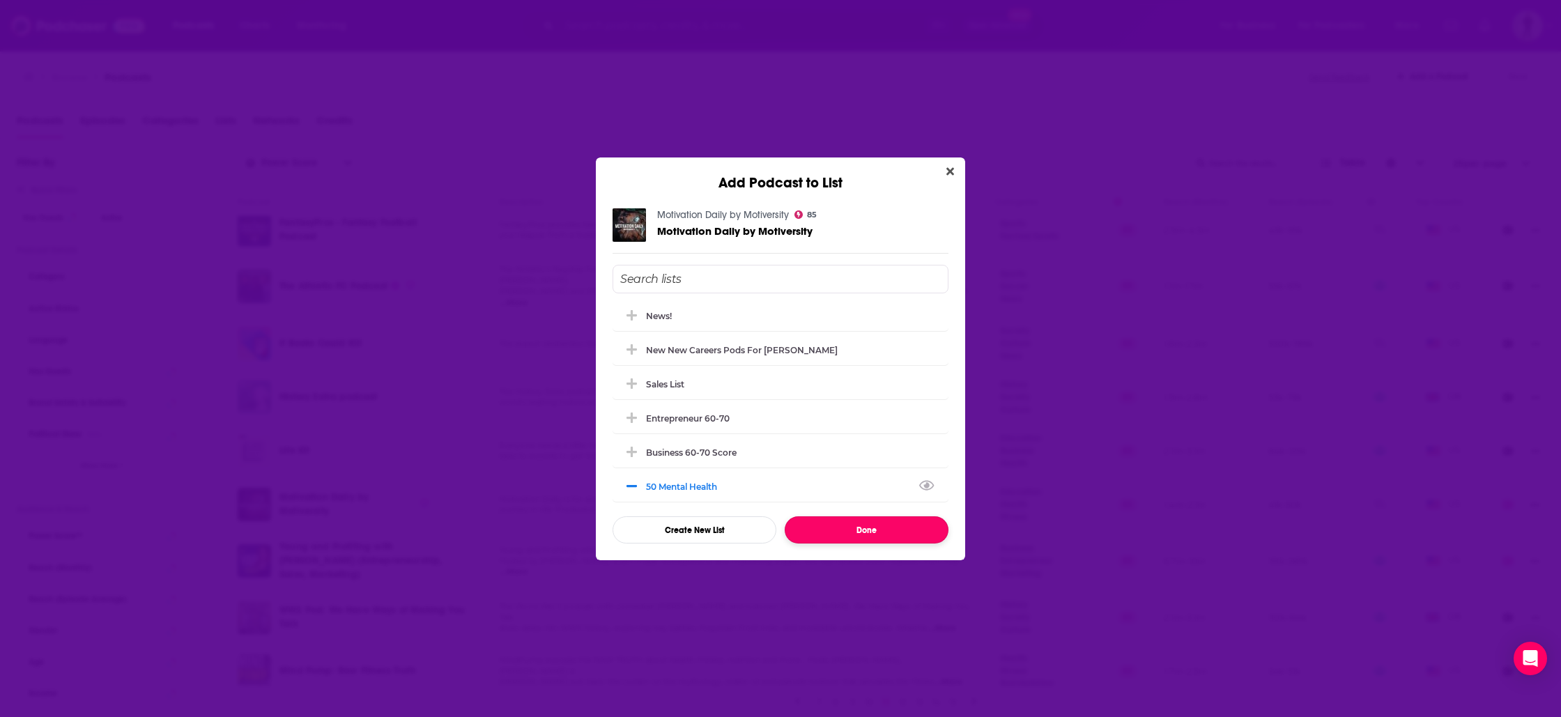
click at [876, 529] on button "Done" at bounding box center [867, 530] width 164 height 27
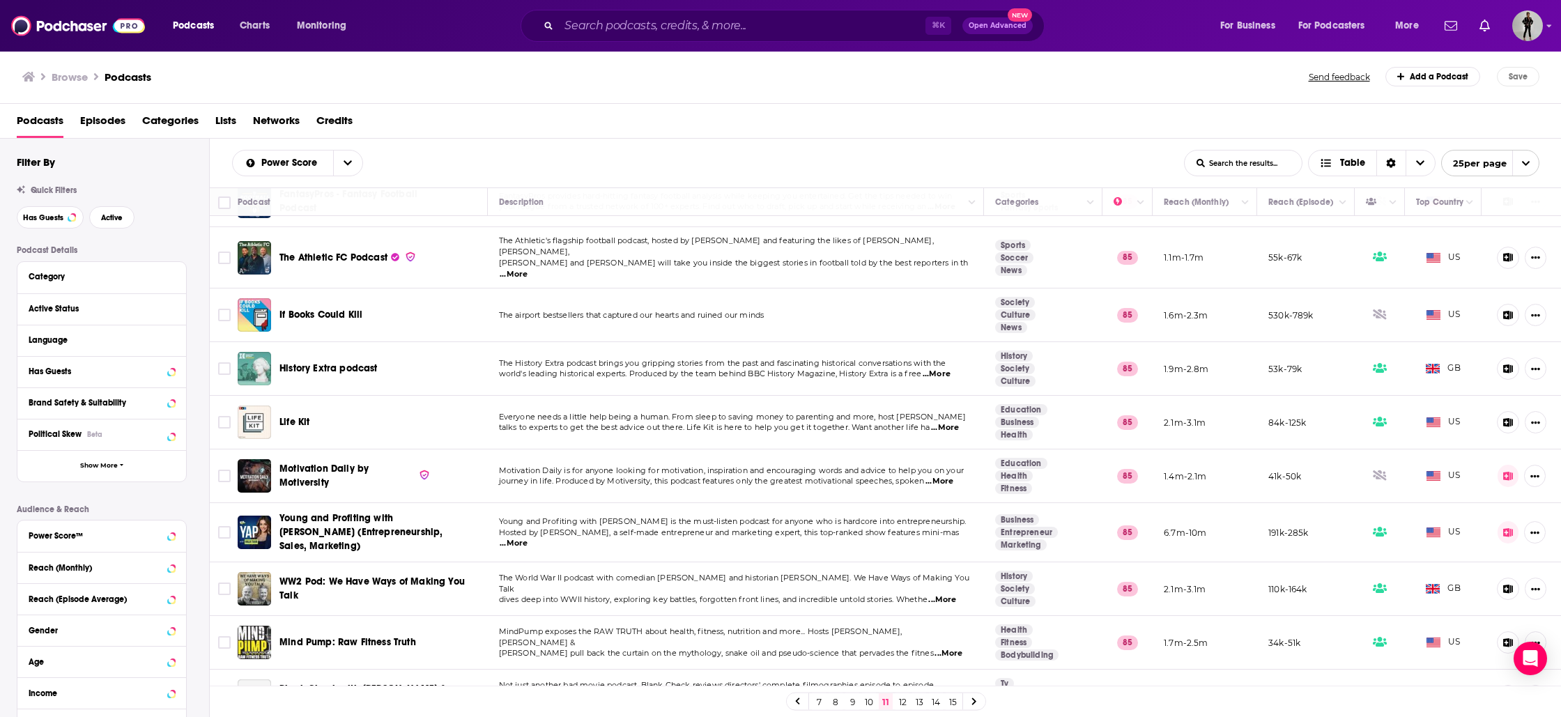
scroll to position [105, 0]
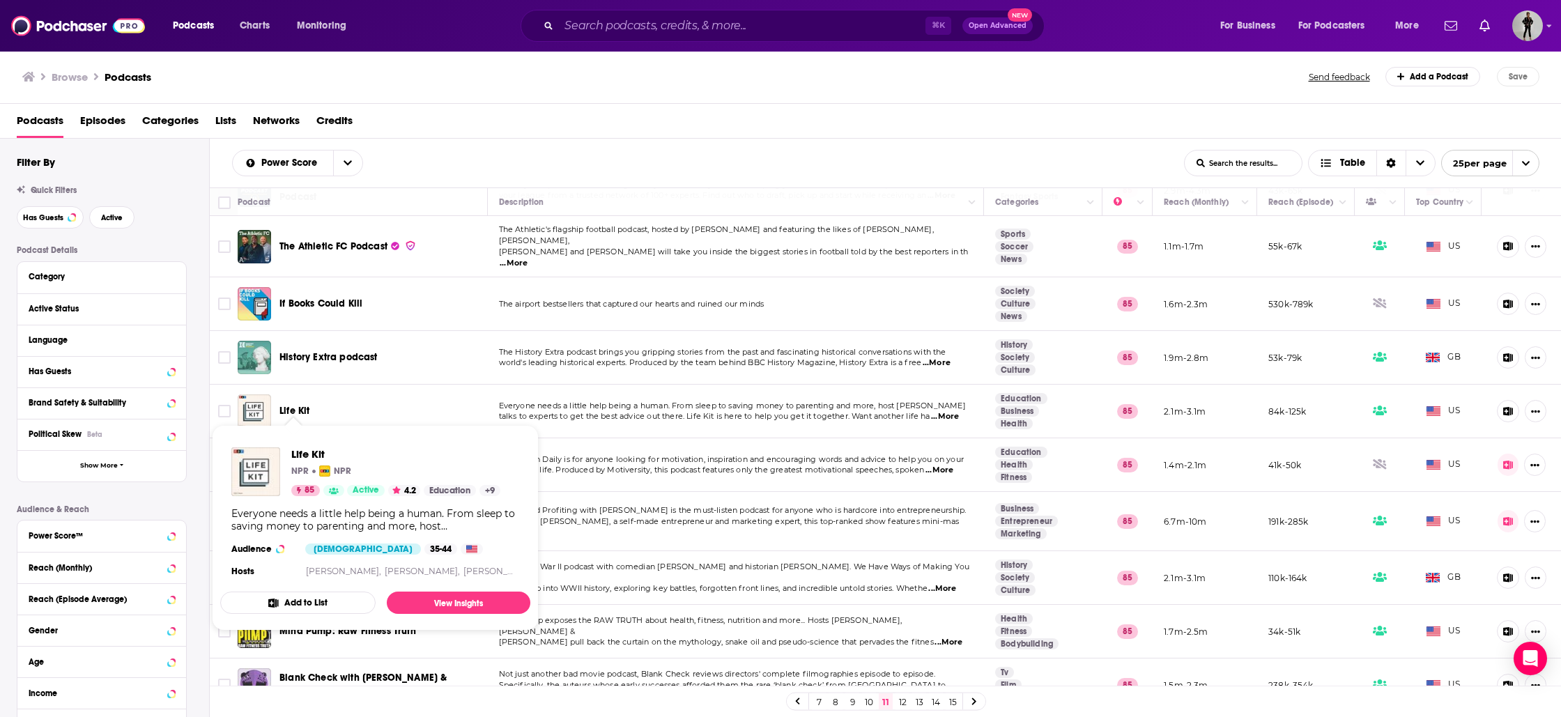
click at [298, 606] on button "Add to List" at bounding box center [297, 603] width 155 height 22
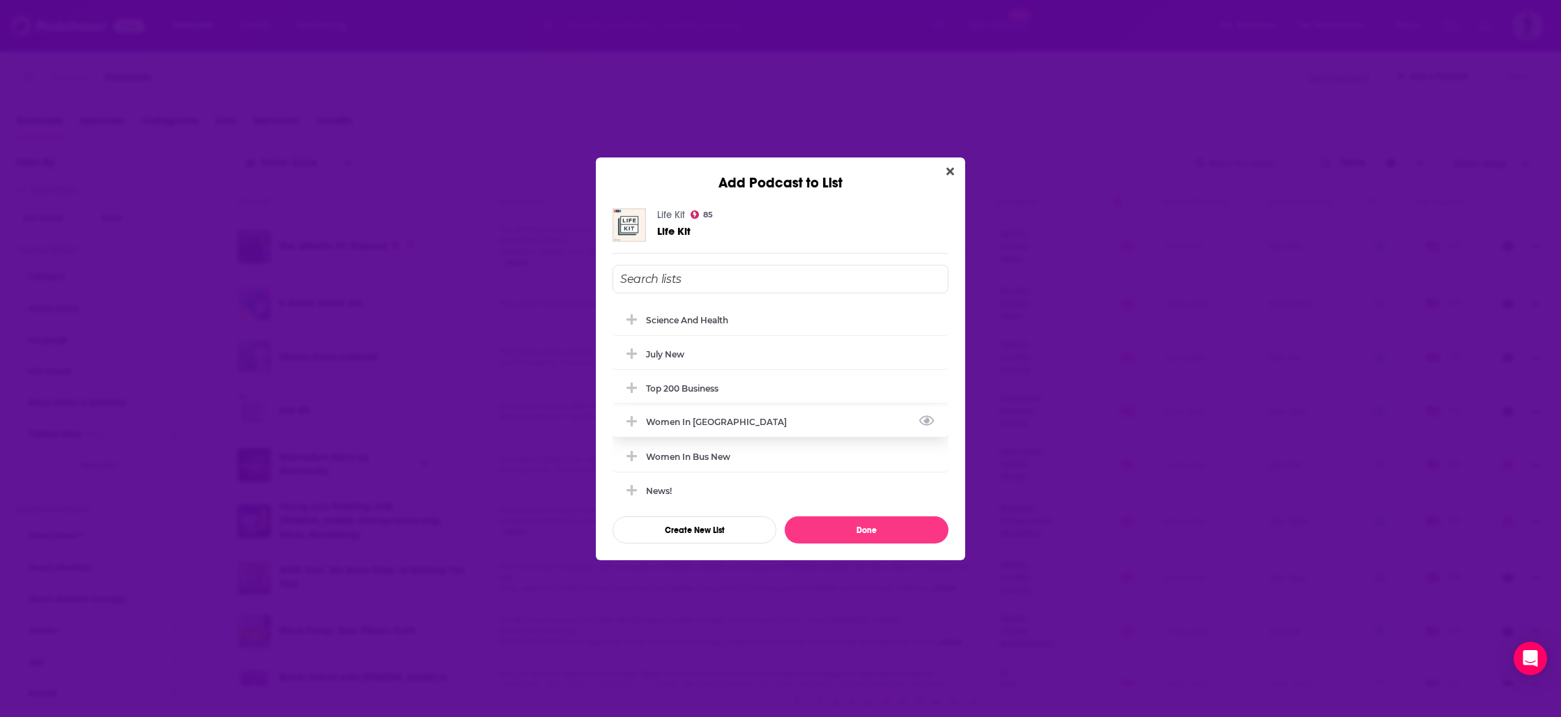
click at [696, 425] on div "women in [GEOGRAPHIC_DATA]" at bounding box center [720, 422] width 149 height 10
click at [866, 530] on button "Done" at bounding box center [867, 530] width 164 height 27
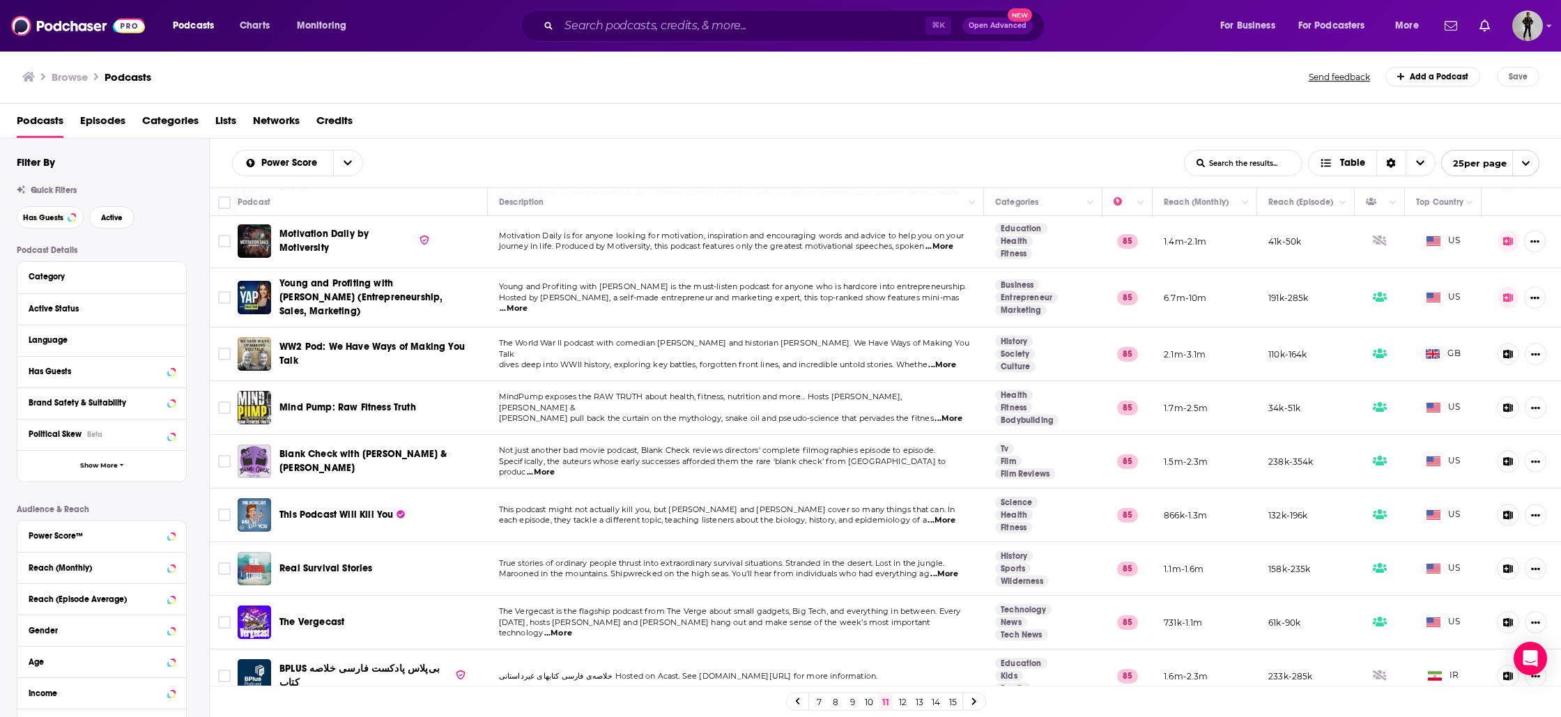
scroll to position [332, 0]
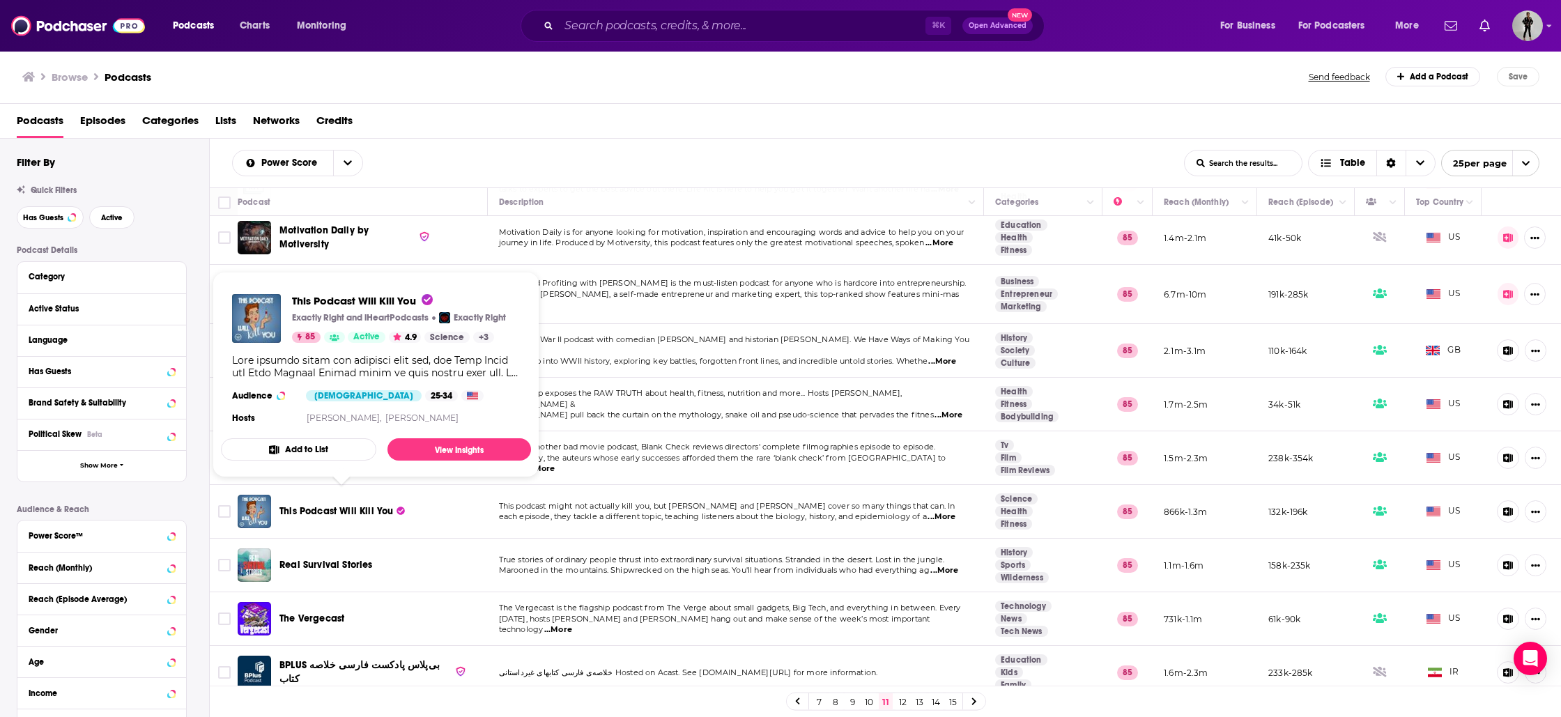
click at [312, 448] on button "Add to List" at bounding box center [298, 449] width 155 height 22
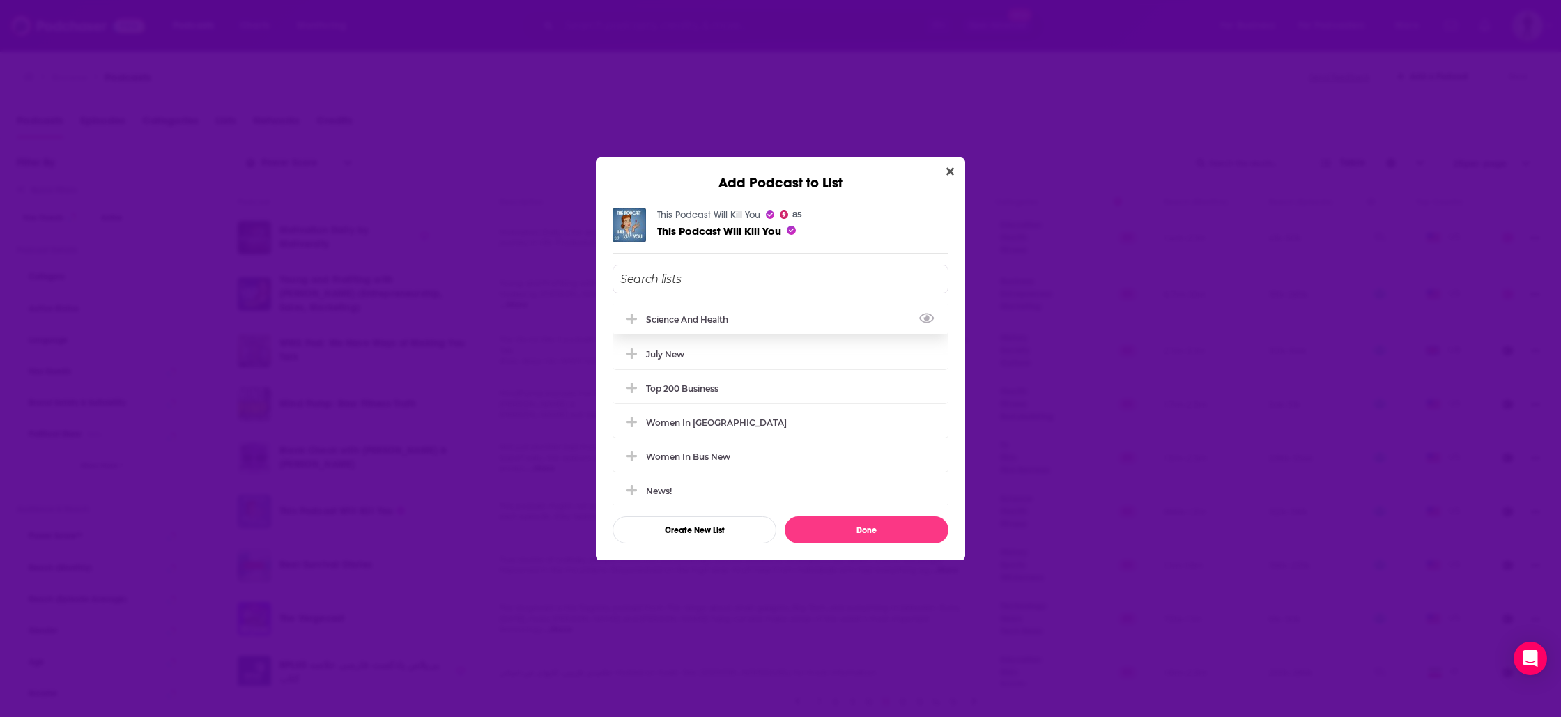
click at [689, 319] on div "Science and Health" at bounding box center [691, 319] width 91 height 10
click at [867, 540] on button "Done" at bounding box center [867, 530] width 164 height 27
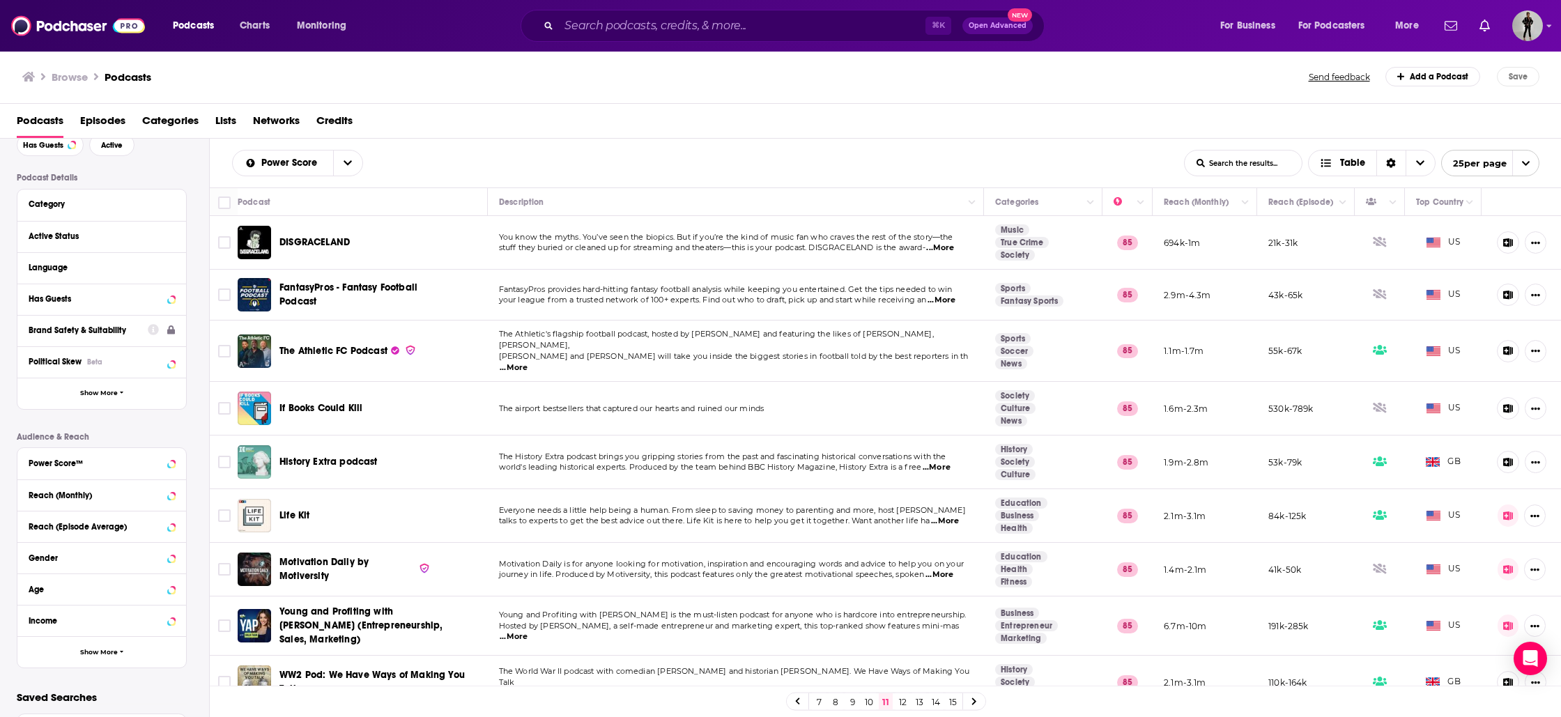
scroll to position [128, 0]
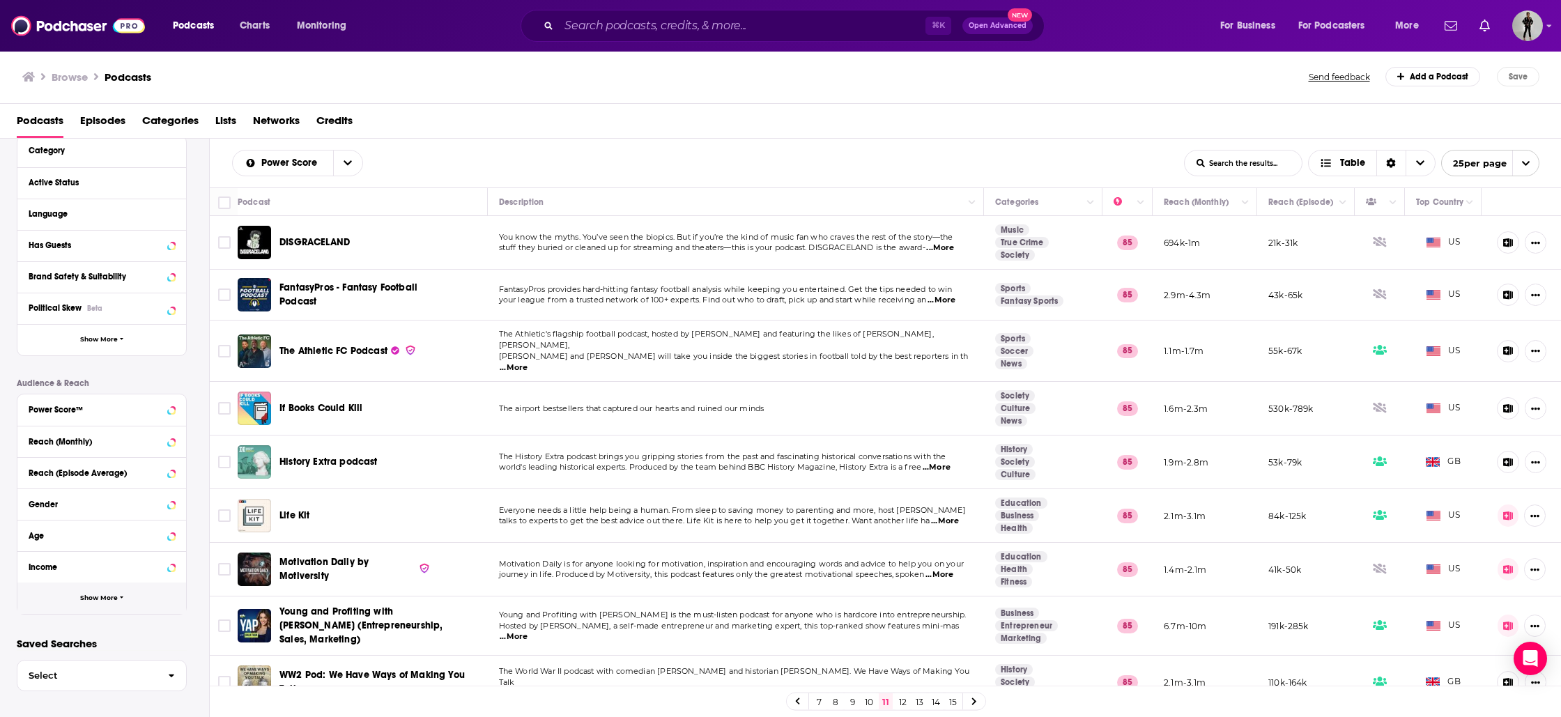
click at [115, 606] on button "Show More" at bounding box center [101, 598] width 169 height 31
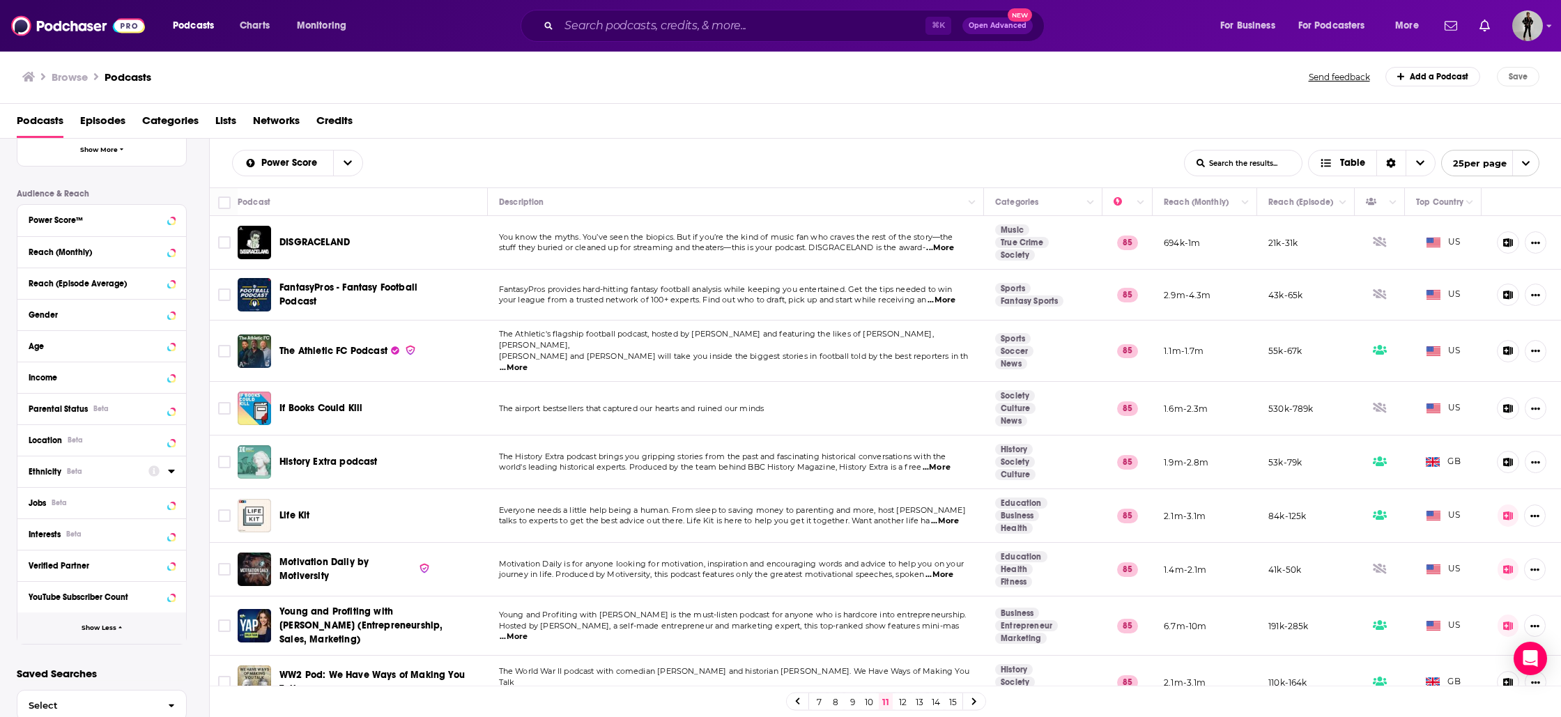
scroll to position [319, 0]
click at [168, 442] on icon at bounding box center [171, 437] width 7 height 11
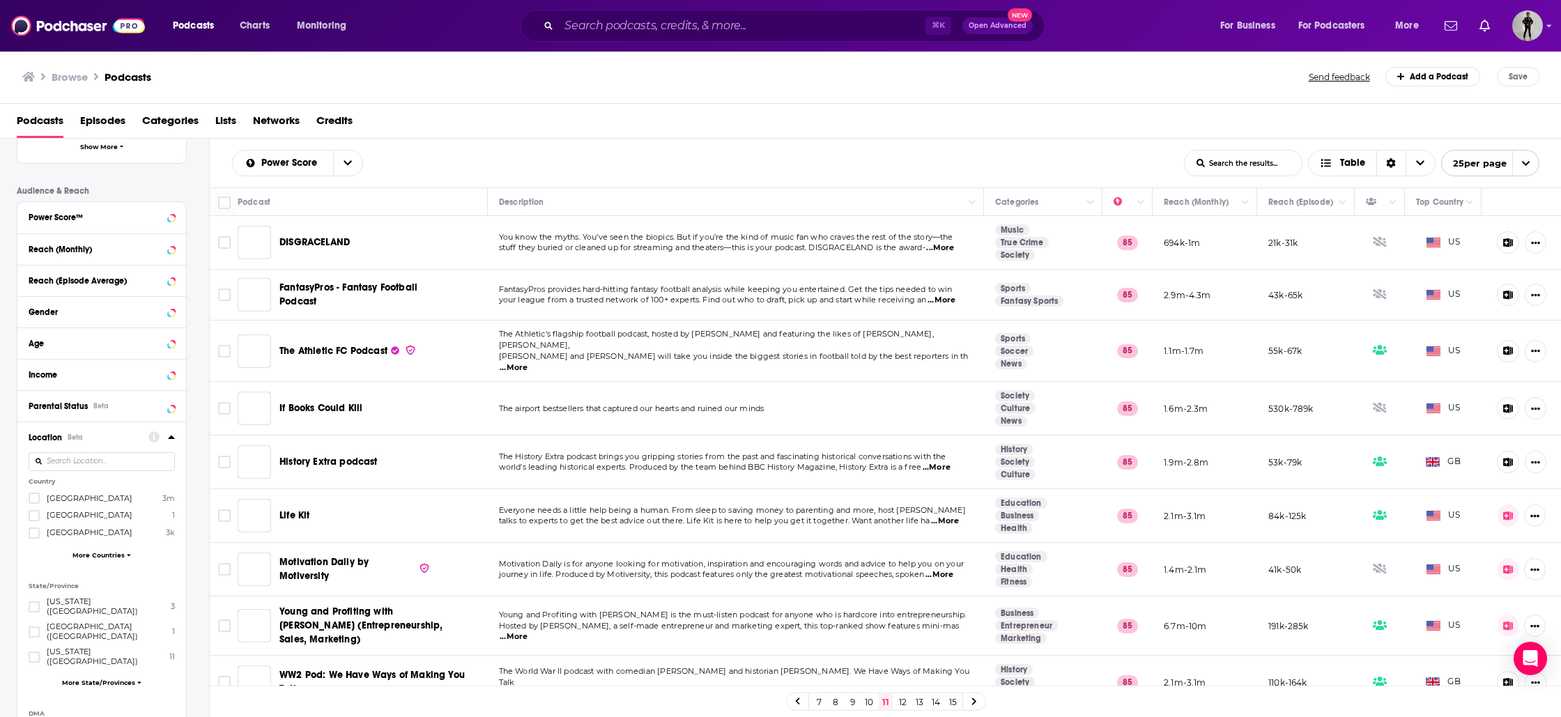
click at [80, 457] on input at bounding box center [102, 461] width 146 height 19
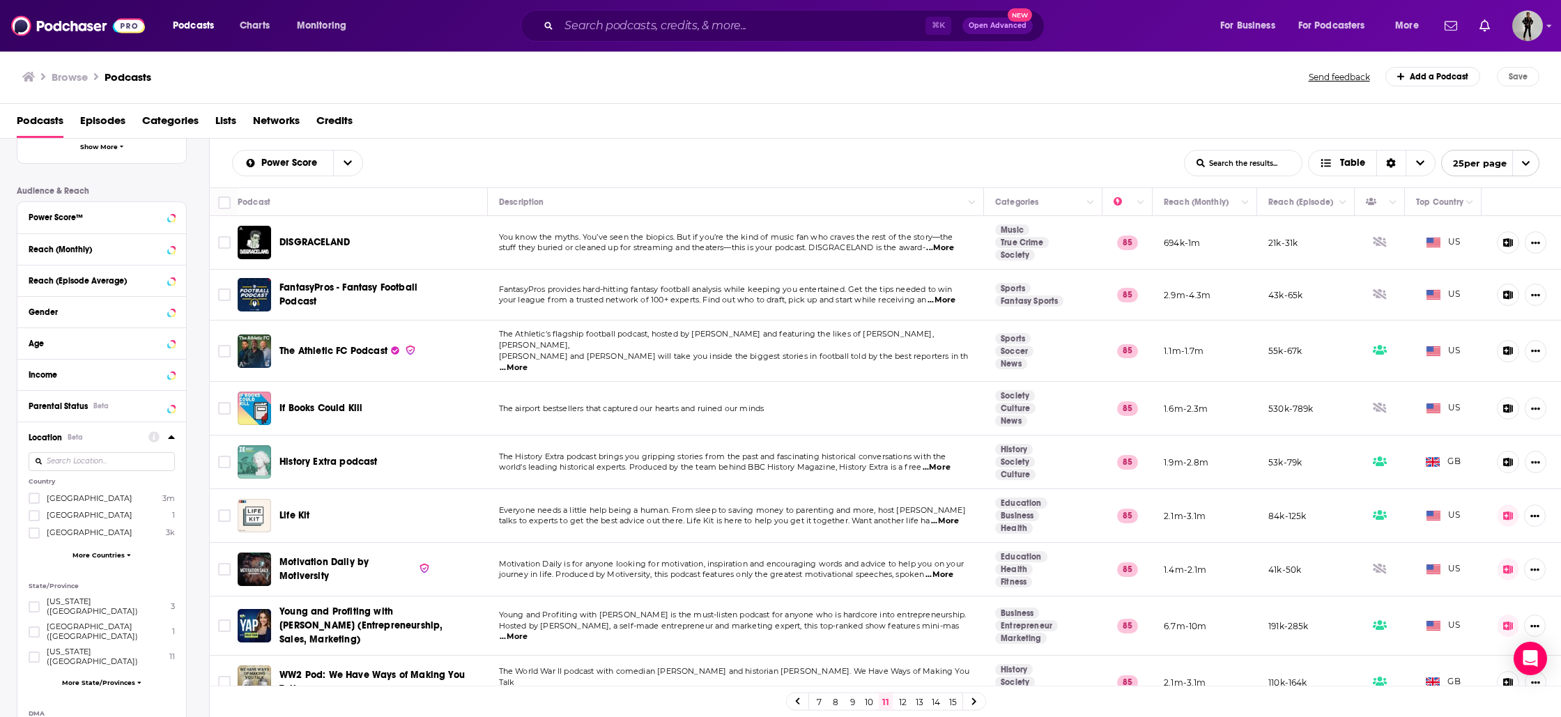
click at [70, 518] on span "[GEOGRAPHIC_DATA]" at bounding box center [90, 515] width 86 height 10
click at [34, 520] on input "multiSelectOption-algeria-1" at bounding box center [34, 520] width 0 height 0
click at [107, 695] on button "View 1 Results" at bounding box center [104, 686] width 195 height 31
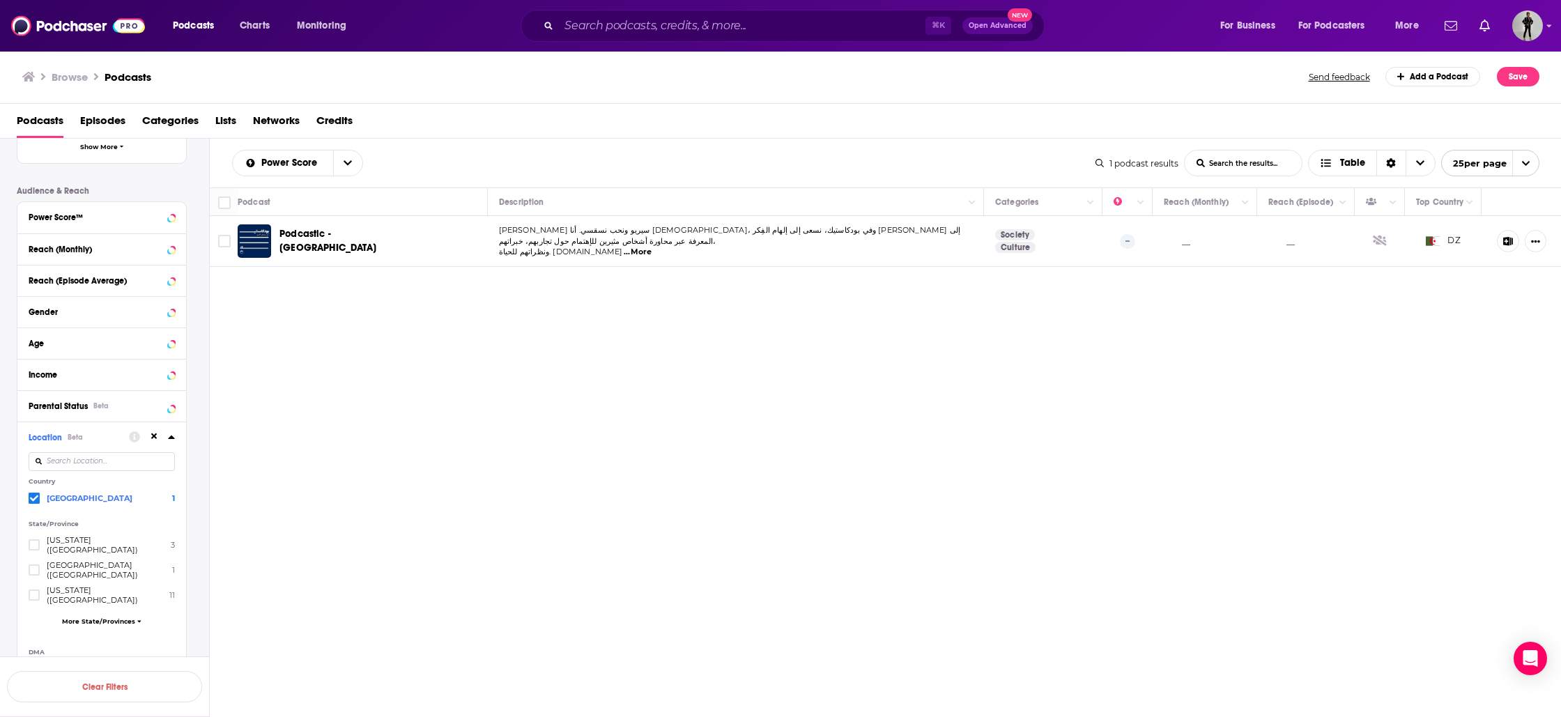
click at [39, 489] on div "Country [GEOGRAPHIC_DATA] 1" at bounding box center [102, 491] width 146 height 26
click at [39, 496] on span at bounding box center [34, 498] width 11 height 11
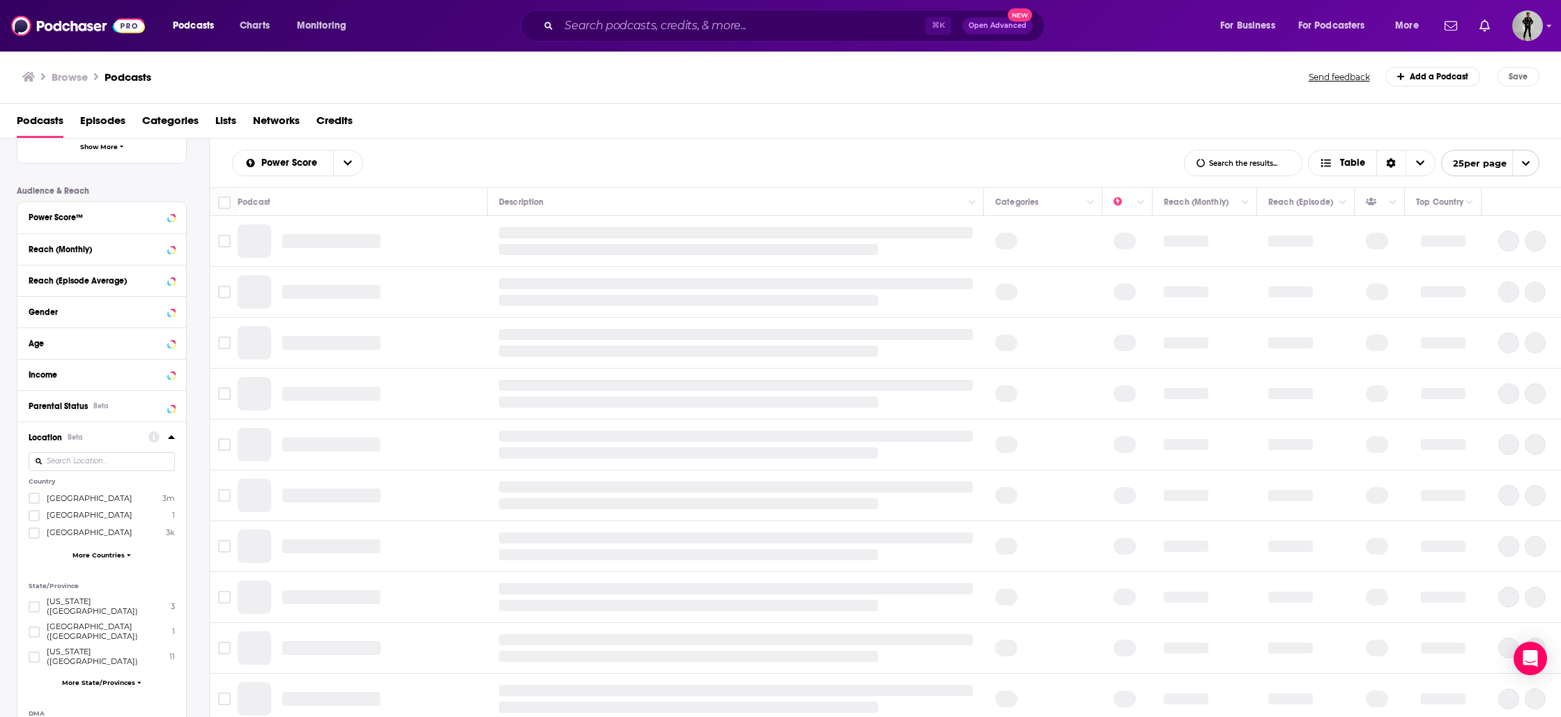
click at [90, 461] on input at bounding box center [102, 461] width 146 height 19
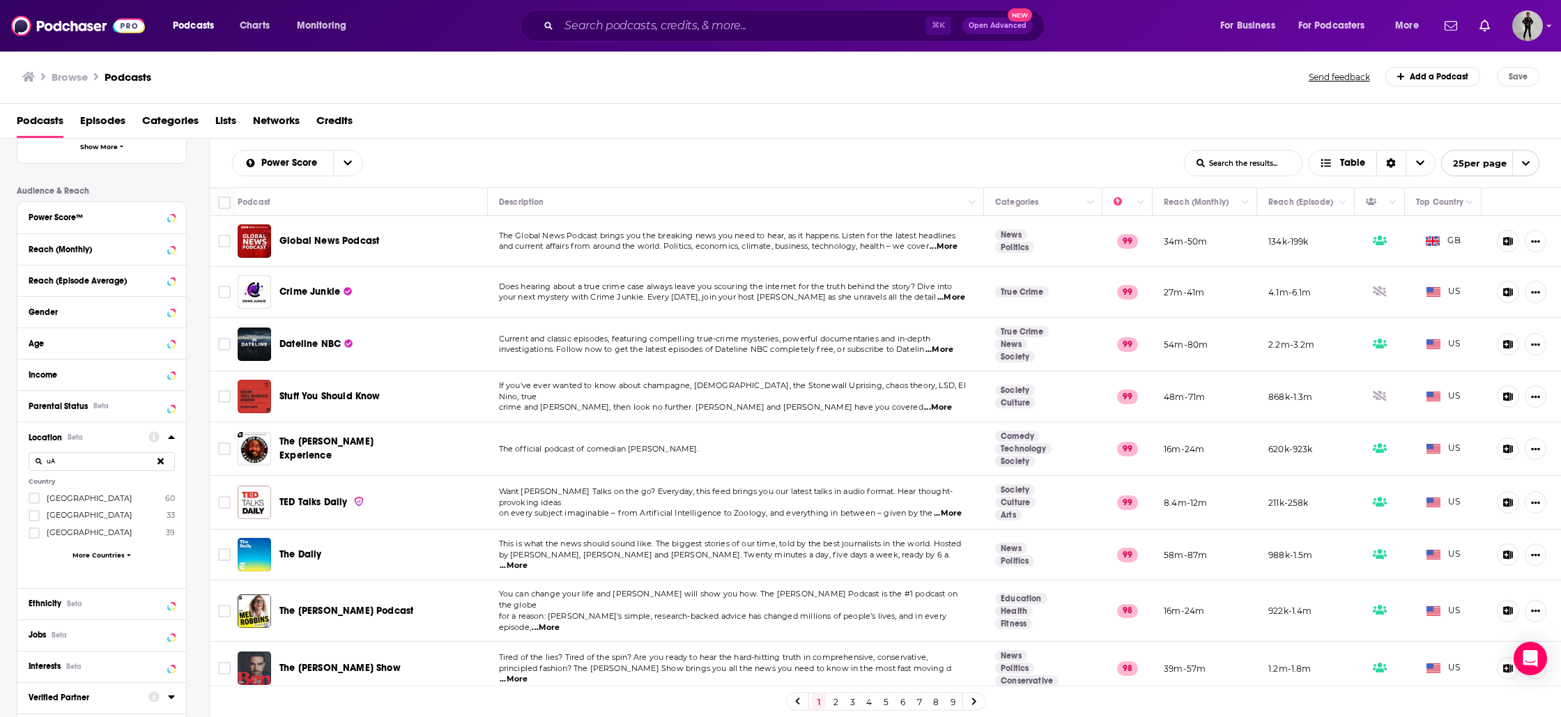
type input "u"
type input "emi"
click at [97, 504] on label "[GEOGRAPHIC_DATA] 43" at bounding box center [102, 498] width 146 height 12
click at [34, 503] on input "multiSelectOption-unitedarabemirates-0" at bounding box center [34, 503] width 0 height 0
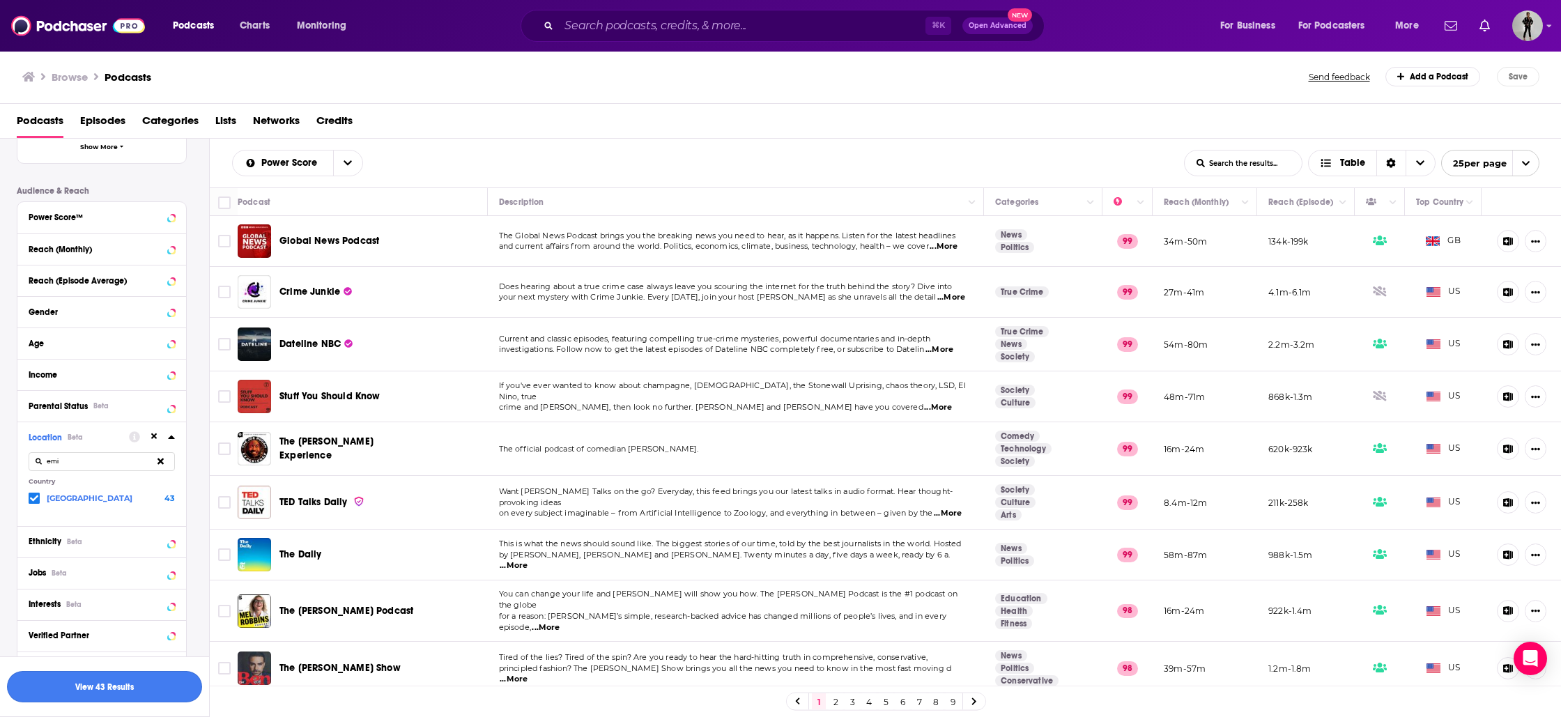
click at [104, 689] on button "View 43 Results" at bounding box center [104, 686] width 195 height 31
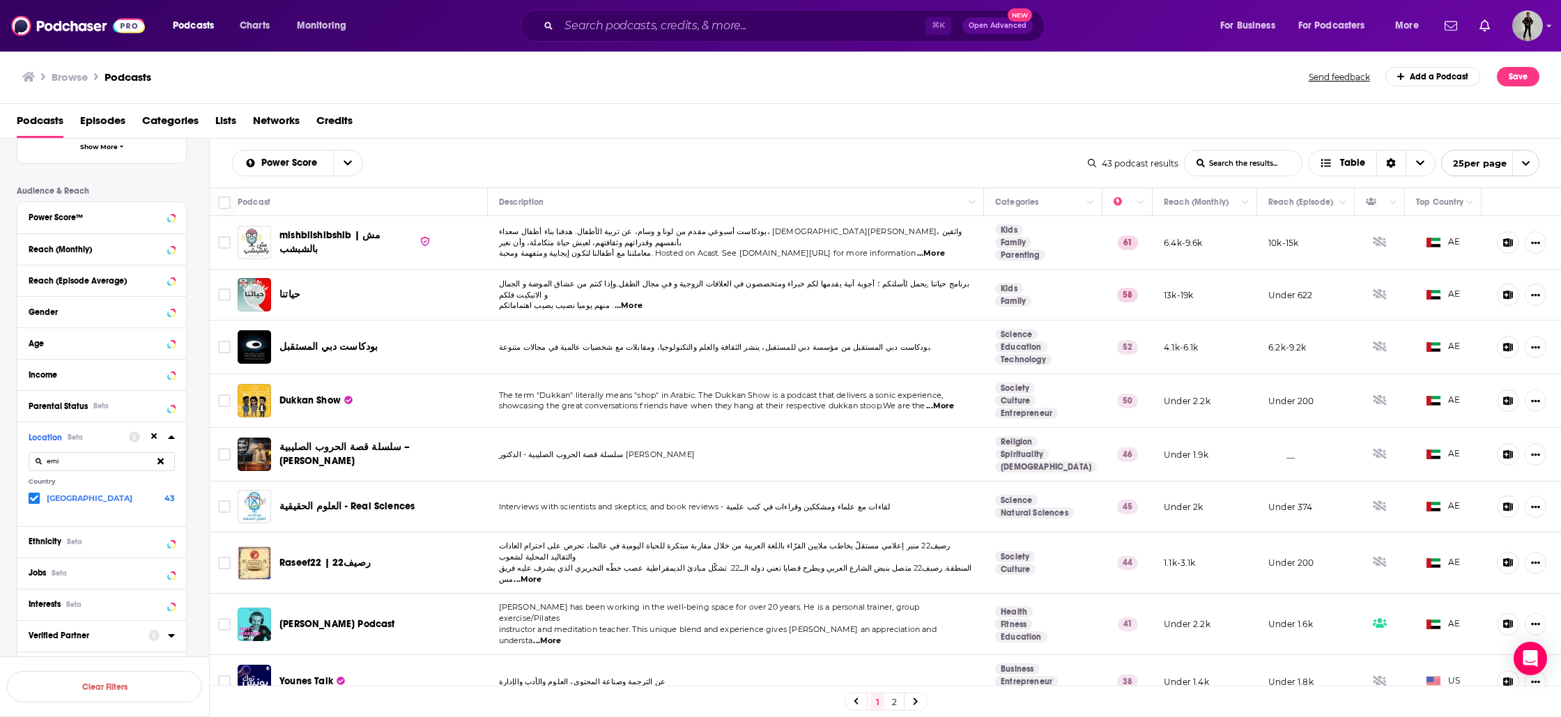
drag, startPoint x: 83, startPoint y: 469, endPoint x: 15, endPoint y: 473, distance: 68.4
click at [14, 473] on div "Filters 1 Quick Filters Has Guests Active Podcast Details Category Active Statu…" at bounding box center [104, 287] width 209 height 901
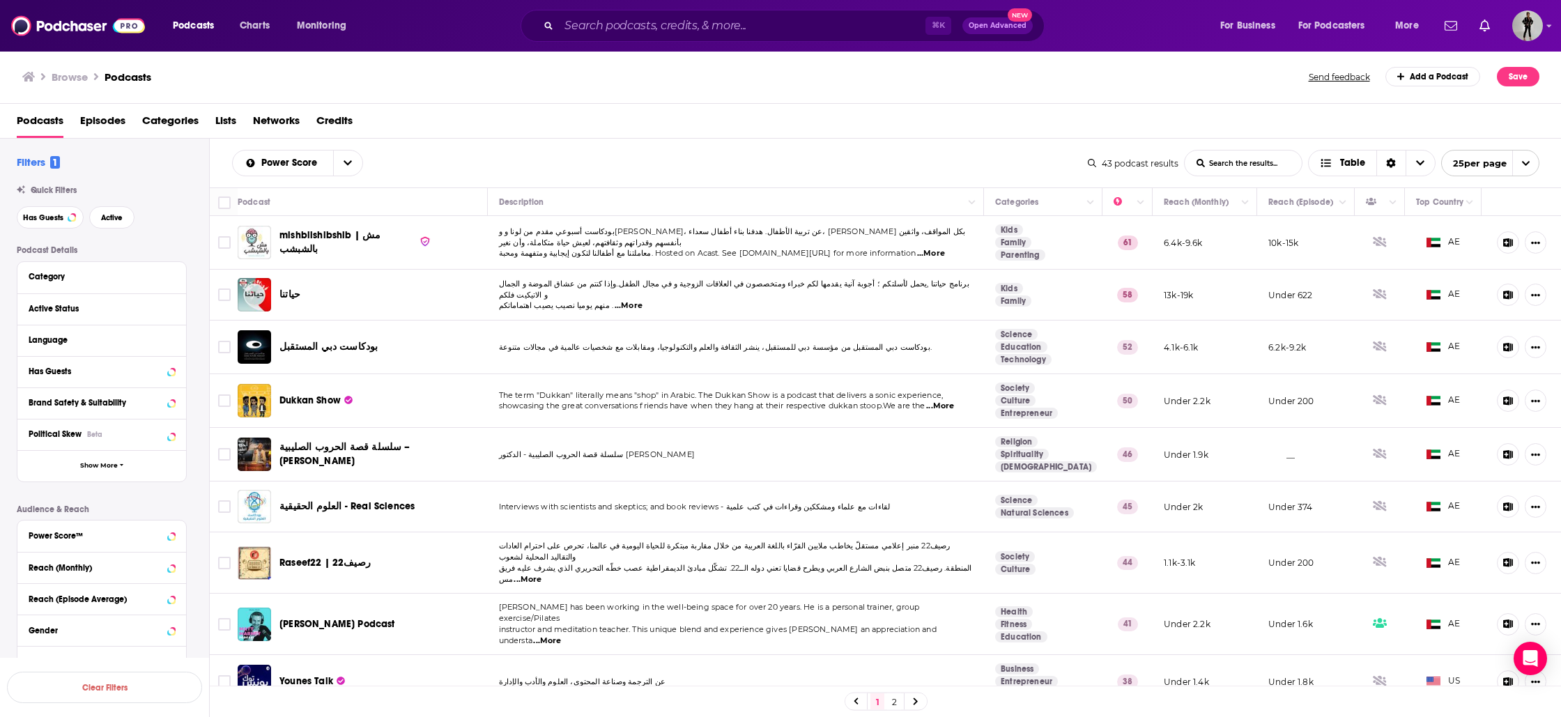
scroll to position [319, 0]
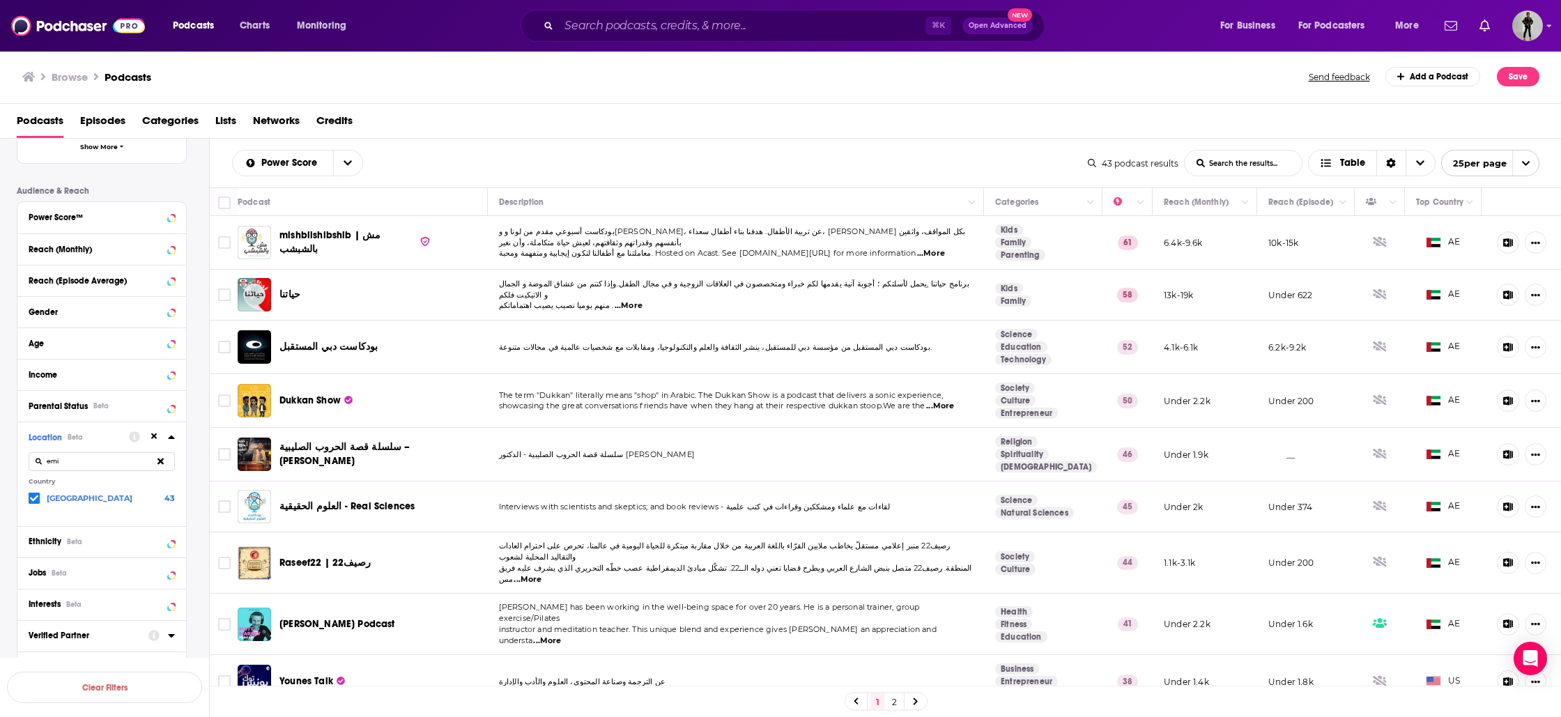
click at [49, 466] on input "emi" at bounding box center [102, 461] width 146 height 19
click at [119, 469] on input at bounding box center [102, 461] width 146 height 19
click at [130, 465] on input "south africa" at bounding box center [102, 461] width 146 height 19
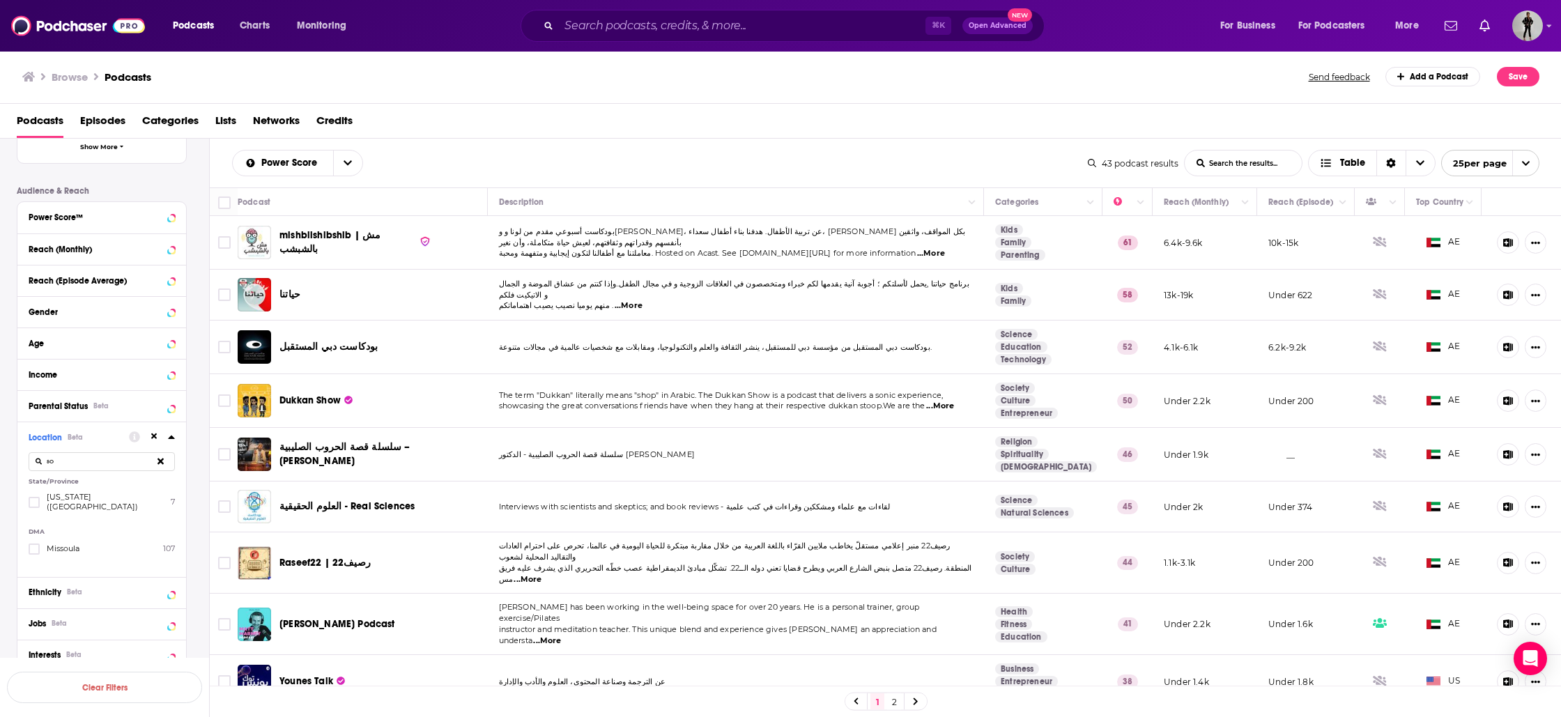
type input "s"
type input "S"
click at [127, 558] on span at bounding box center [129, 555] width 4 height 8
click at [59, 462] on input "S" at bounding box center [102, 461] width 146 height 19
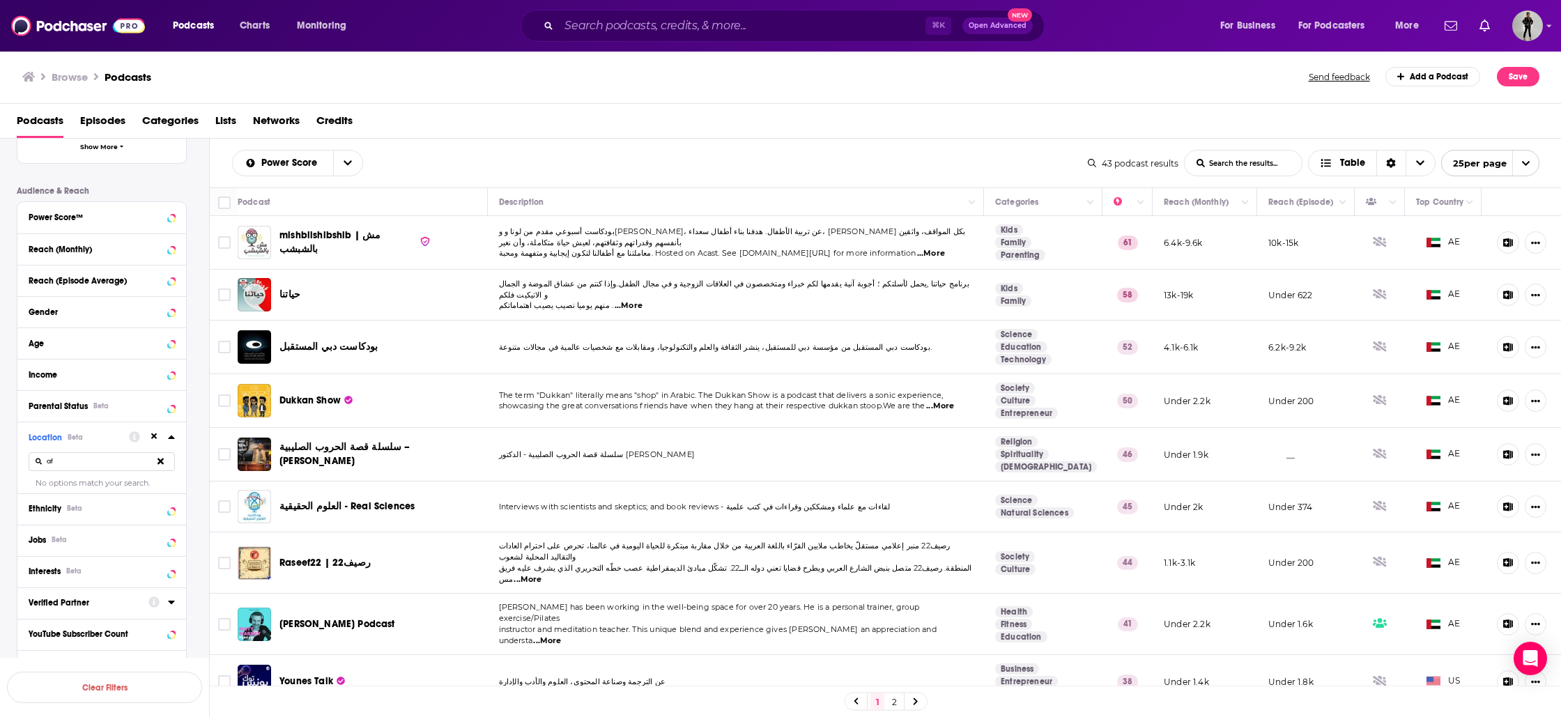
type input "a"
click at [1364, 26] on span "For Podcasters" at bounding box center [1332, 26] width 67 height 20
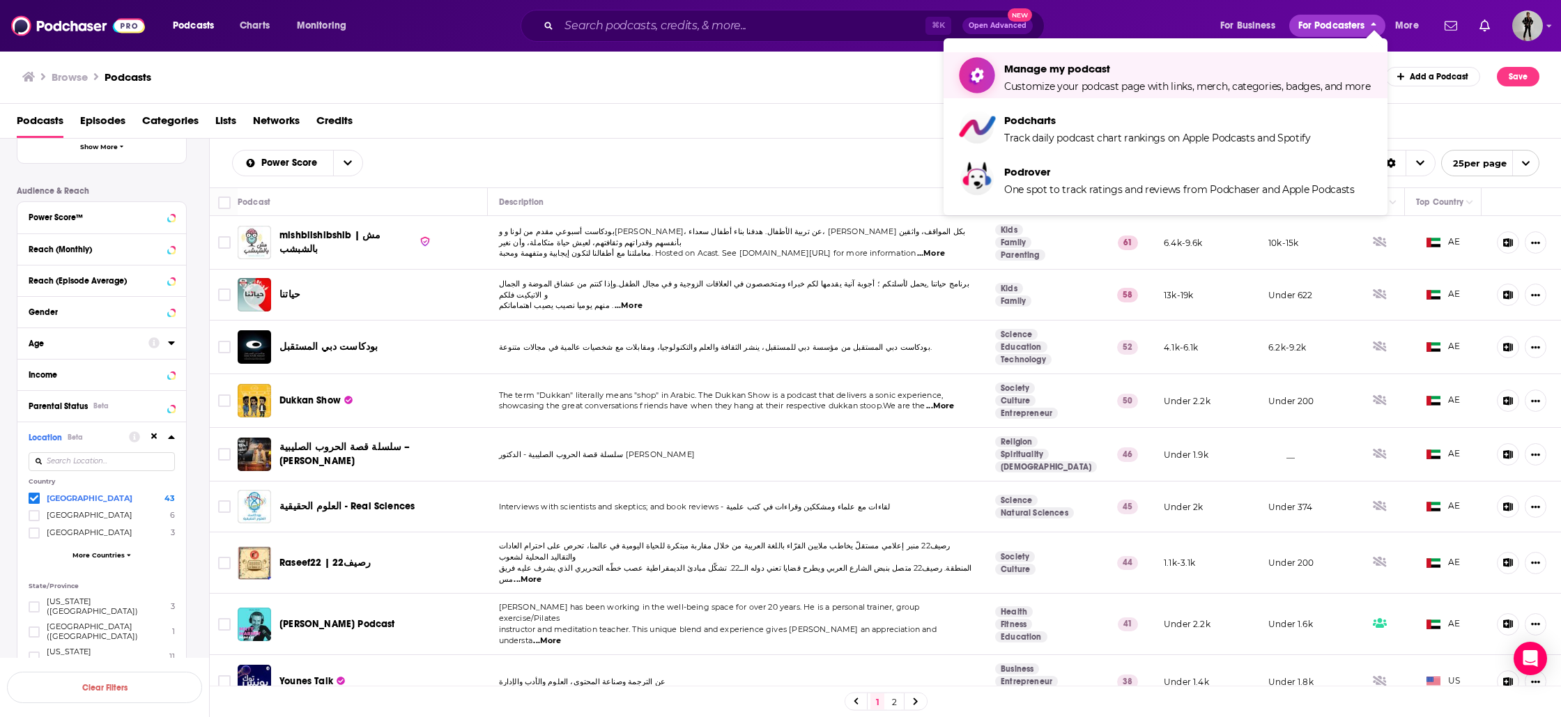
click at [1139, 91] on span "Customize your podcast page with links, merch, categories, badges, and more" at bounding box center [1188, 86] width 367 height 13
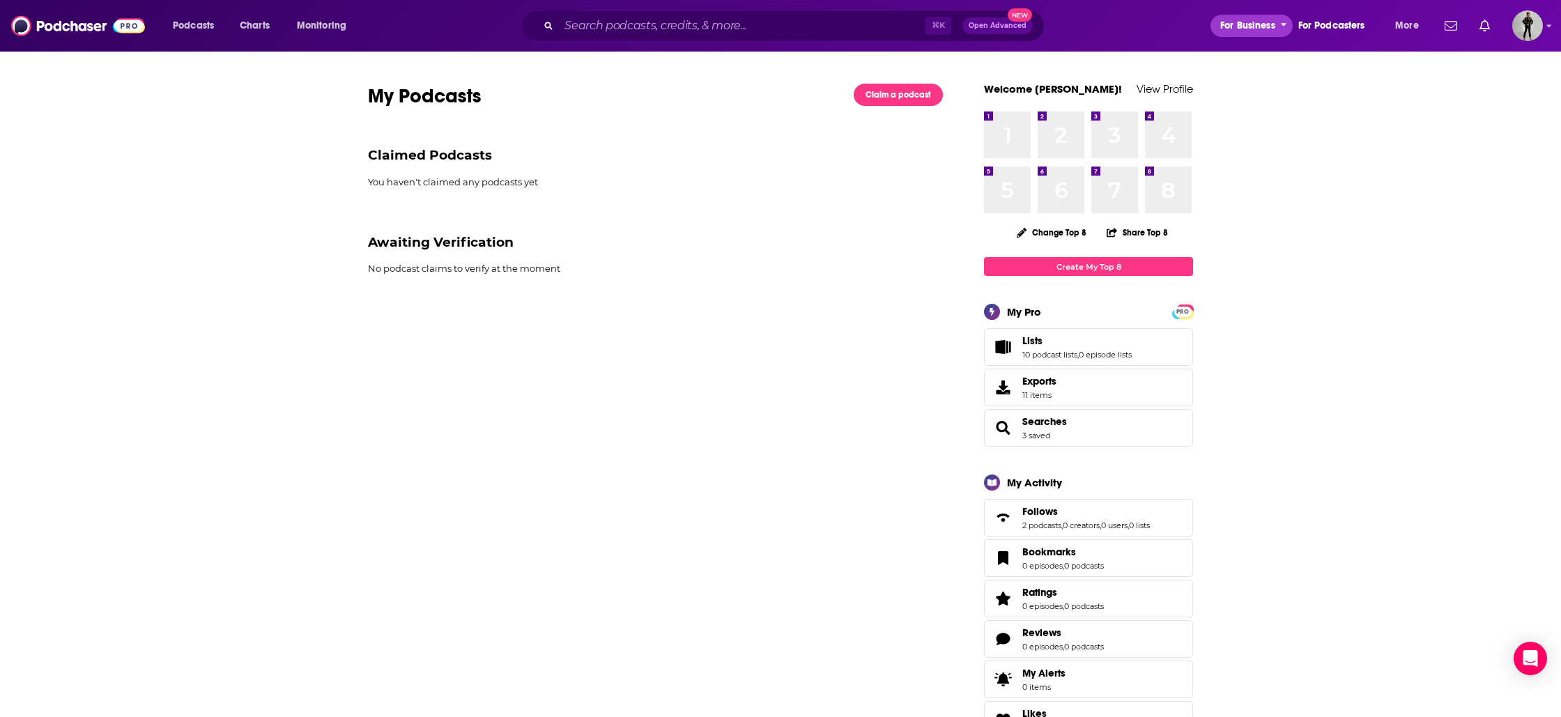
click at [1232, 24] on span "For Business" at bounding box center [1248, 26] width 55 height 20
click at [1423, 30] on button "More" at bounding box center [1411, 26] width 51 height 22
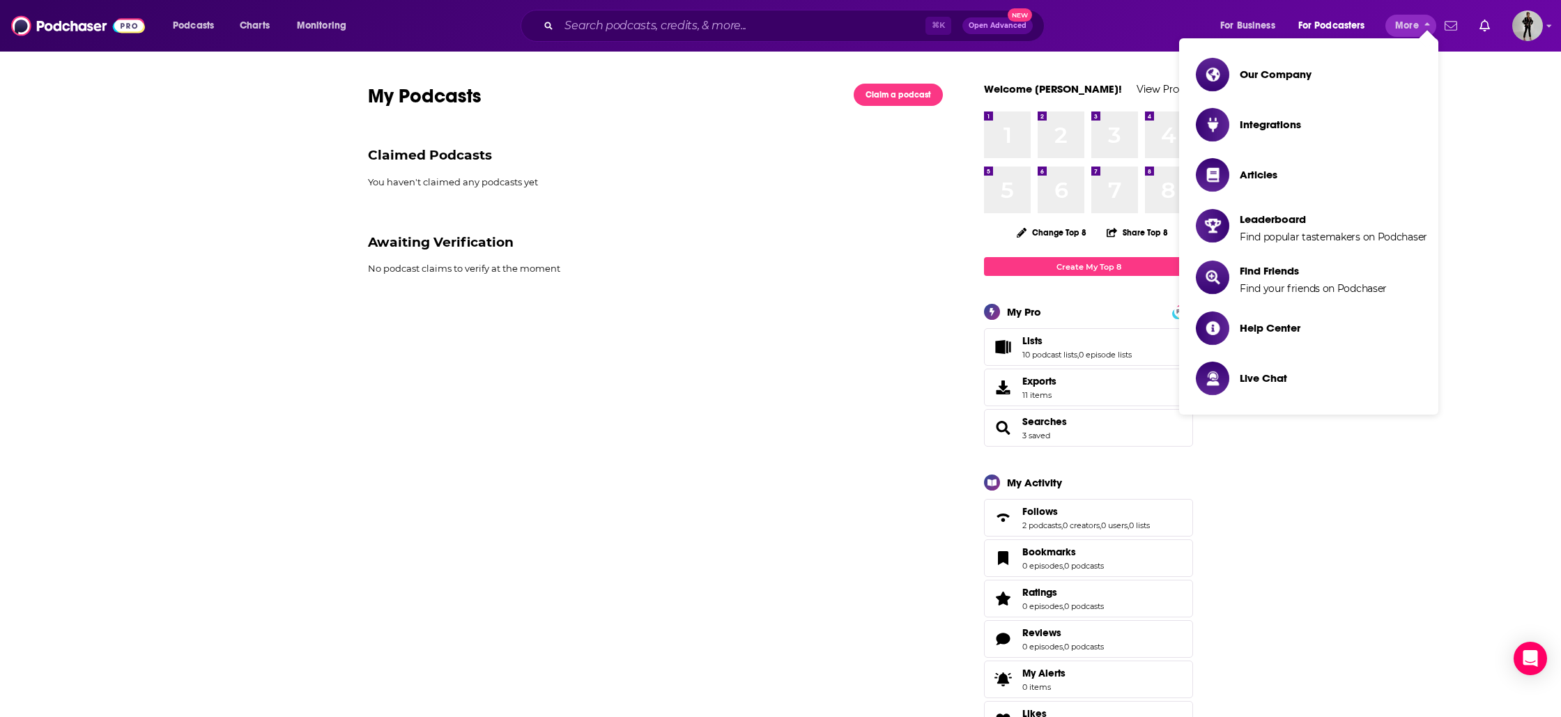
click at [1451, 28] on icon "Show notifications dropdown" at bounding box center [1451, 26] width 13 height 13
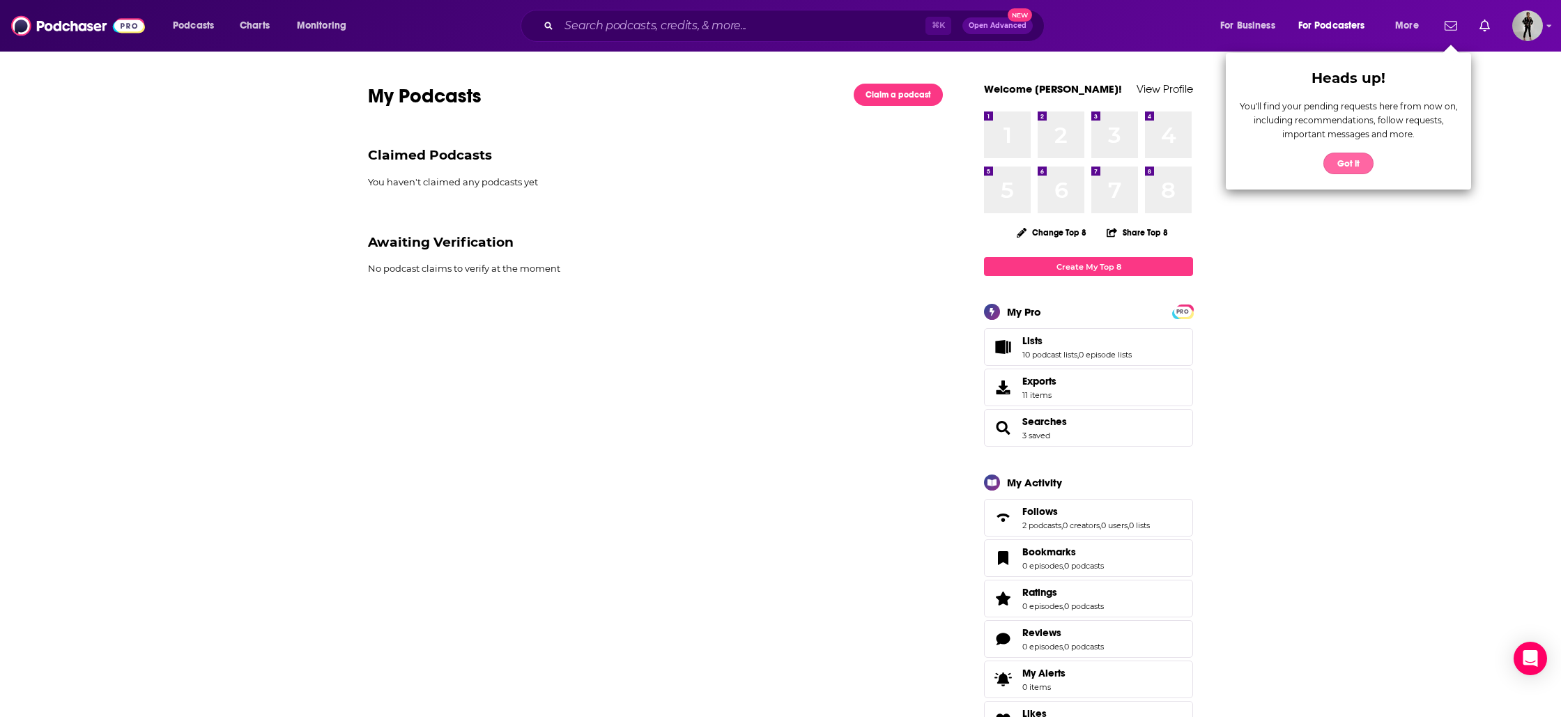
click at [1345, 166] on button "Got it" at bounding box center [1349, 164] width 50 height 22
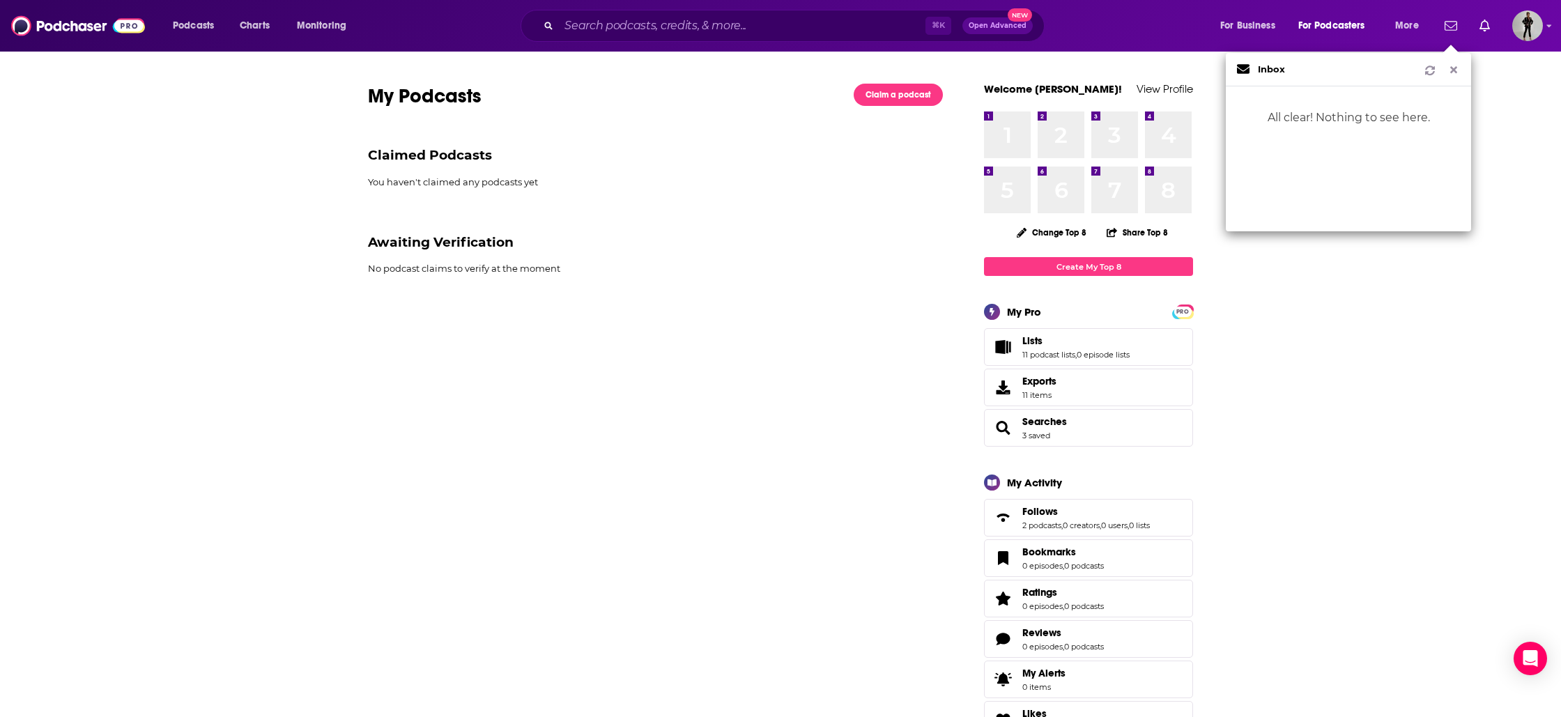
click at [1345, 133] on div "All clear! Nothing to see here." at bounding box center [1348, 117] width 245 height 63
click at [1451, 26] on icon "Show notifications dropdown" at bounding box center [1451, 26] width 13 height 13
